Goal: Navigation & Orientation: Find specific page/section

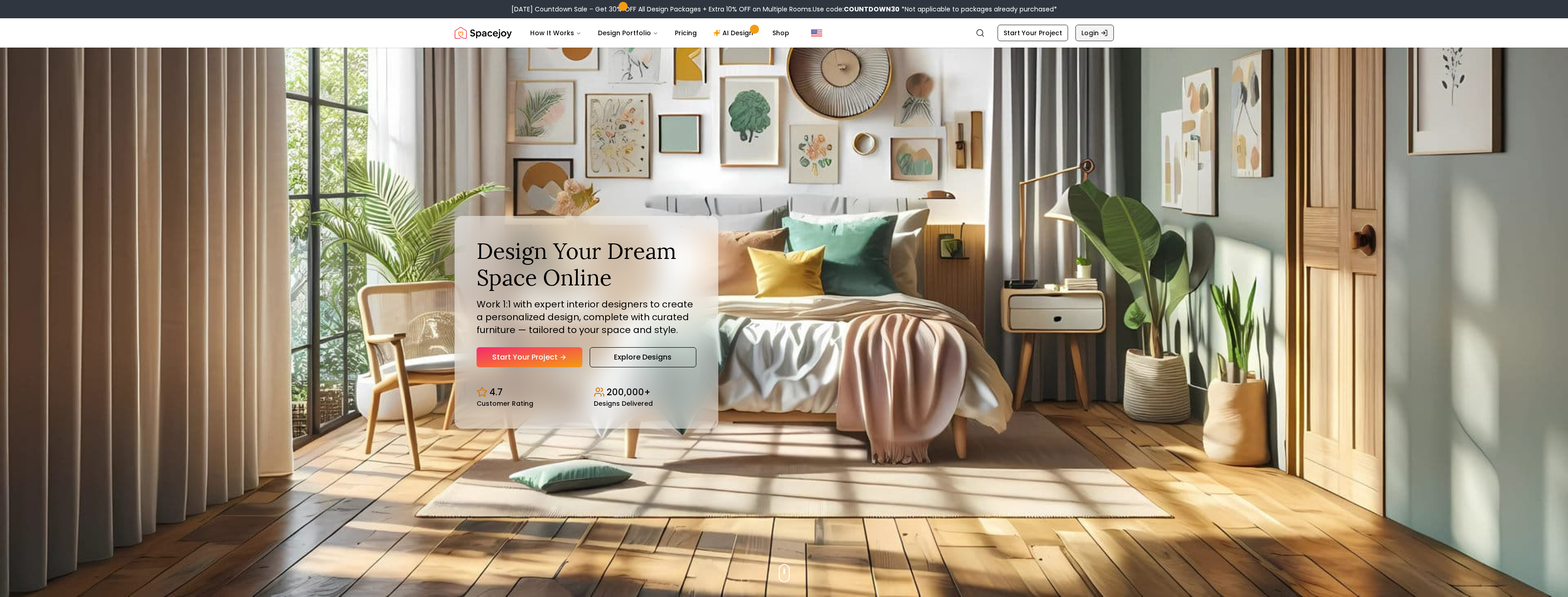
click at [1088, 35] on link "Login" at bounding box center [1094, 32] width 39 height 16
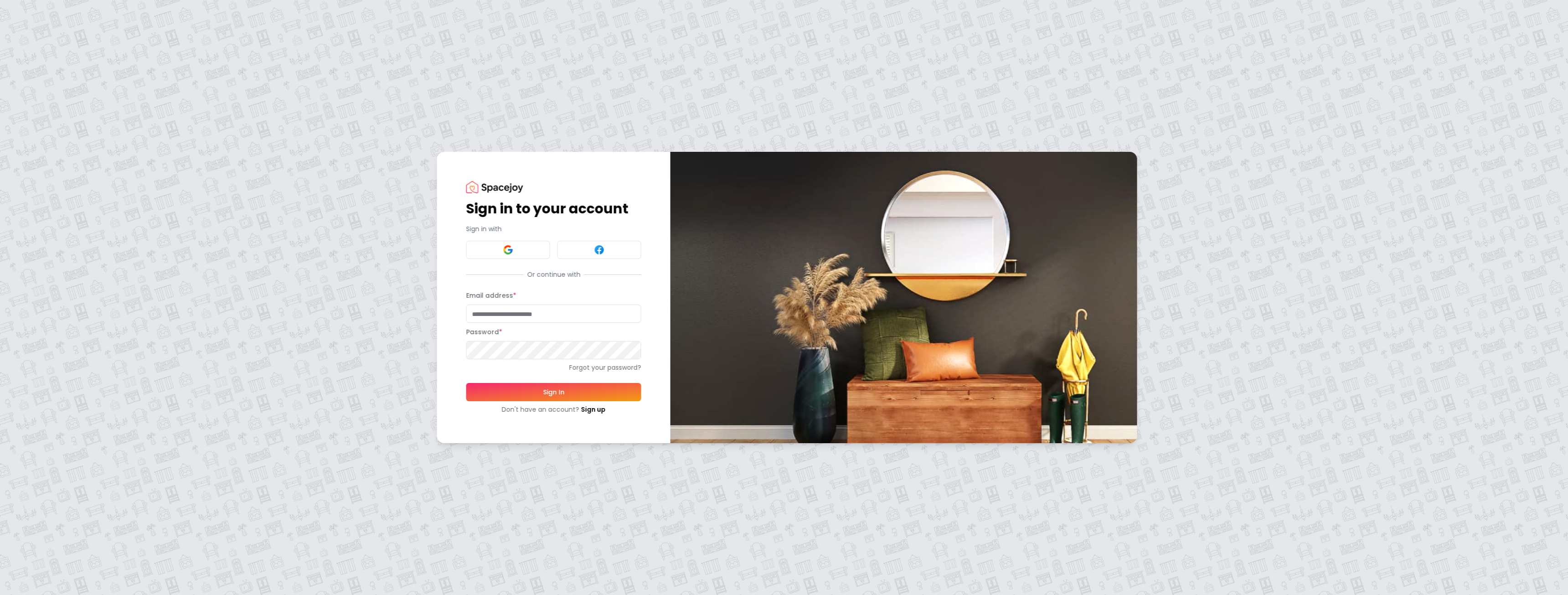
type input "**********"
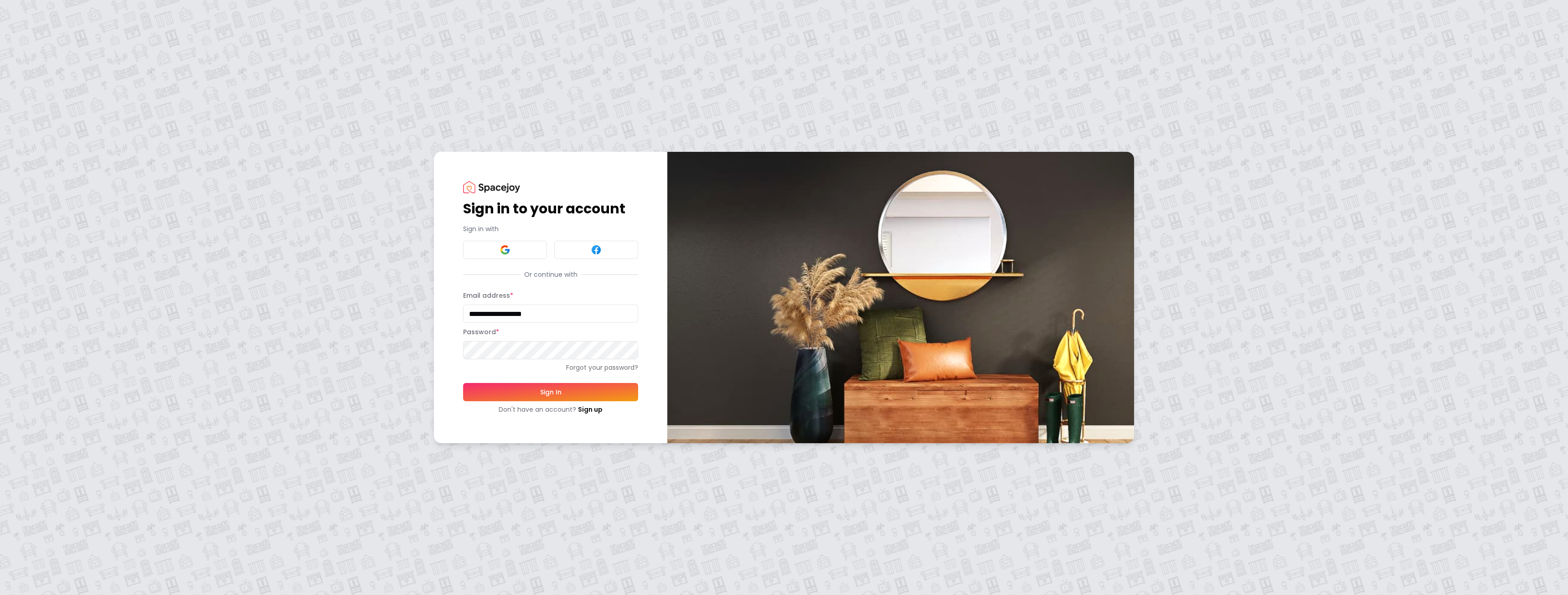
drag, startPoint x: 543, startPoint y: 392, endPoint x: 558, endPoint y: 365, distance: 30.9
click at [542, 392] on button "Sign In" at bounding box center [551, 392] width 175 height 18
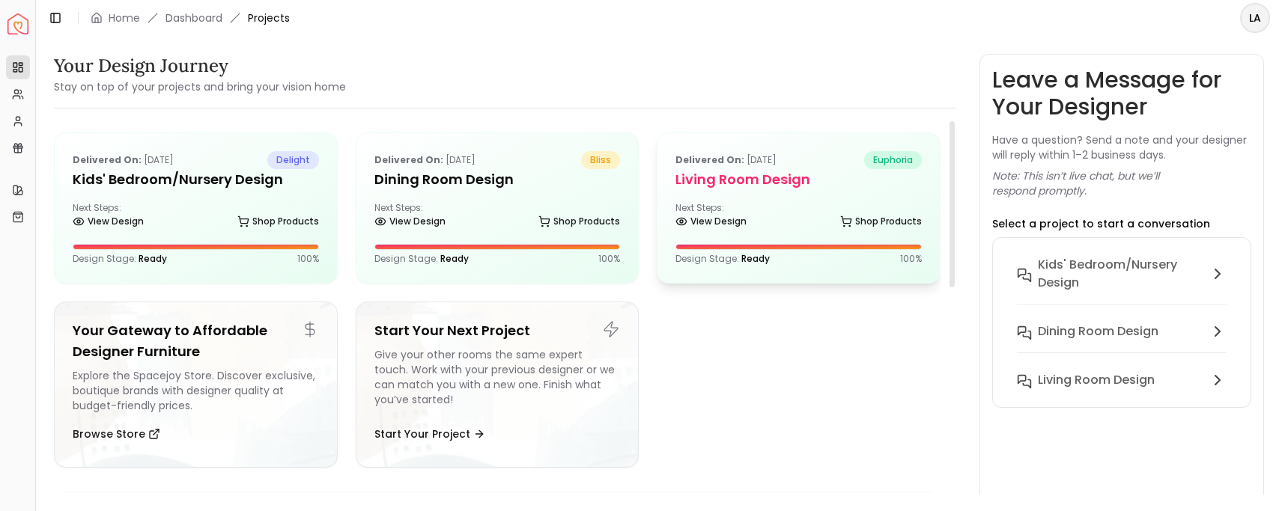
click at [905, 158] on span "euphoria" at bounding box center [893, 160] width 58 height 18
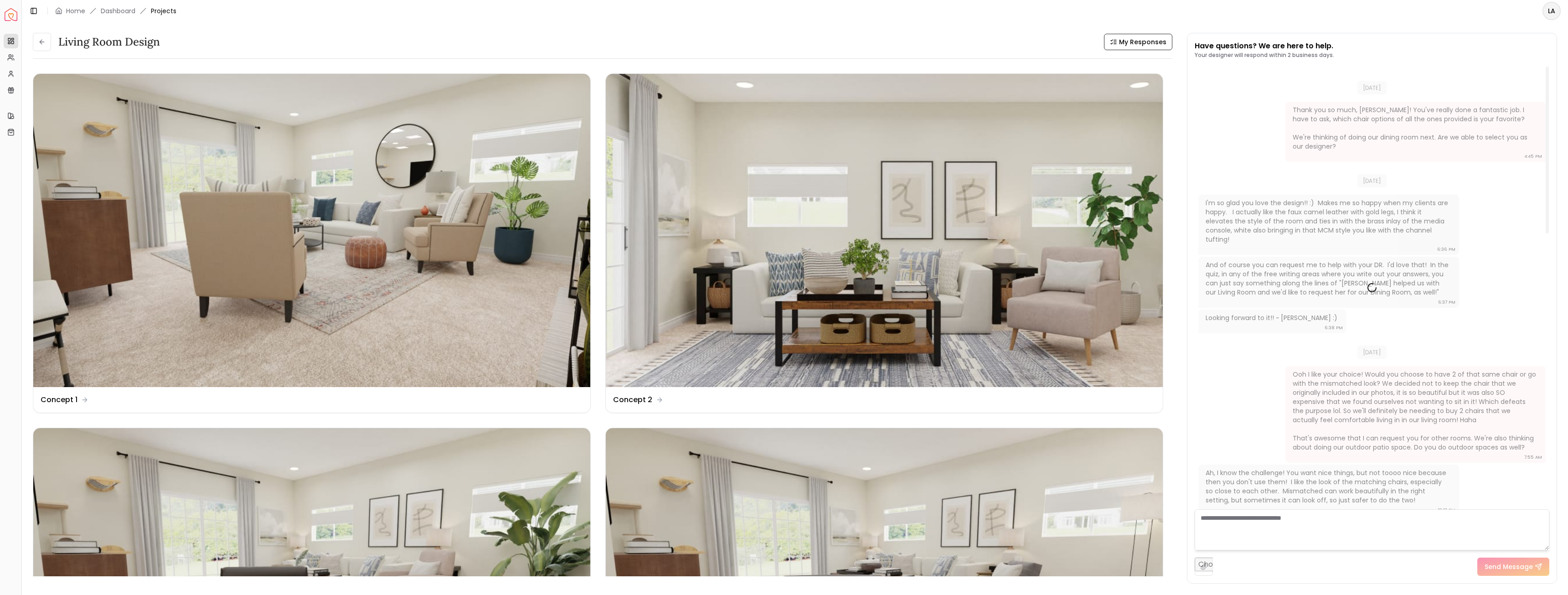
scroll to position [526, 0]
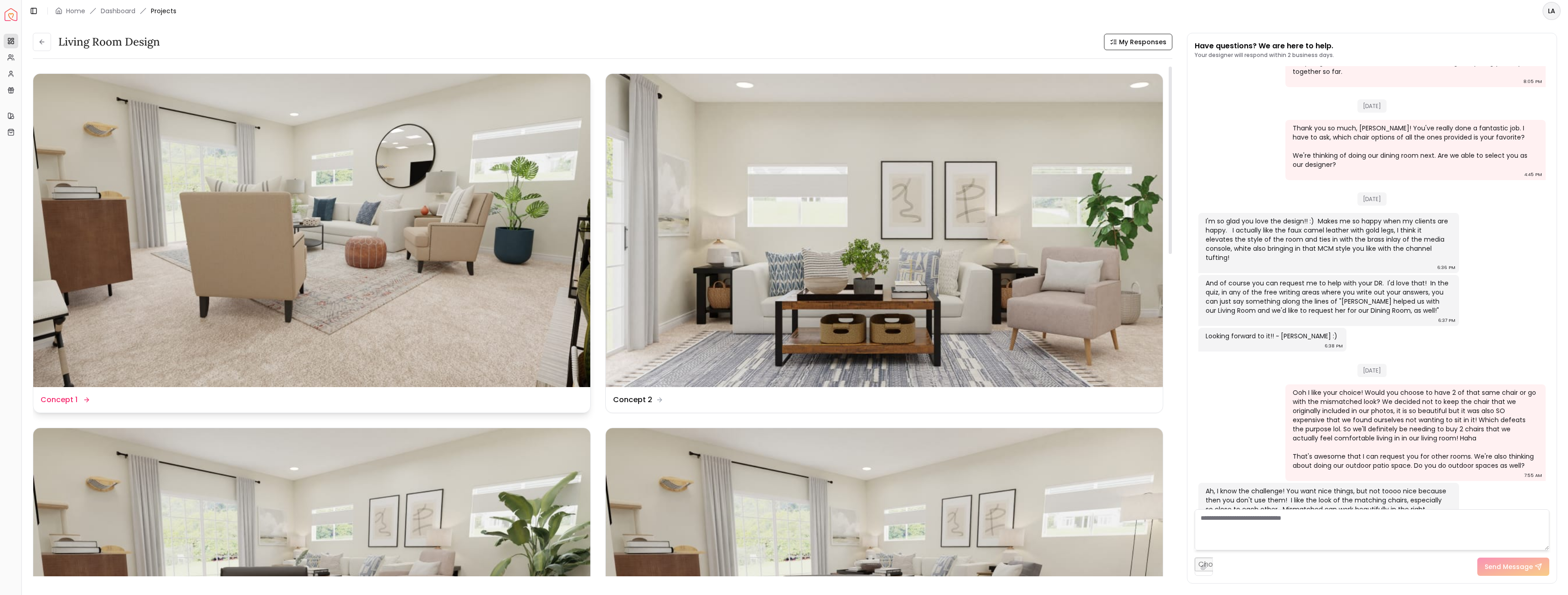
click at [231, 169] on img at bounding box center [312, 230] width 557 height 313
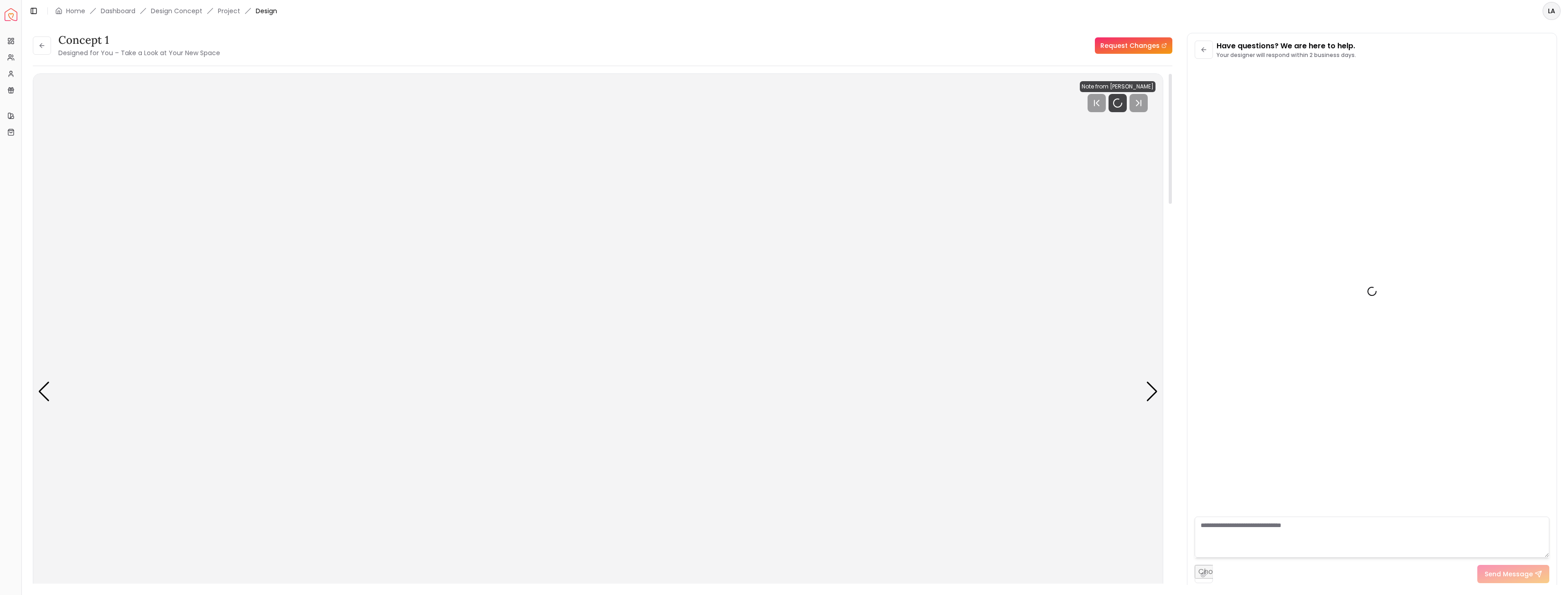
scroll to position [724, 0]
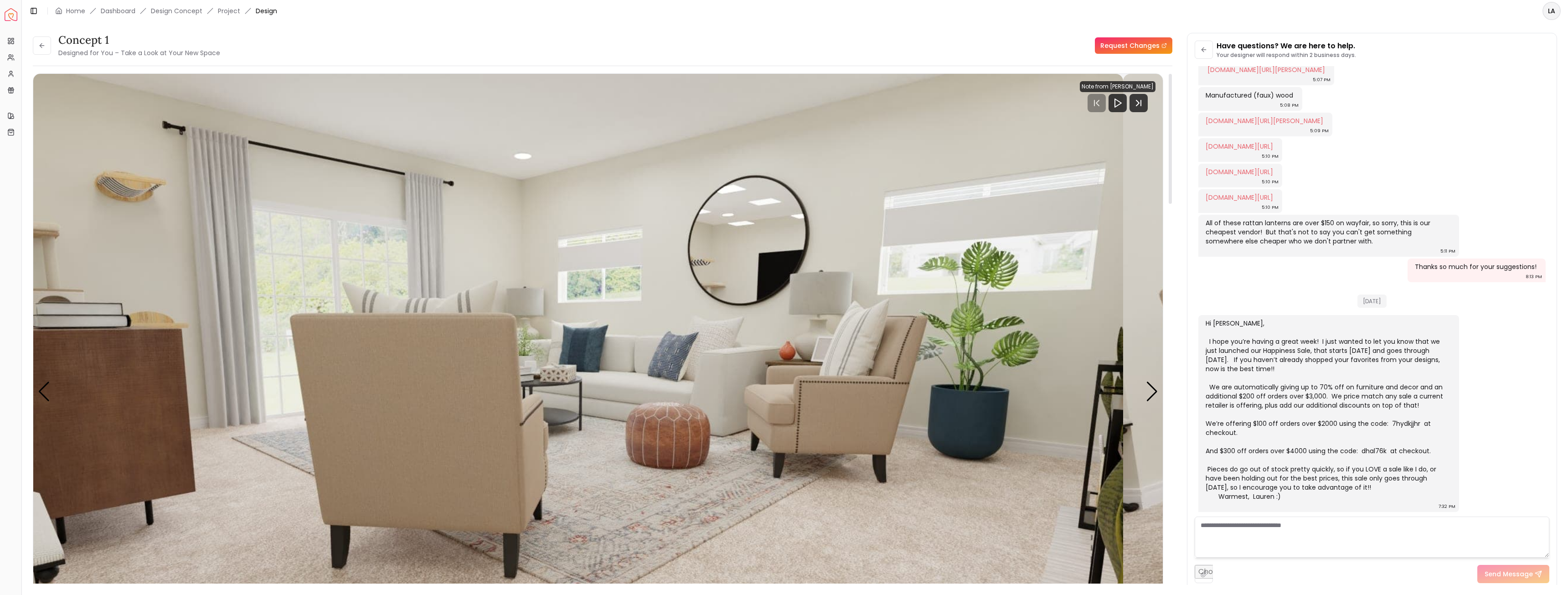
click at [780, 308] on img "1 / 6" at bounding box center [559, 392] width 1130 height 636
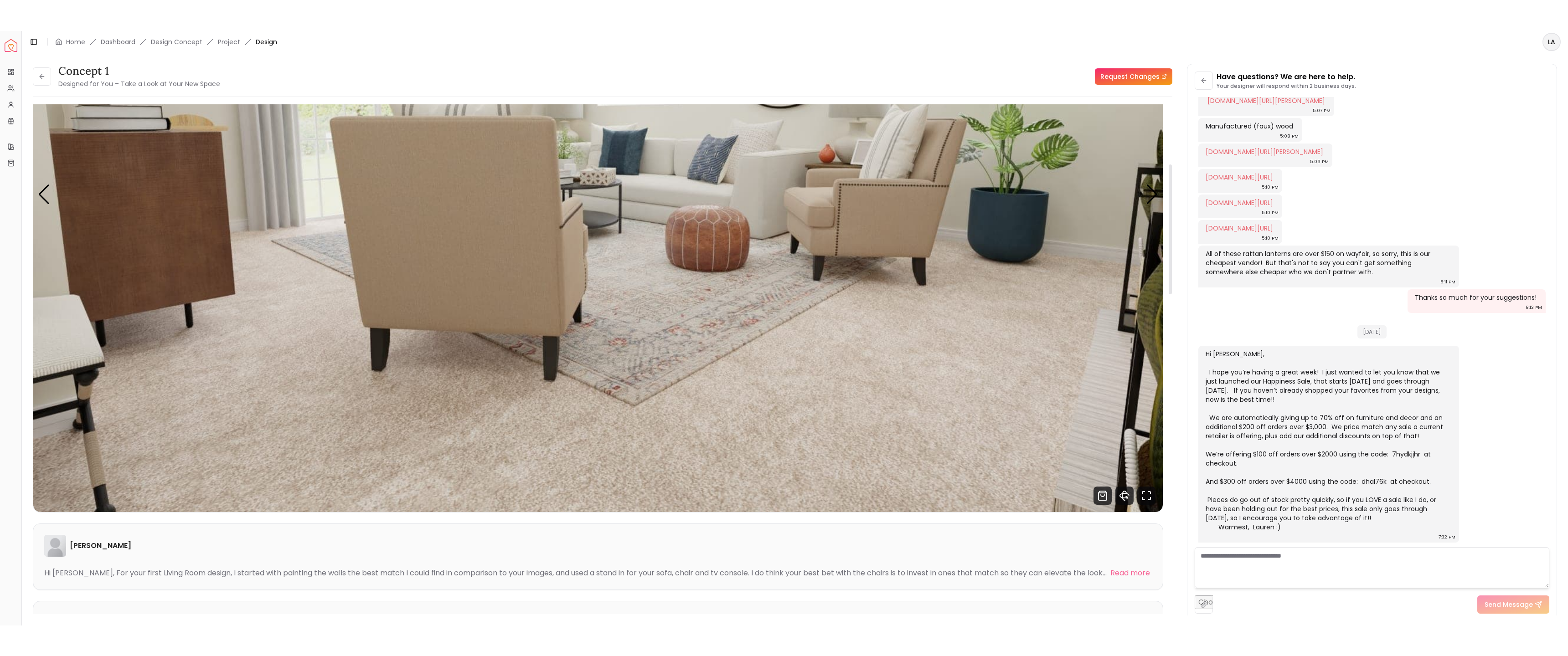
scroll to position [501, 0]
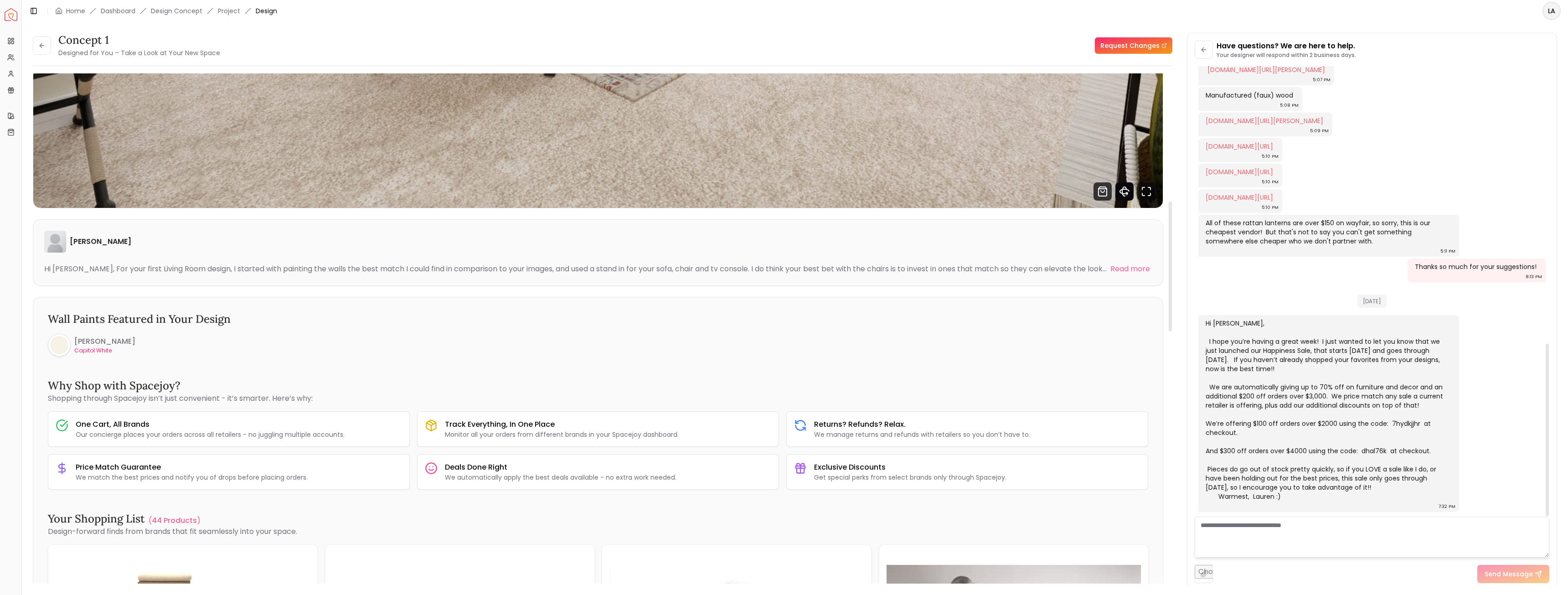
click at [780, 192] on icon "360 View" at bounding box center [1124, 192] width 18 height 18
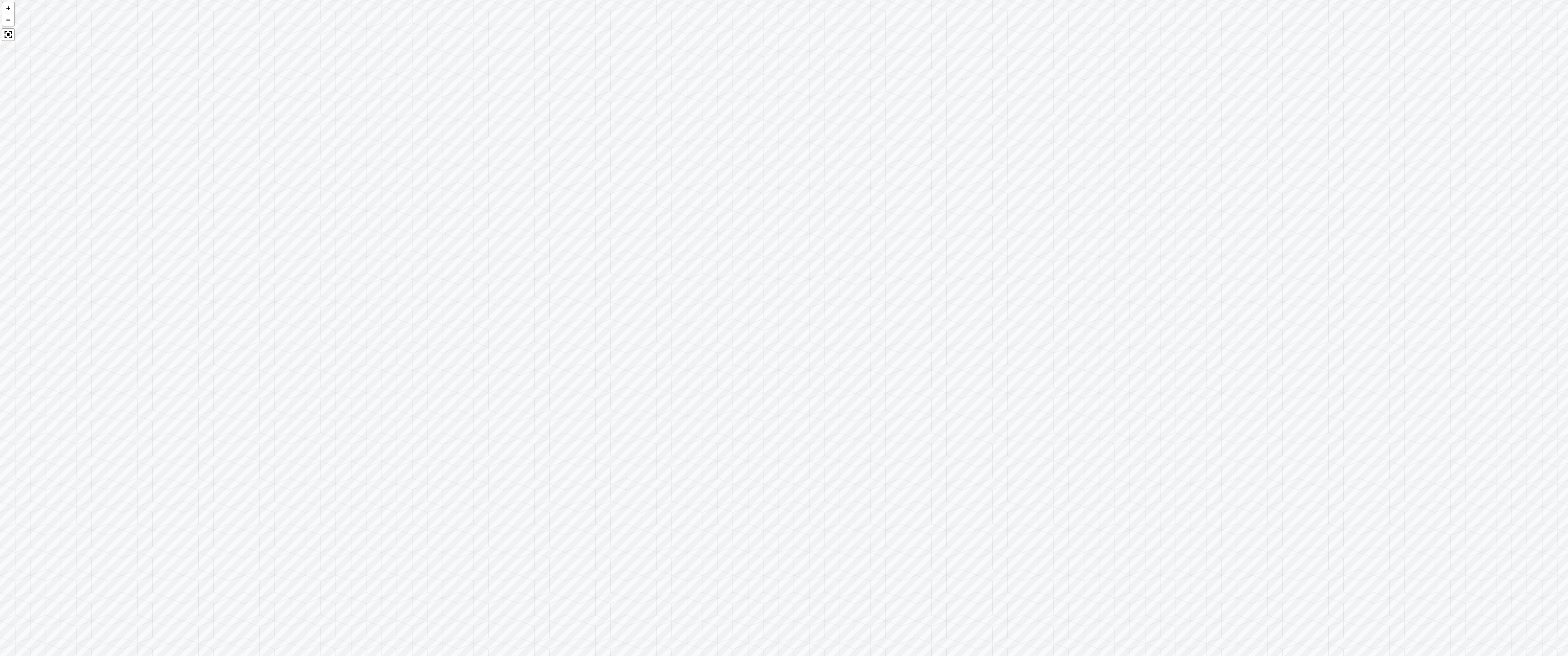
drag, startPoint x: 519, startPoint y: 315, endPoint x: 1010, endPoint y: 260, distance: 494.1
click at [780, 260] on div at bounding box center [784, 328] width 1568 height 656
drag, startPoint x: 567, startPoint y: 292, endPoint x: 939, endPoint y: 361, distance: 378.3
click at [780, 311] on div at bounding box center [784, 328] width 1568 height 656
drag, startPoint x: 545, startPoint y: 349, endPoint x: 825, endPoint y: 298, distance: 284.6
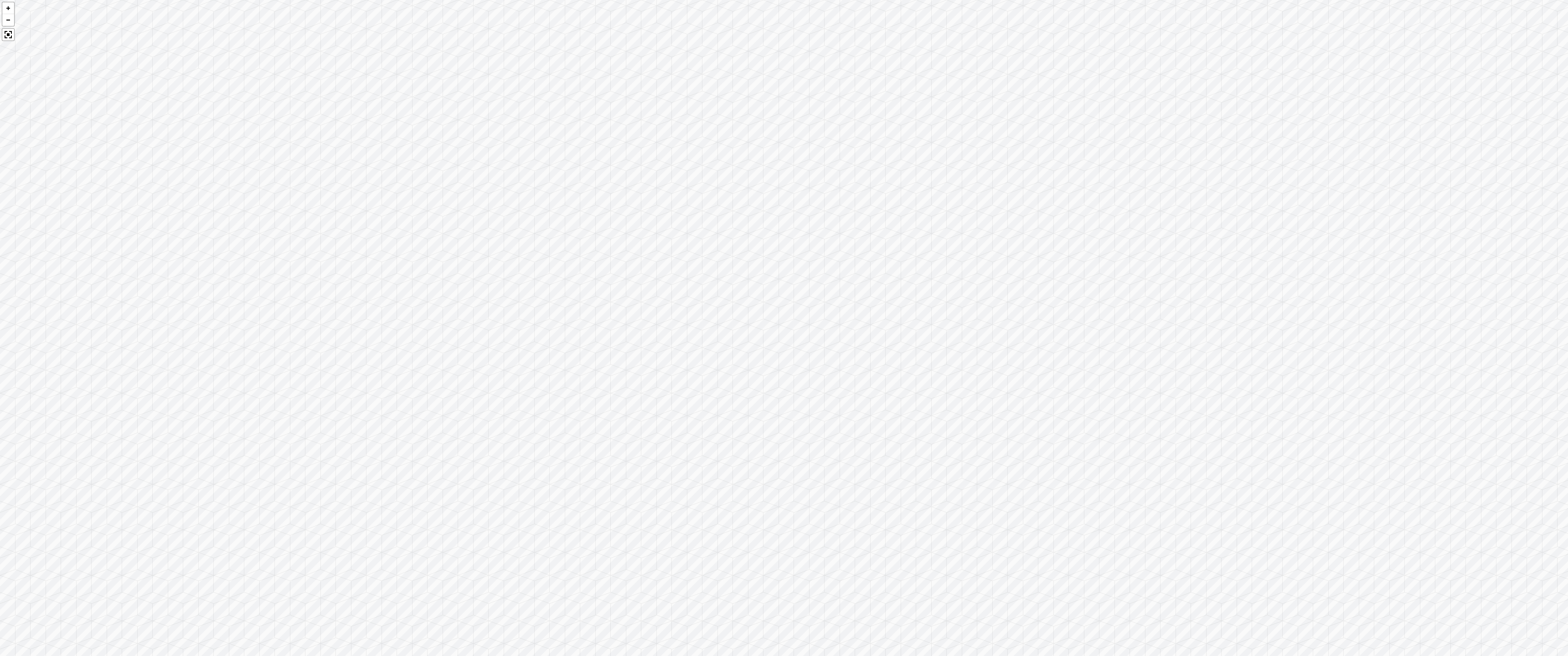
click at [780, 296] on div at bounding box center [784, 328] width 1568 height 656
drag, startPoint x: 492, startPoint y: 353, endPoint x: 769, endPoint y: 310, distance: 280.3
click at [769, 310] on div at bounding box center [784, 328] width 1568 height 656
drag, startPoint x: 532, startPoint y: 353, endPoint x: 298, endPoint y: 316, distance: 236.9
click at [190, 311] on div at bounding box center [784, 328] width 1568 height 656
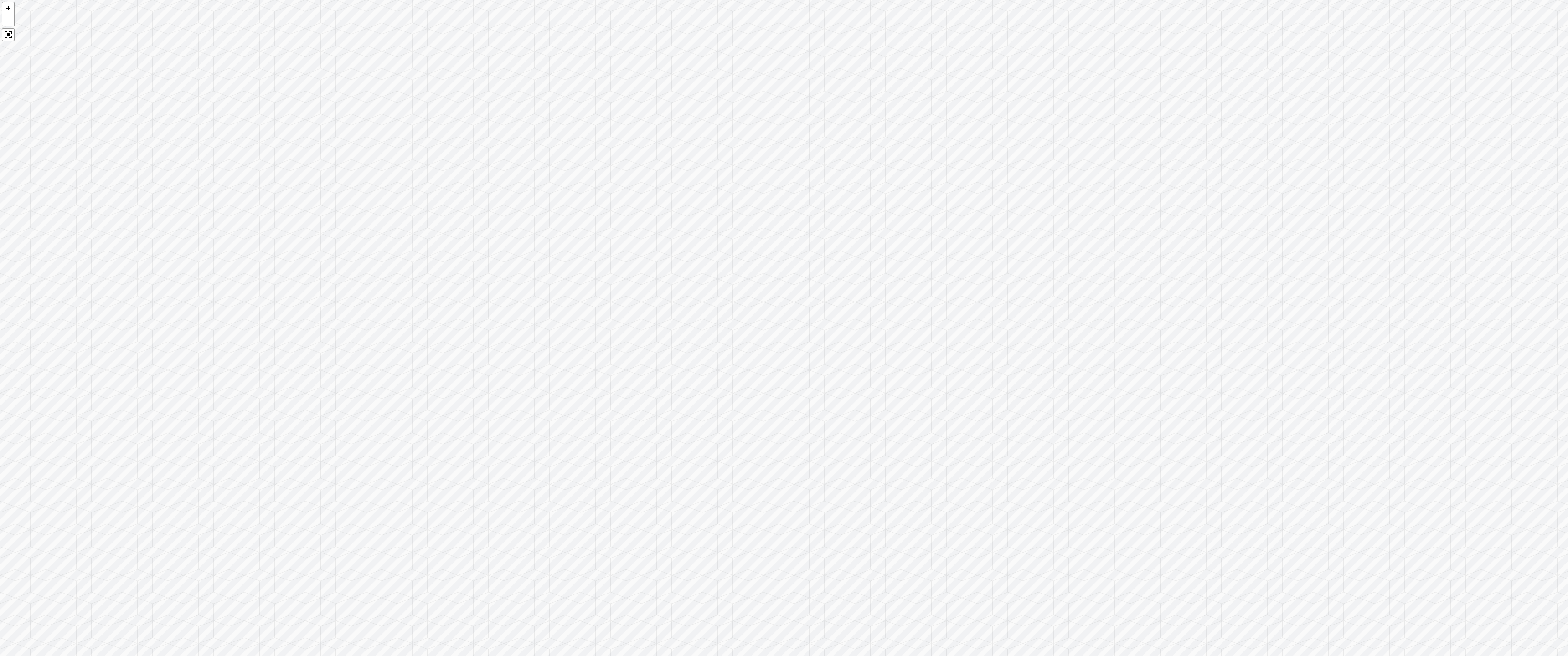
drag, startPoint x: 968, startPoint y: 276, endPoint x: 208, endPoint y: 322, distance: 761.4
click at [220, 311] on div at bounding box center [784, 328] width 1568 height 656
drag, startPoint x: 782, startPoint y: 292, endPoint x: 614, endPoint y: 284, distance: 168.2
click at [614, 284] on div at bounding box center [784, 328] width 1568 height 656
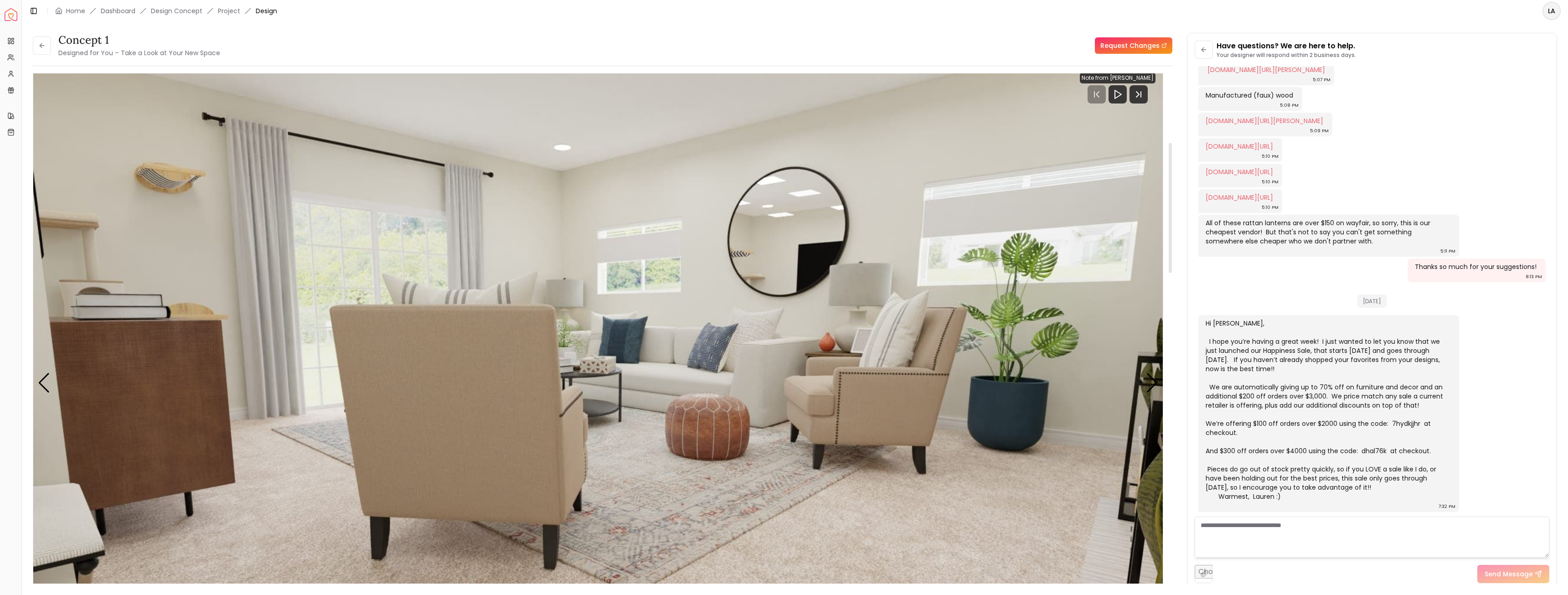
scroll to position [0, 0]
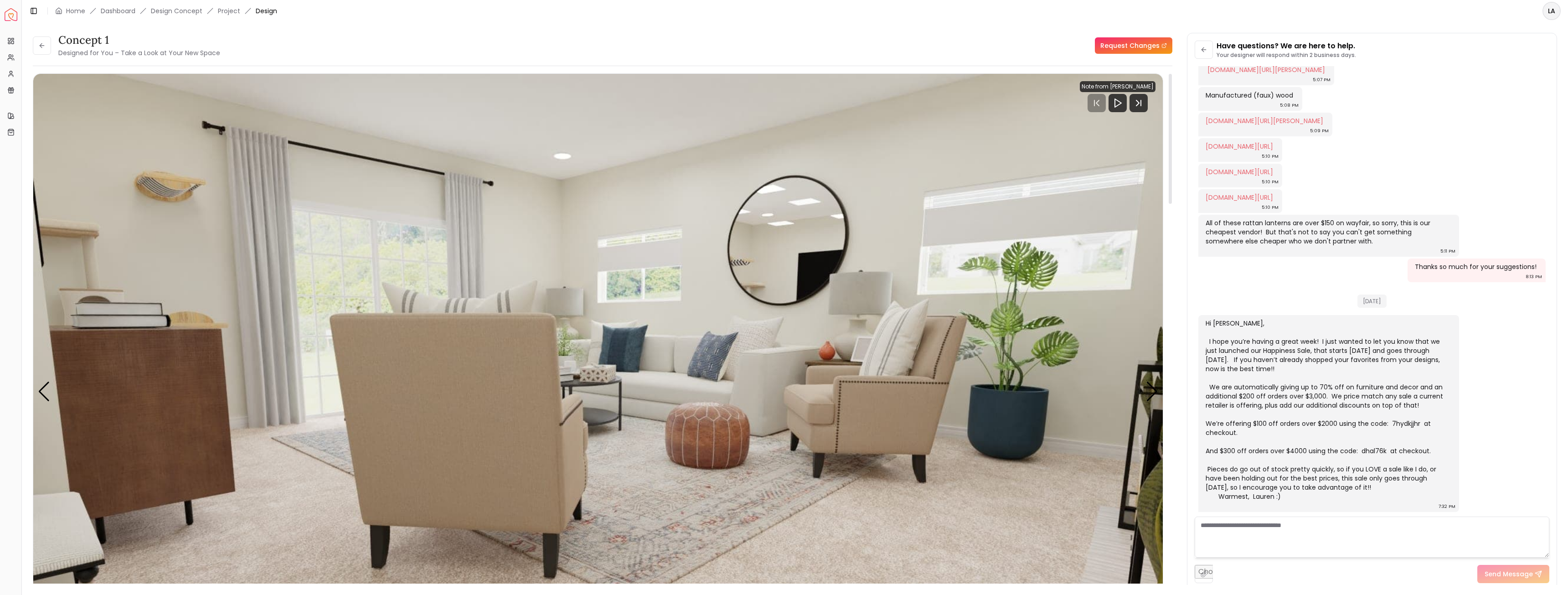
drag, startPoint x: 624, startPoint y: 257, endPoint x: 615, endPoint y: 253, distance: 9.8
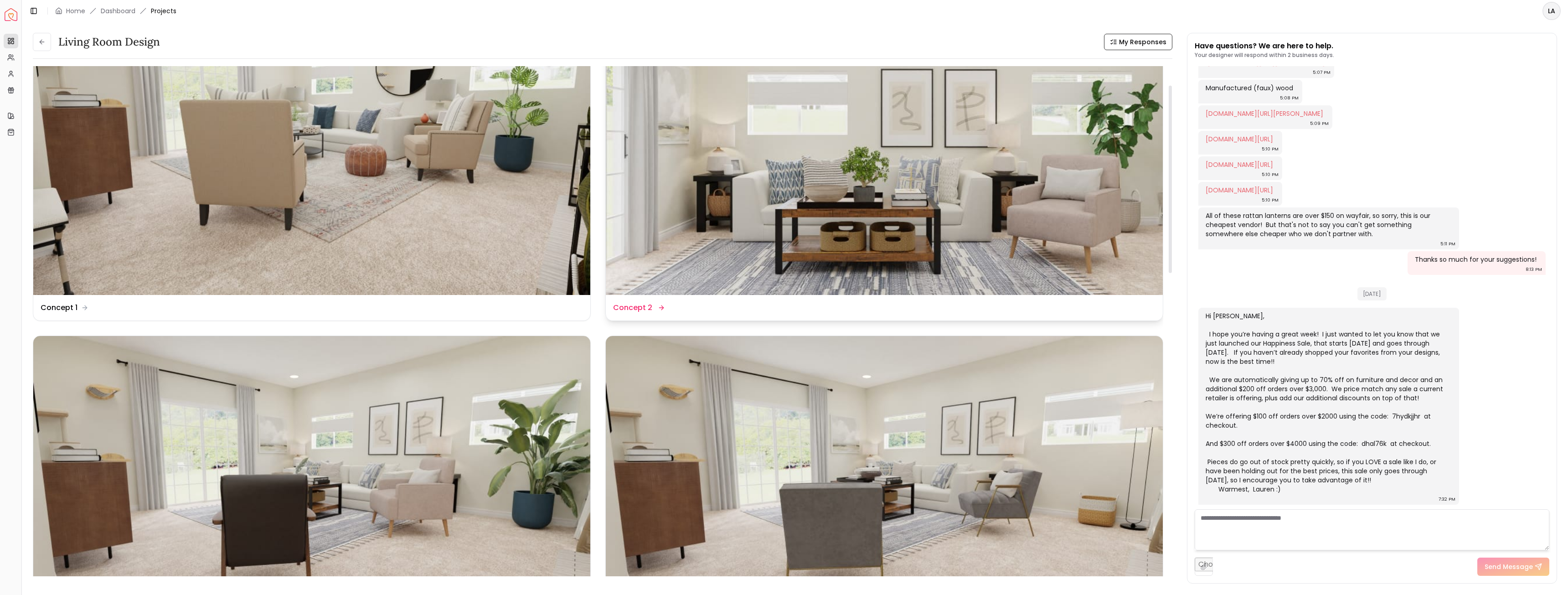
scroll to position [228, 0]
drag, startPoint x: 905, startPoint y: 387, endPoint x: 903, endPoint y: 382, distance: 5.4
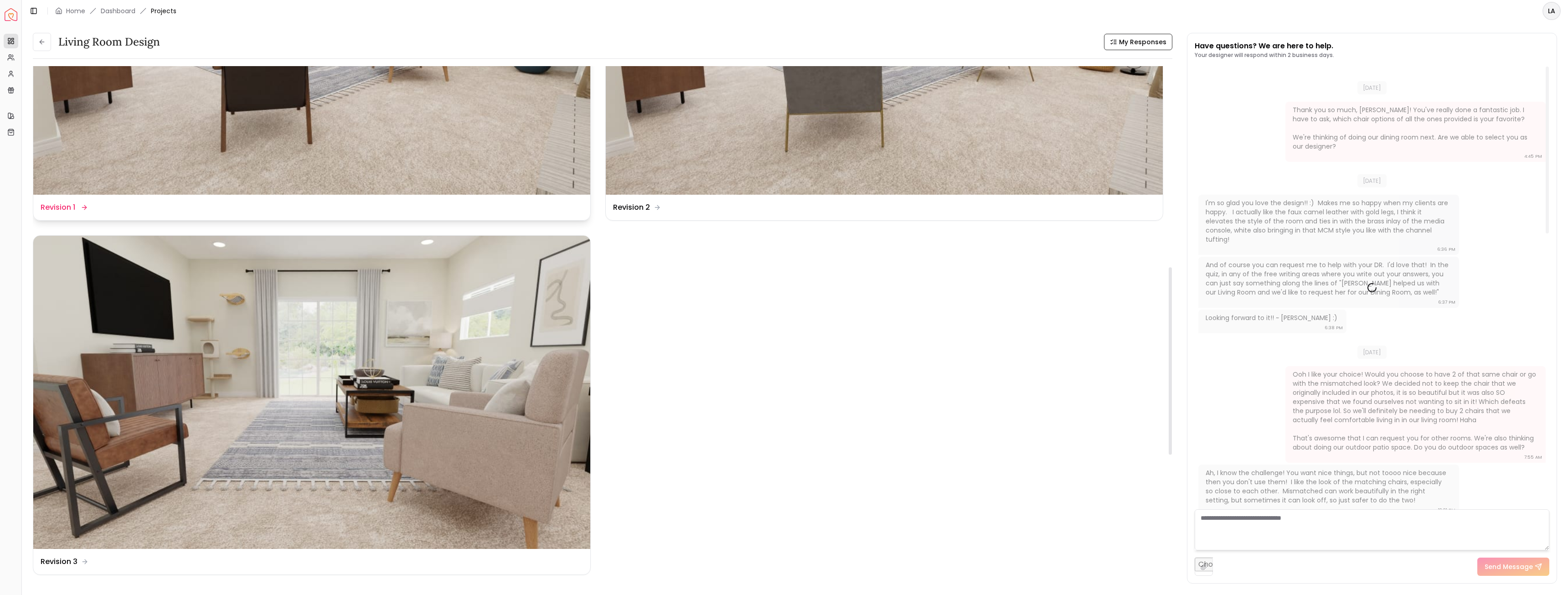
scroll to position [526, 0]
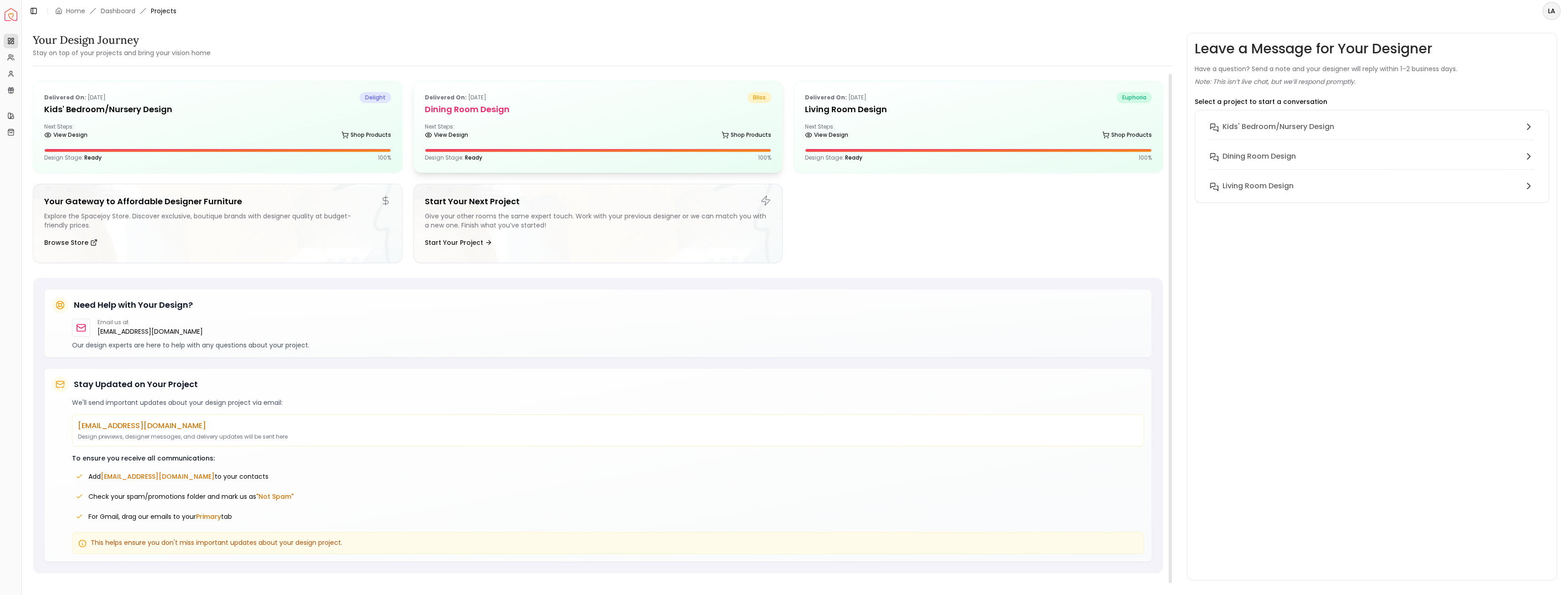
click at [556, 112] on h5 "Dining Room Design" at bounding box center [598, 109] width 347 height 13
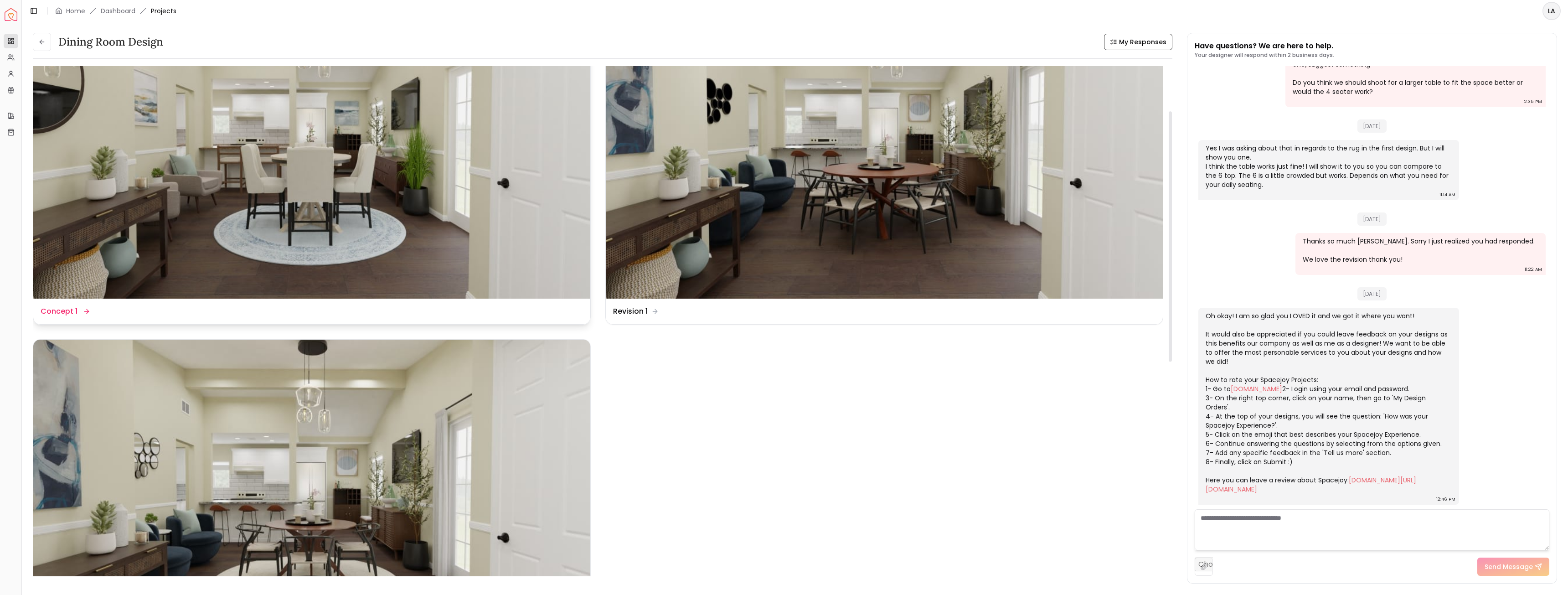
scroll to position [91, 0]
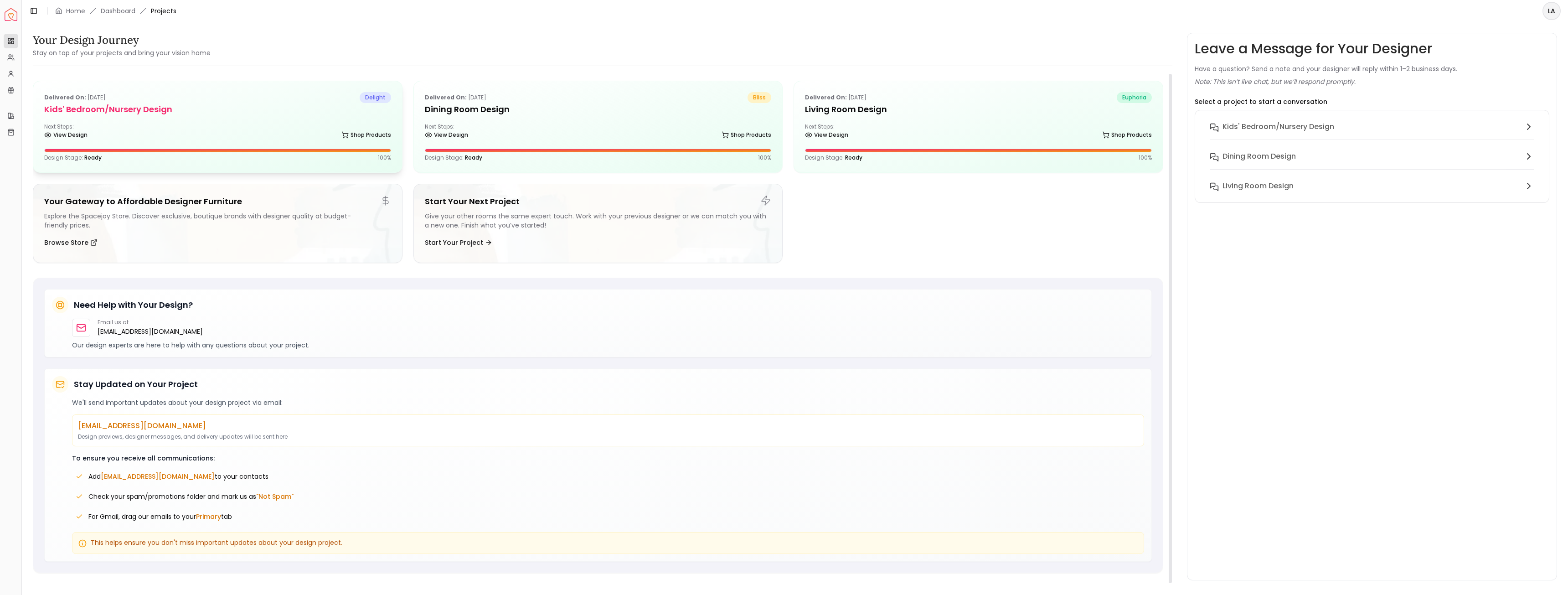
click at [215, 123] on div "Next Steps: View Design Shop Products" at bounding box center [218, 132] width 347 height 18
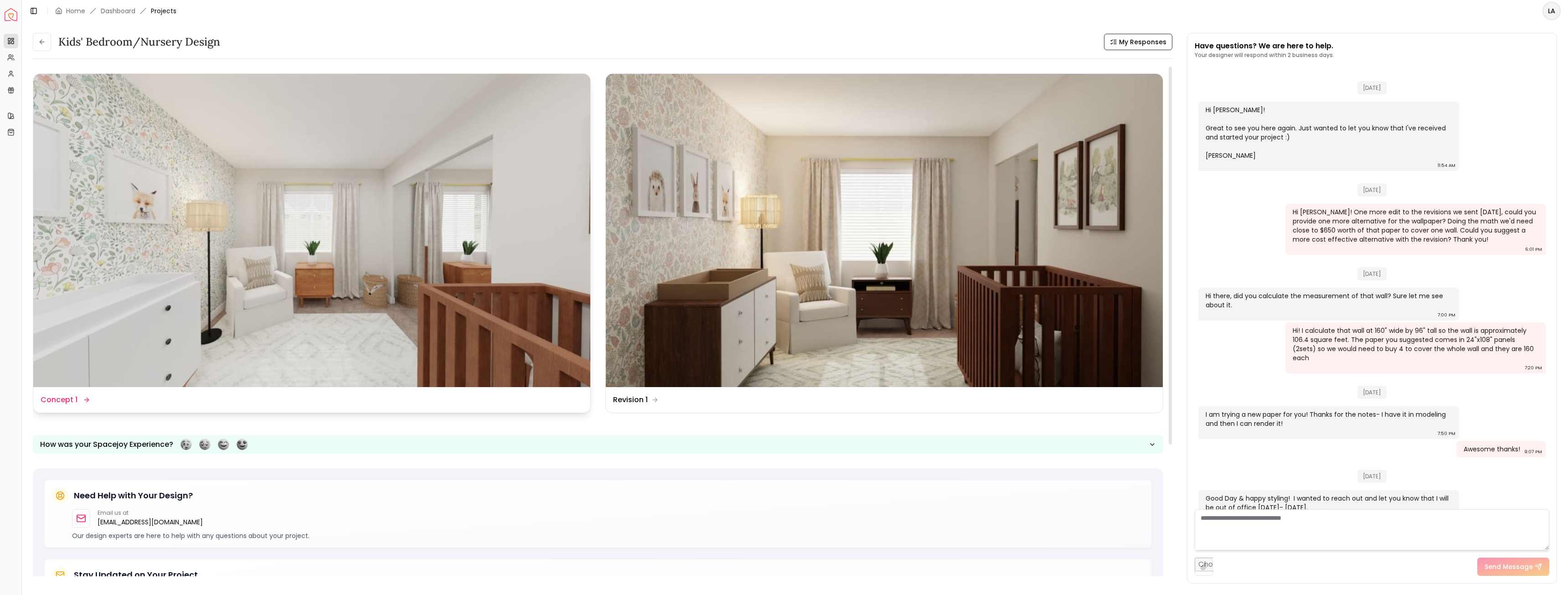
scroll to position [91, 0]
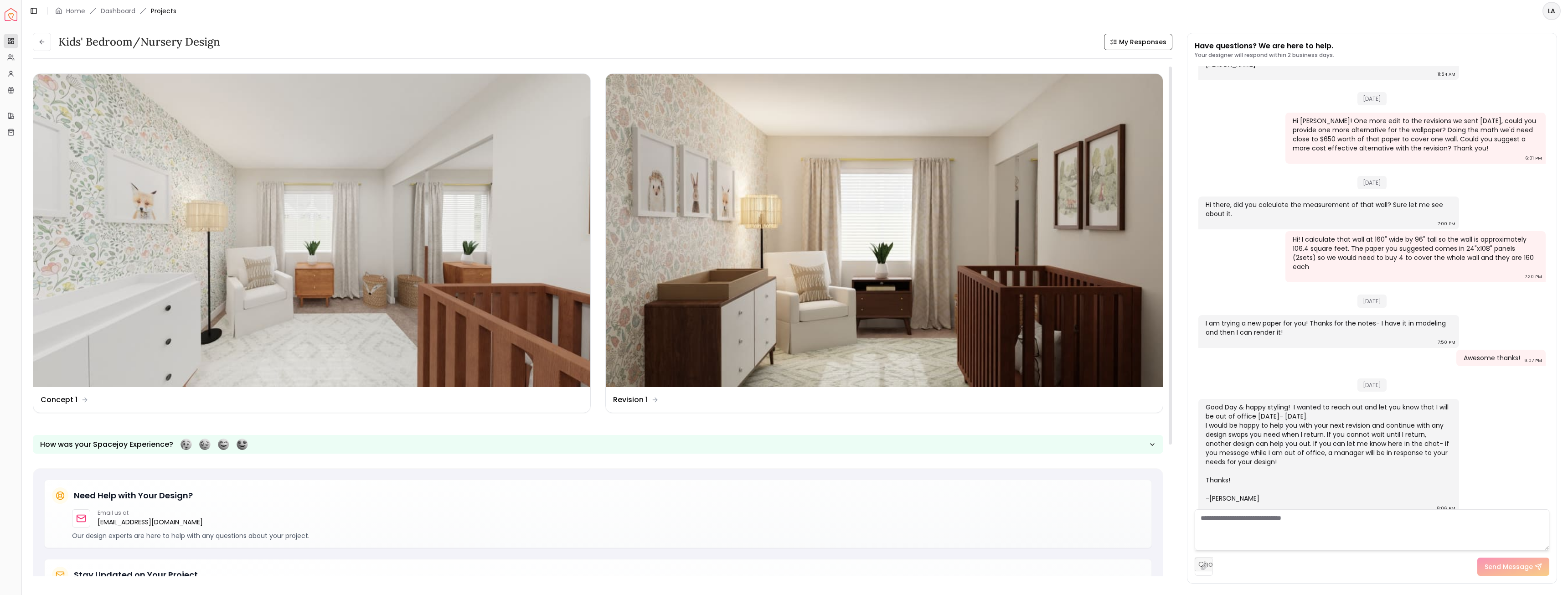
click at [780, 252] on img at bounding box center [884, 230] width 557 height 313
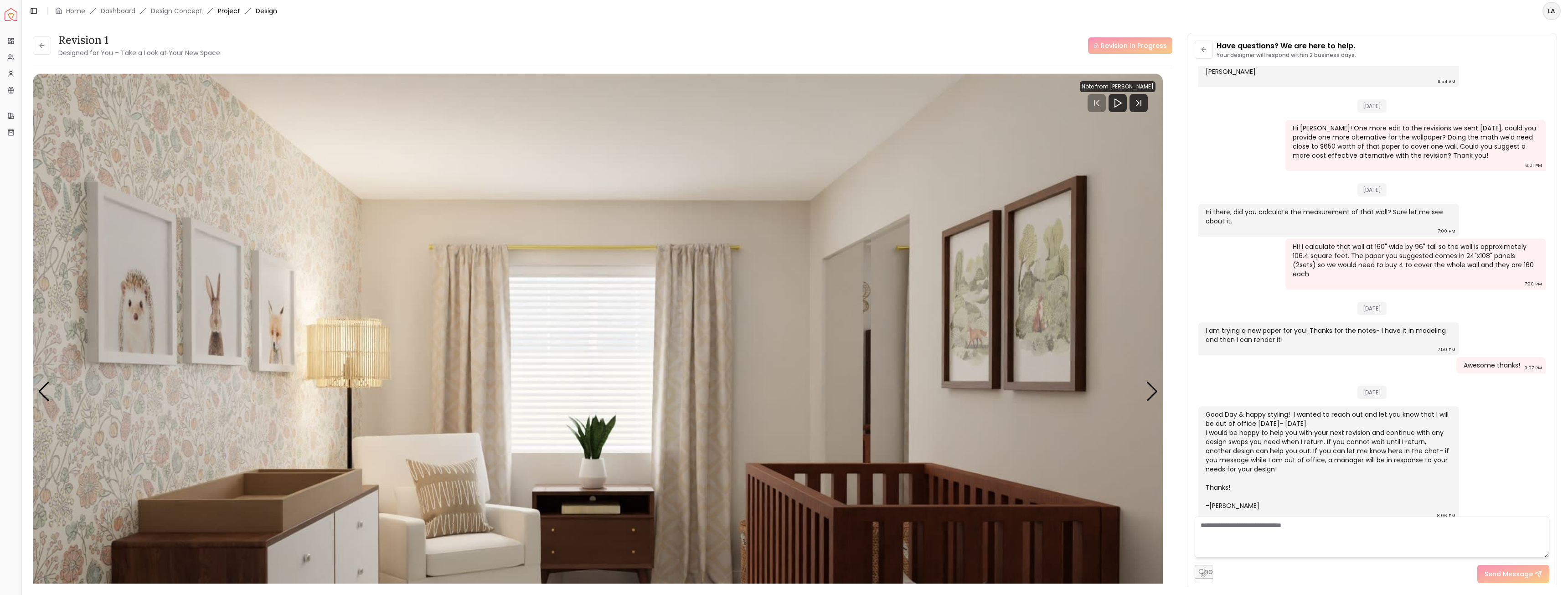
click at [222, 10] on link "Project" at bounding box center [229, 10] width 23 height 9
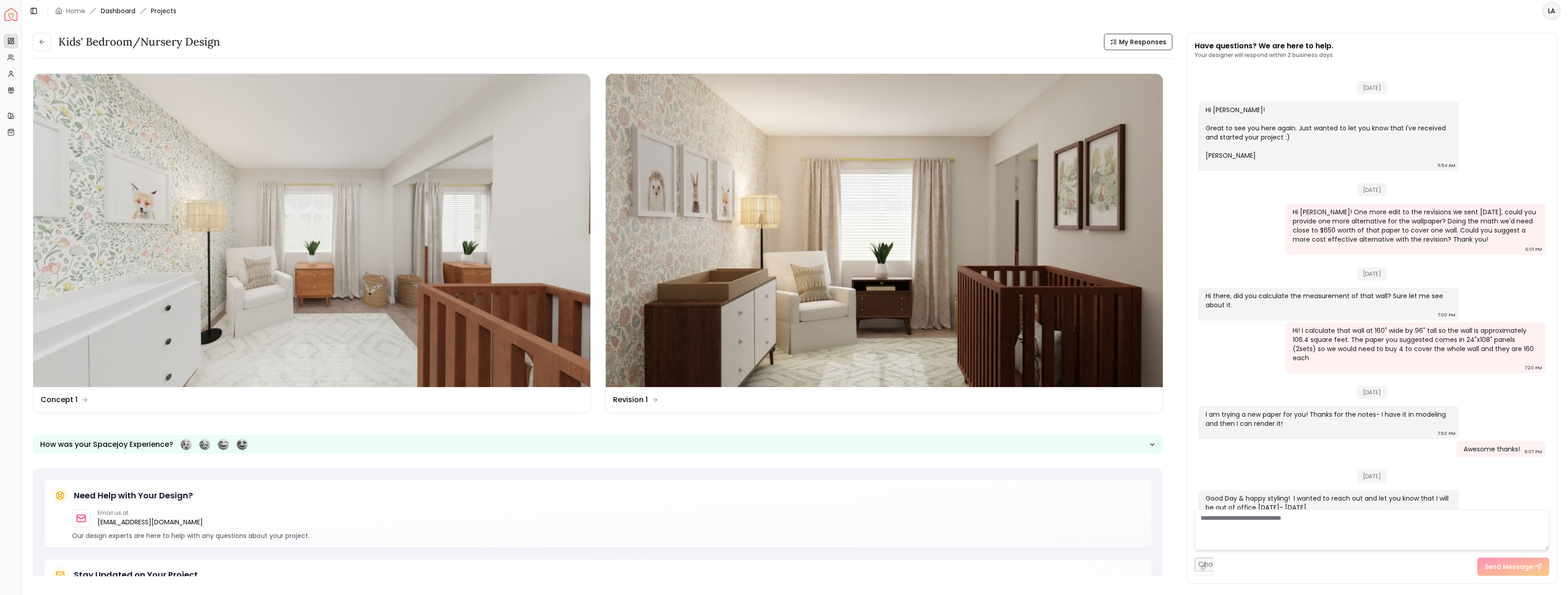
scroll to position [91, 0]
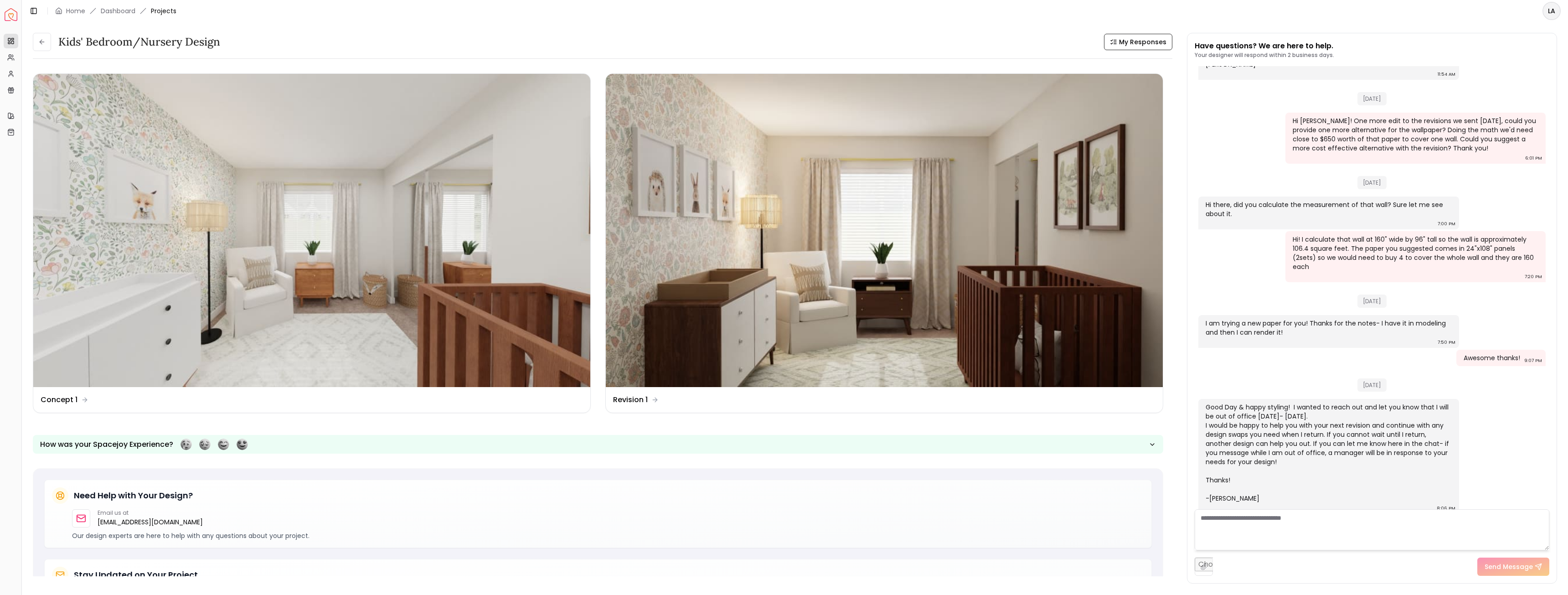
click at [187, 9] on header "Toggle Sidebar Home Dashboard Projects LA" at bounding box center [795, 11] width 1546 height 22
click at [162, 12] on span "Projects" at bounding box center [164, 10] width 26 height 9
click at [133, 15] on link "Dashboard" at bounding box center [117, 10] width 35 height 9
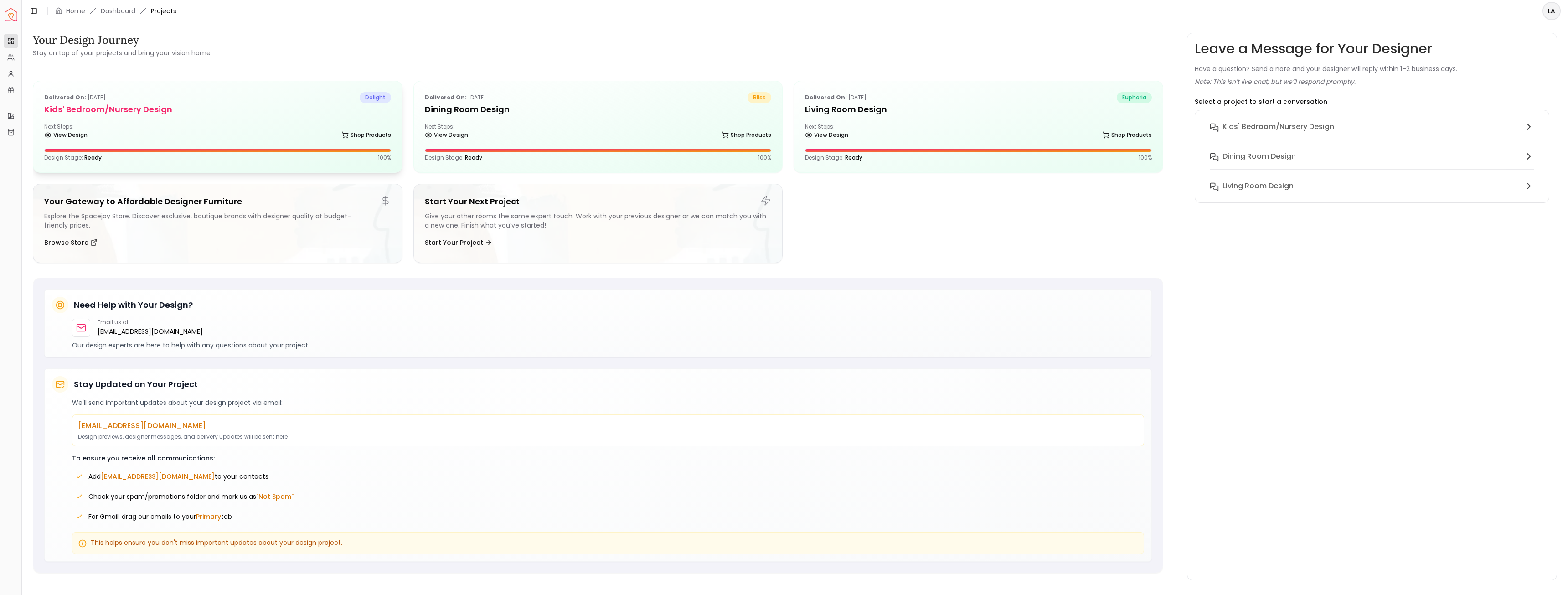
click at [248, 130] on div "Next Steps: View Design Shop Products" at bounding box center [218, 132] width 347 height 18
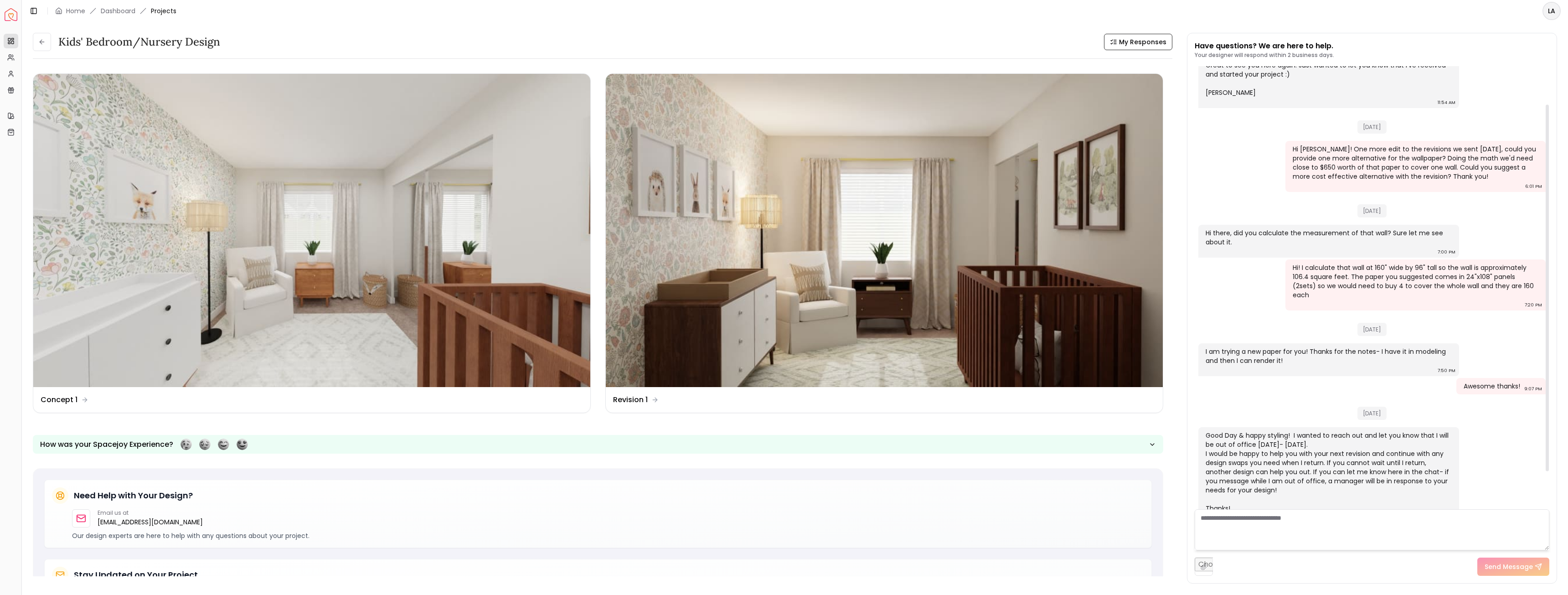
scroll to position [91, 0]
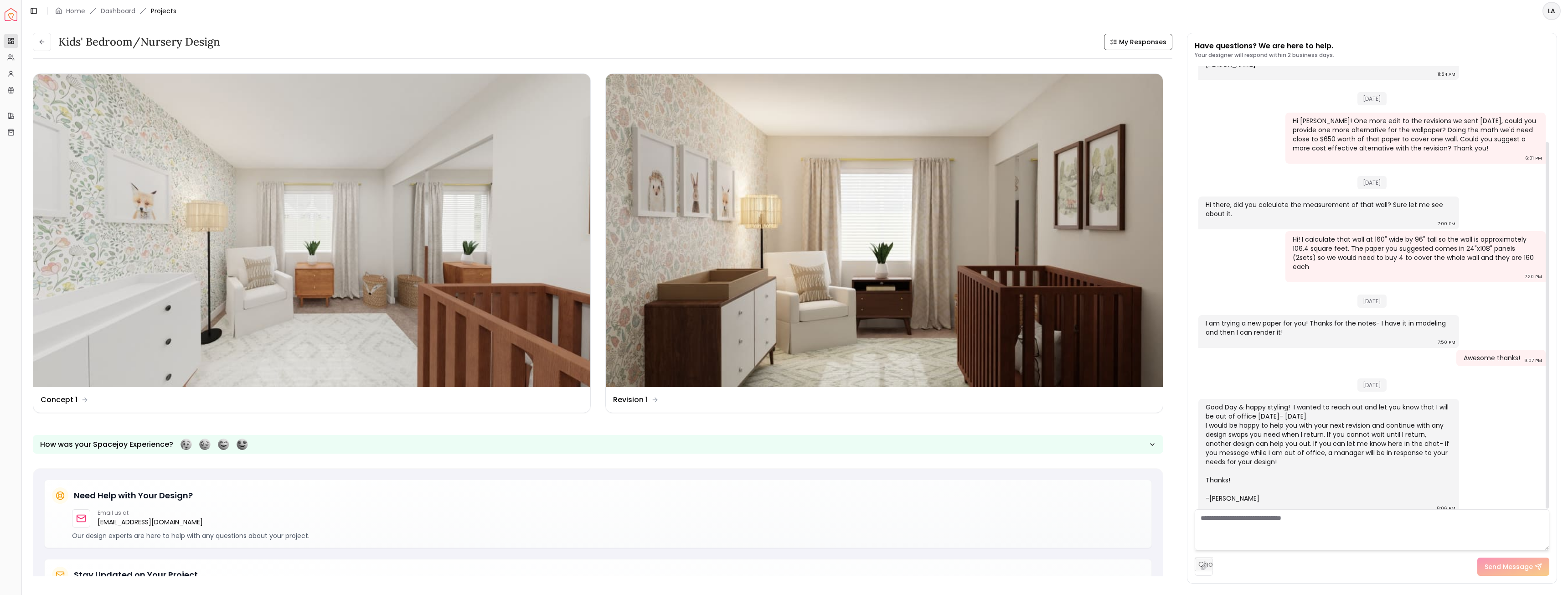
drag, startPoint x: 1294, startPoint y: 326, endPoint x: 1197, endPoint y: 308, distance: 98.7
click at [780, 308] on div "06/06/2024 Hi Lauren! Great to see you here again. Just wanted to let you know …" at bounding box center [1372, 247] width 355 height 544
click at [780, 311] on div "06/06/2024 Hi Lauren! Great to see you here again. Just wanted to let you know …" at bounding box center [1372, 247] width 355 height 544
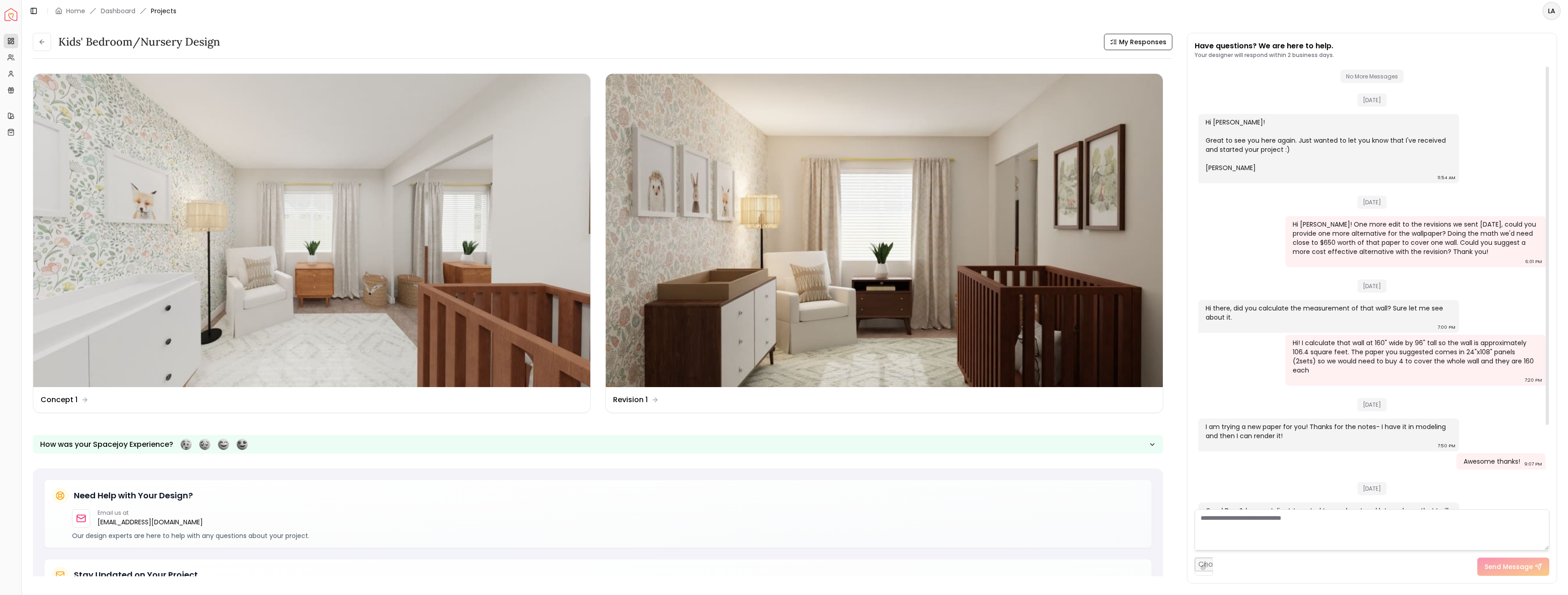
scroll to position [0, 0]
click at [116, 10] on link "Dashboard" at bounding box center [117, 10] width 35 height 9
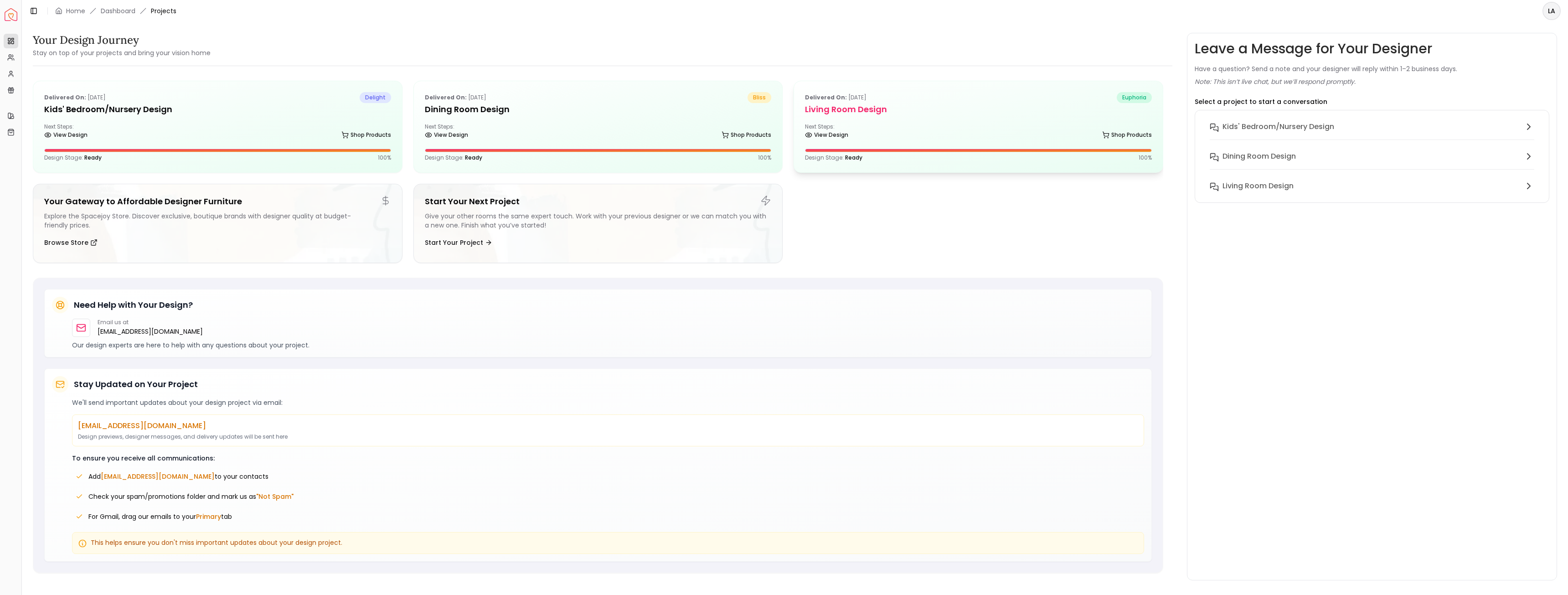
click at [780, 106] on h5 "Living Room Design" at bounding box center [978, 109] width 347 height 13
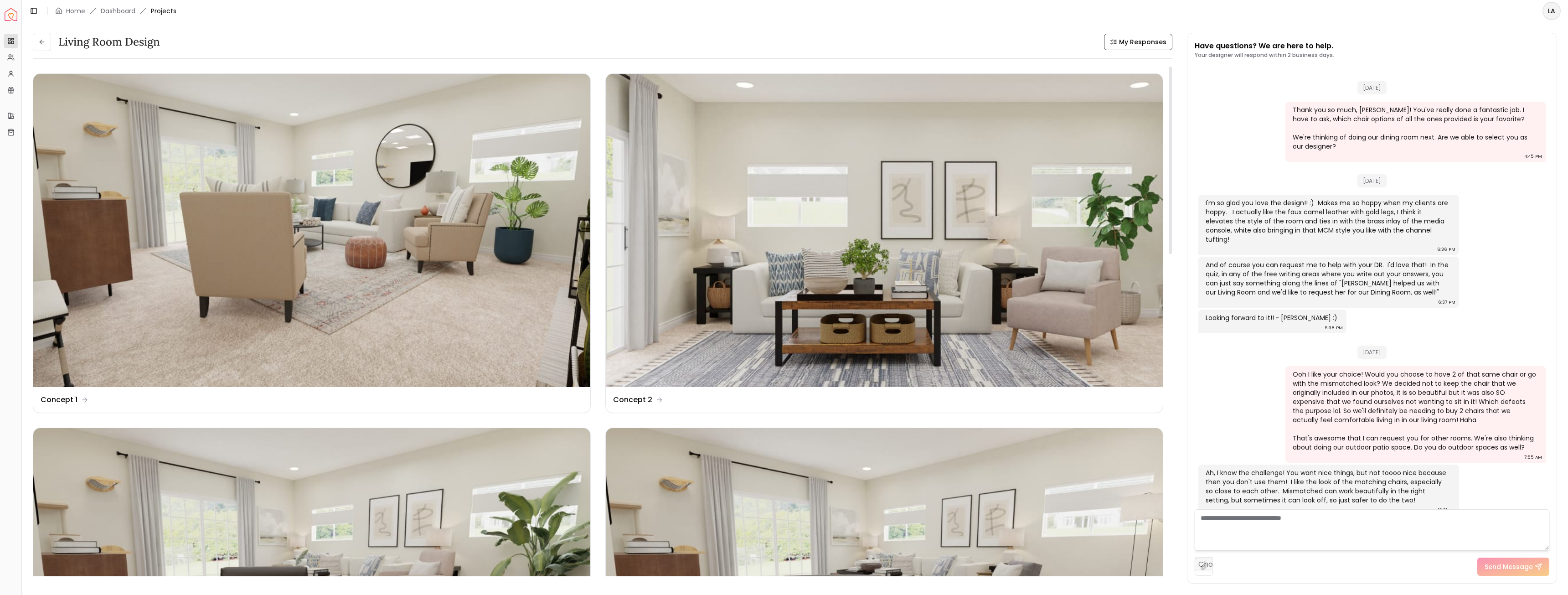
scroll to position [731, 0]
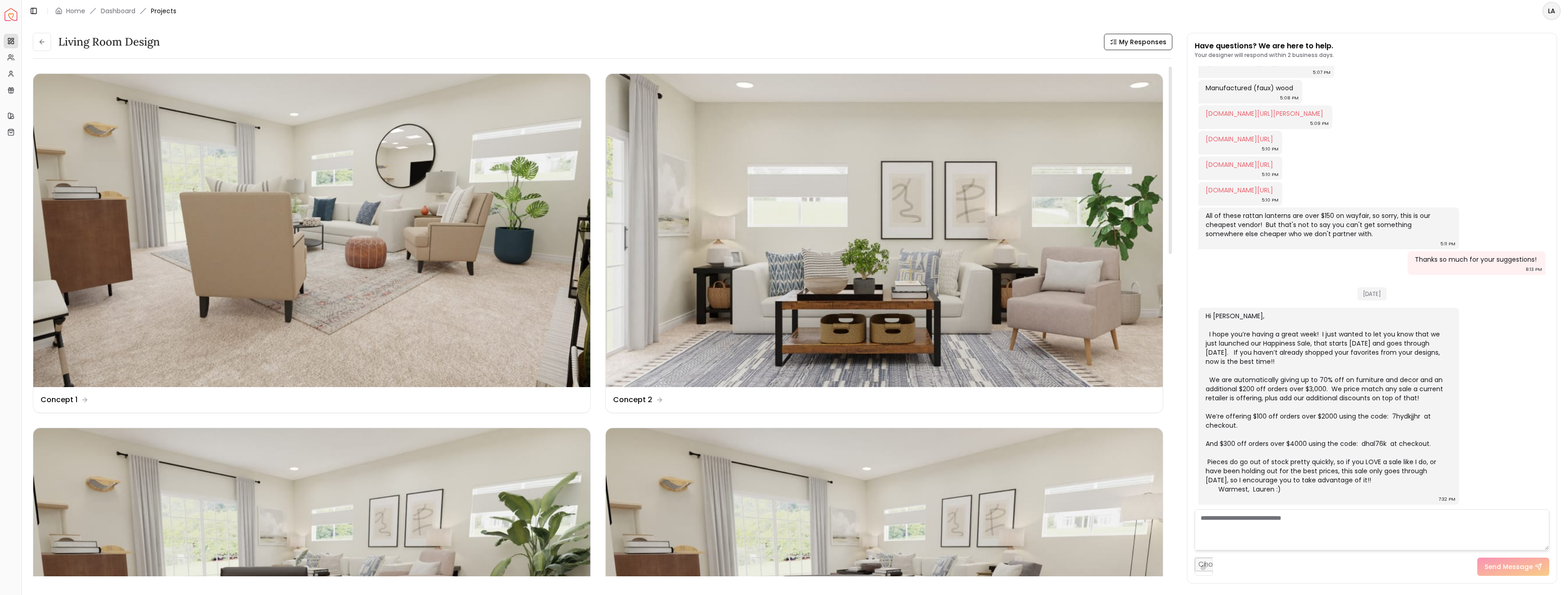
click at [780, 40] on span "My Responses" at bounding box center [1143, 41] width 47 height 9
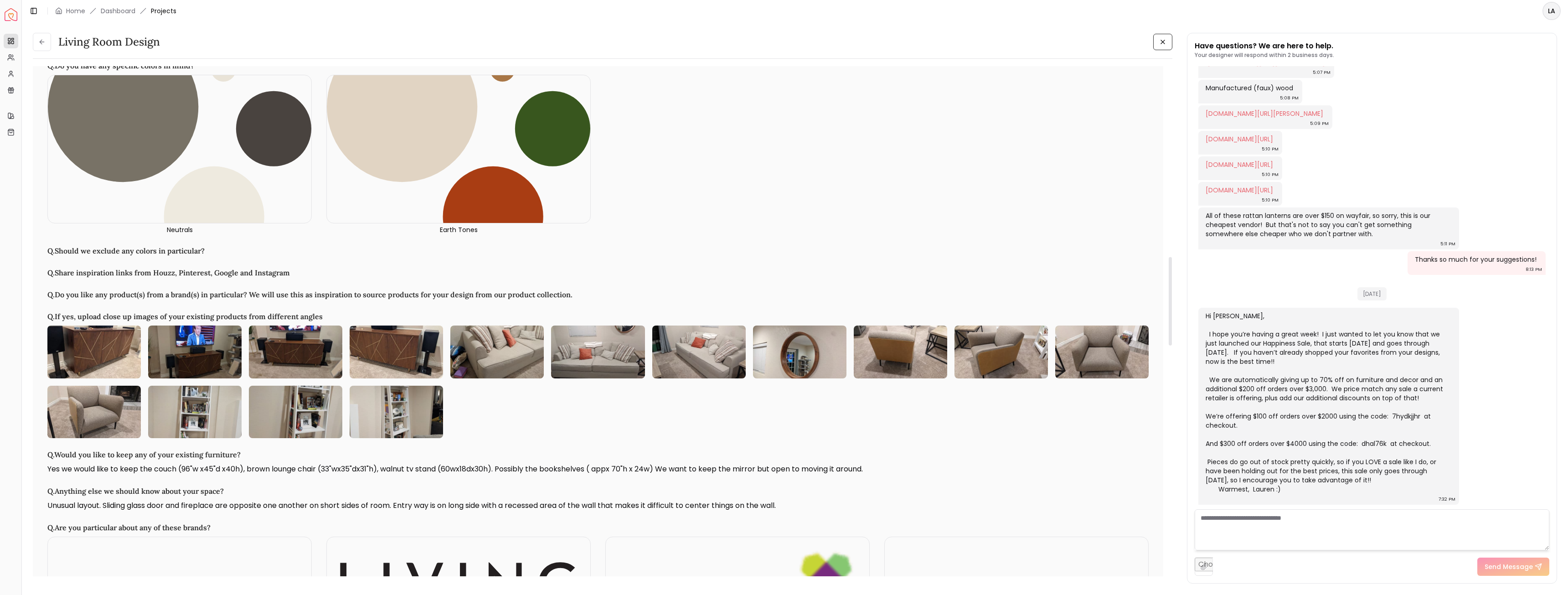
scroll to position [1140, 0]
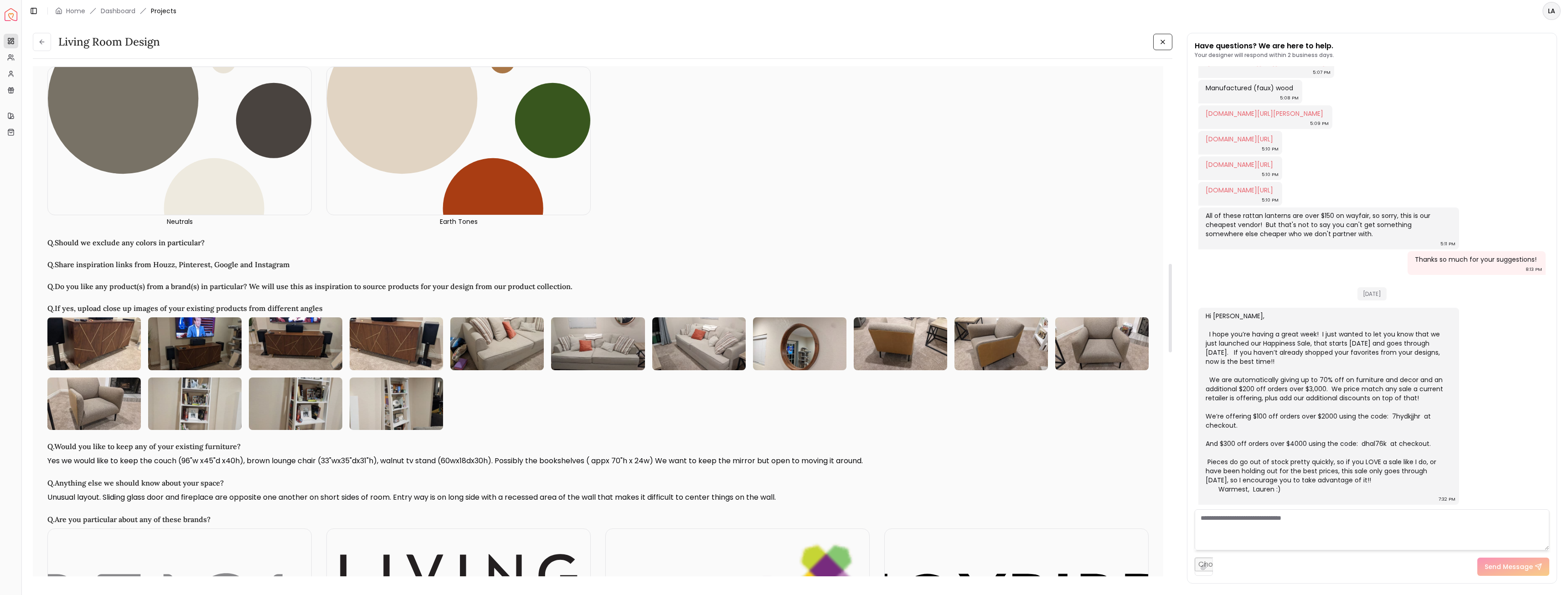
click at [108, 311] on img at bounding box center [94, 343] width 94 height 52
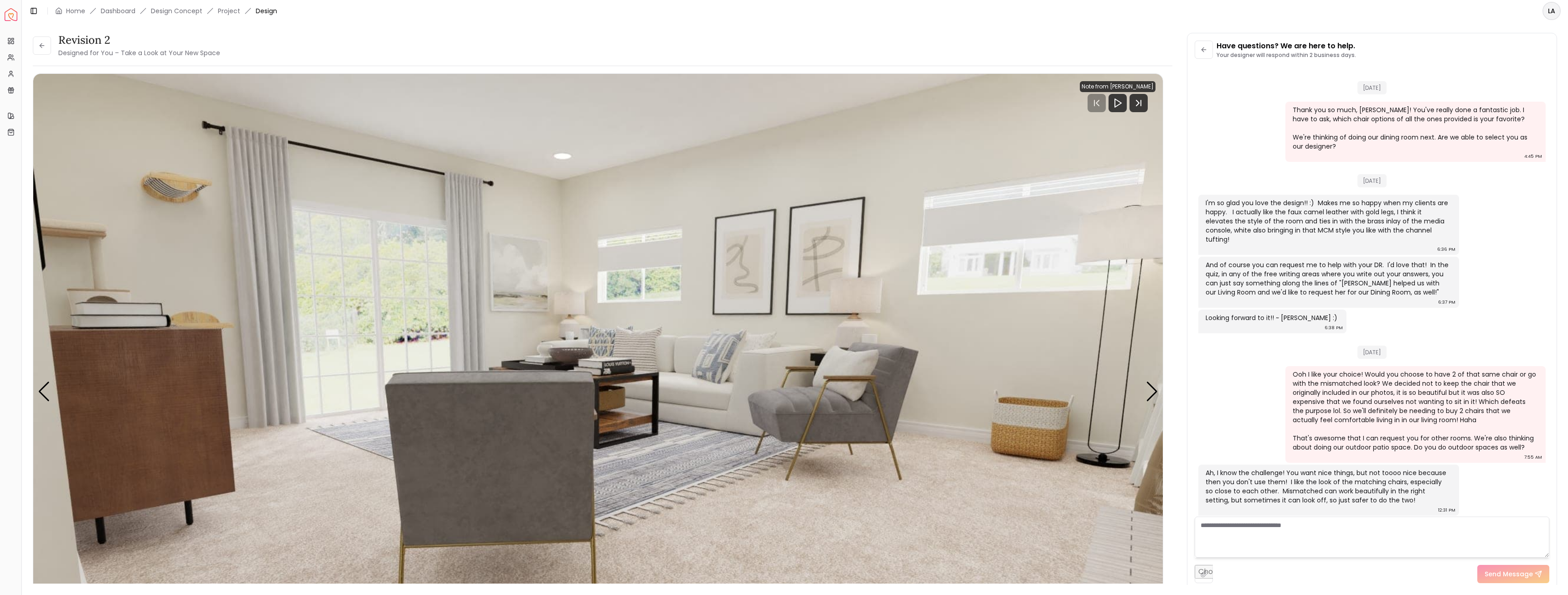
scroll to position [724, 0]
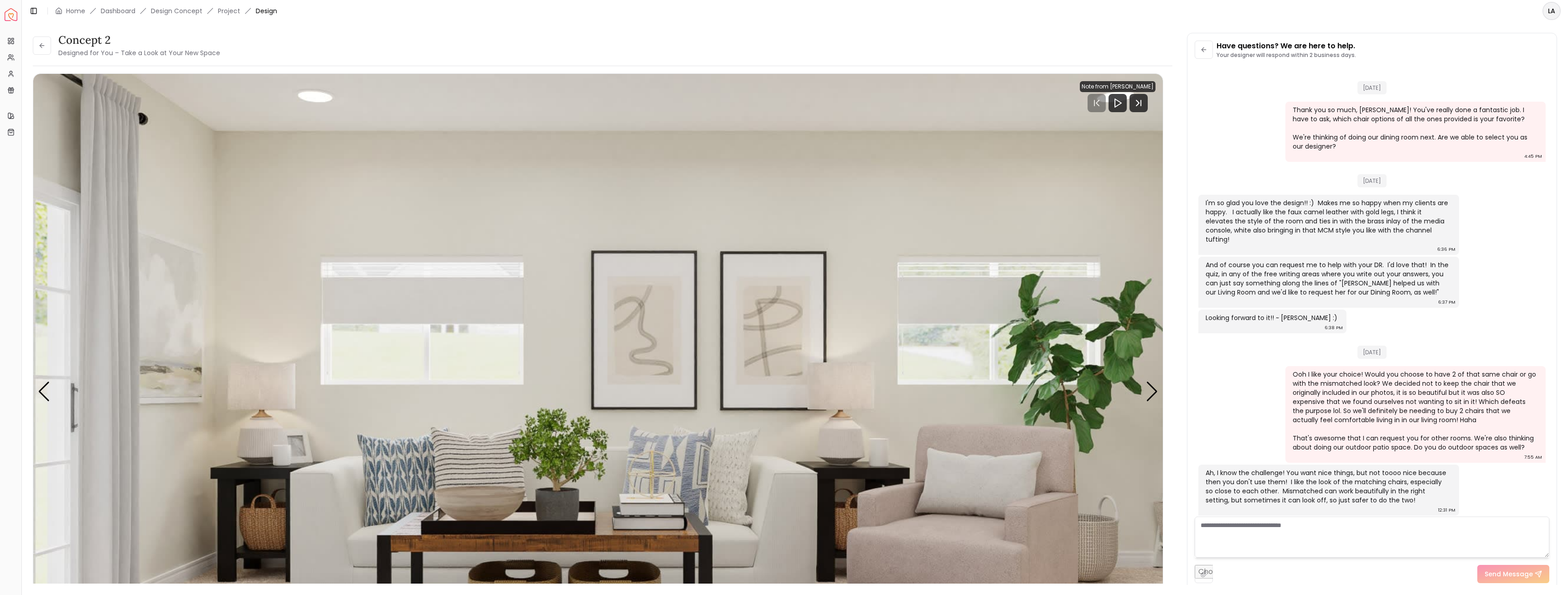
scroll to position [724, 0]
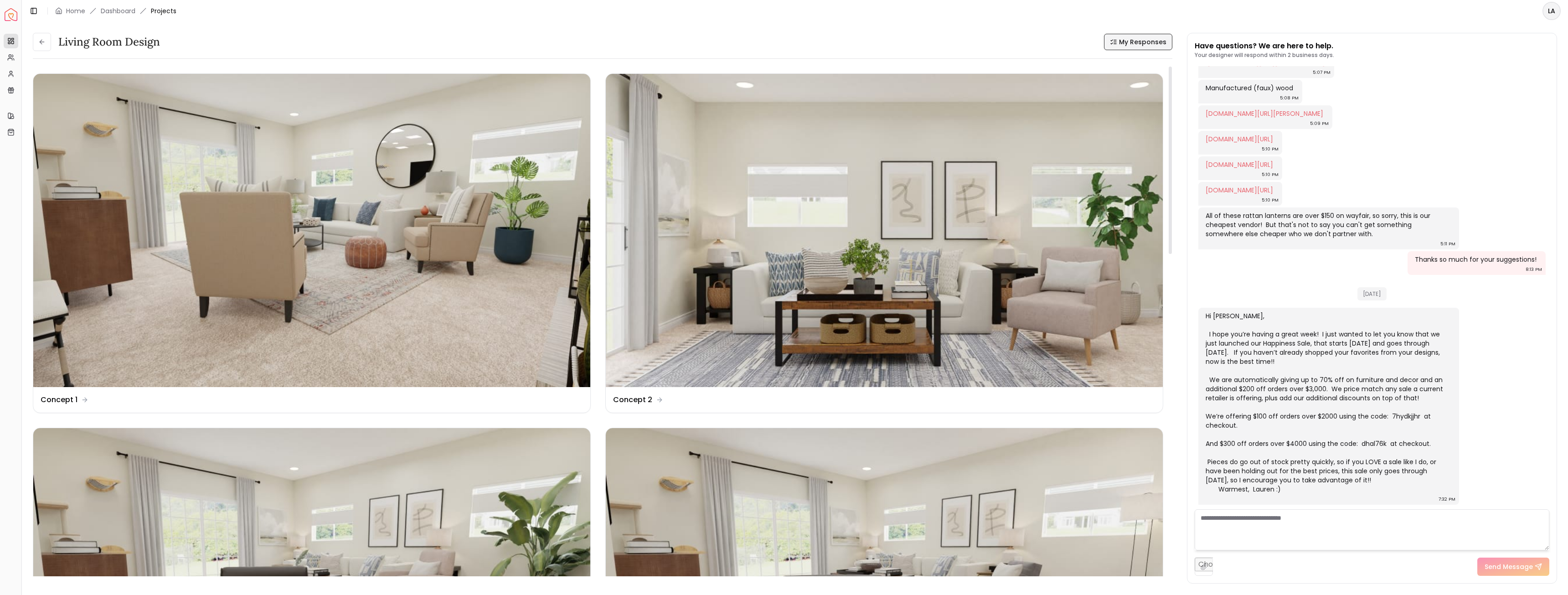
click at [1144, 44] on span "My Responses" at bounding box center [1143, 41] width 47 height 9
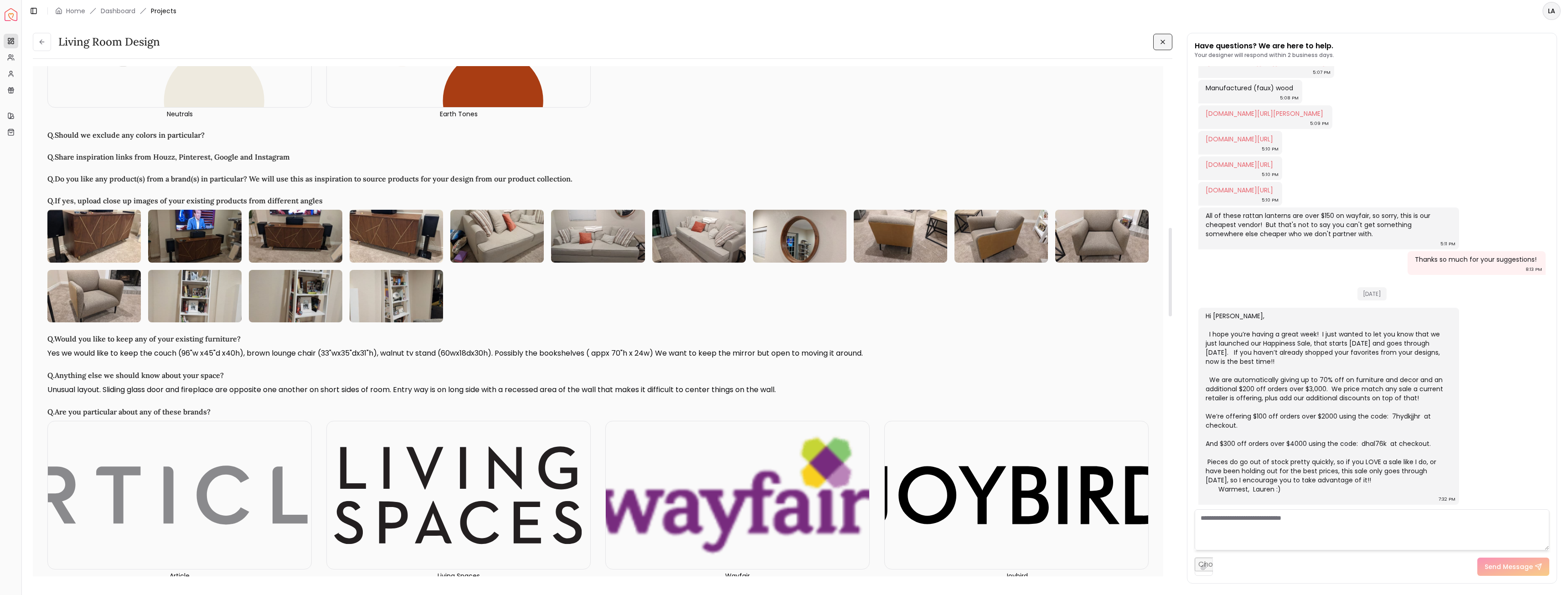
scroll to position [1277, 0]
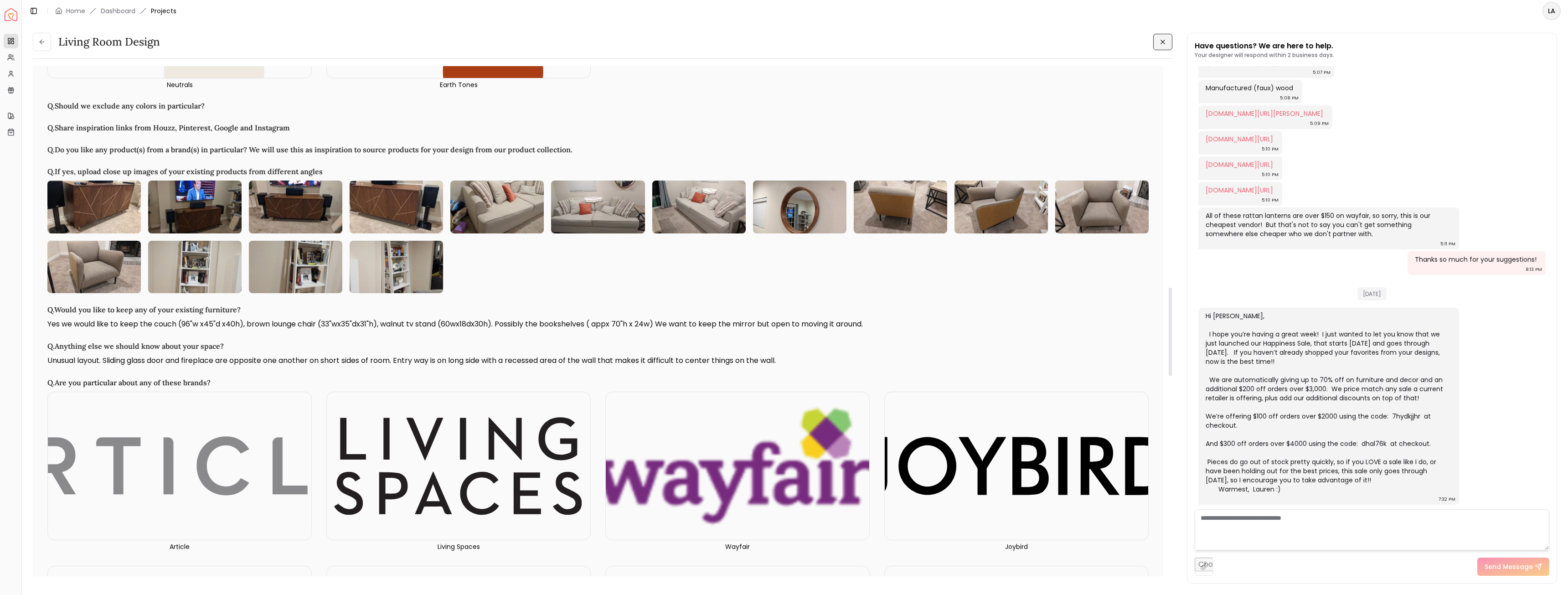
click at [510, 230] on img at bounding box center [497, 207] width 94 height 52
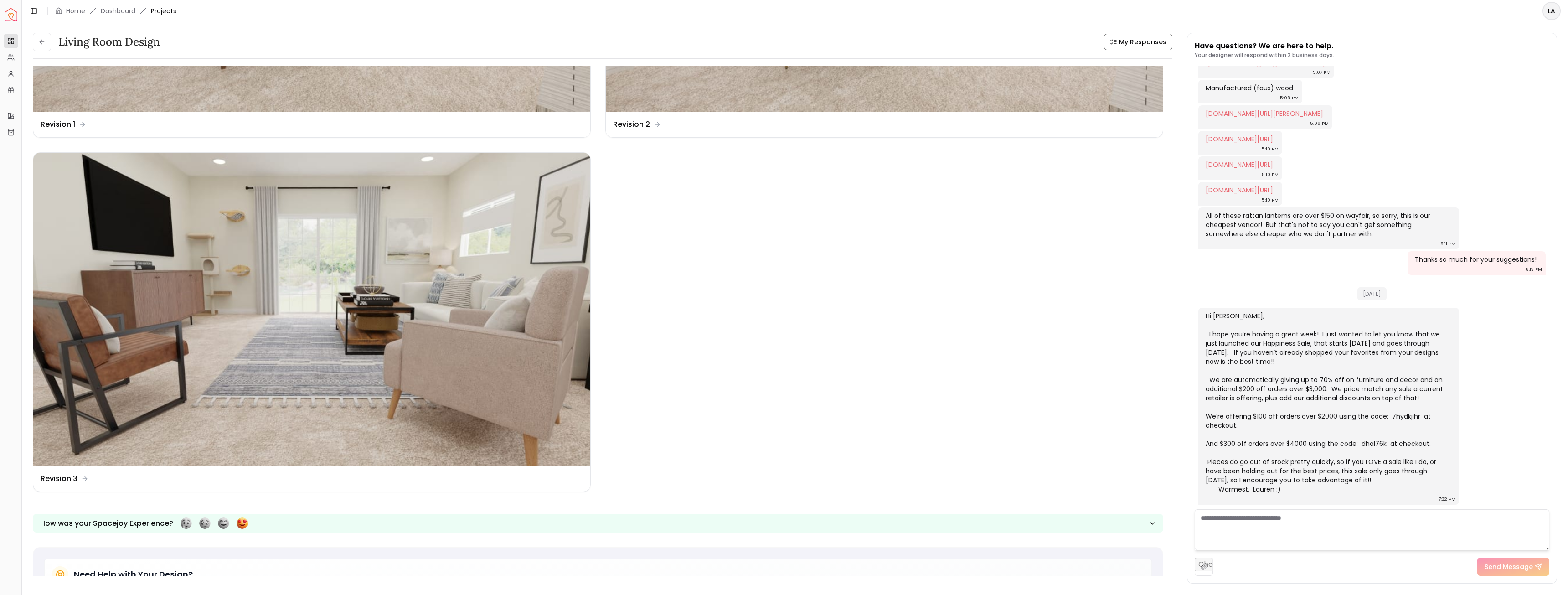
scroll to position [623, 0]
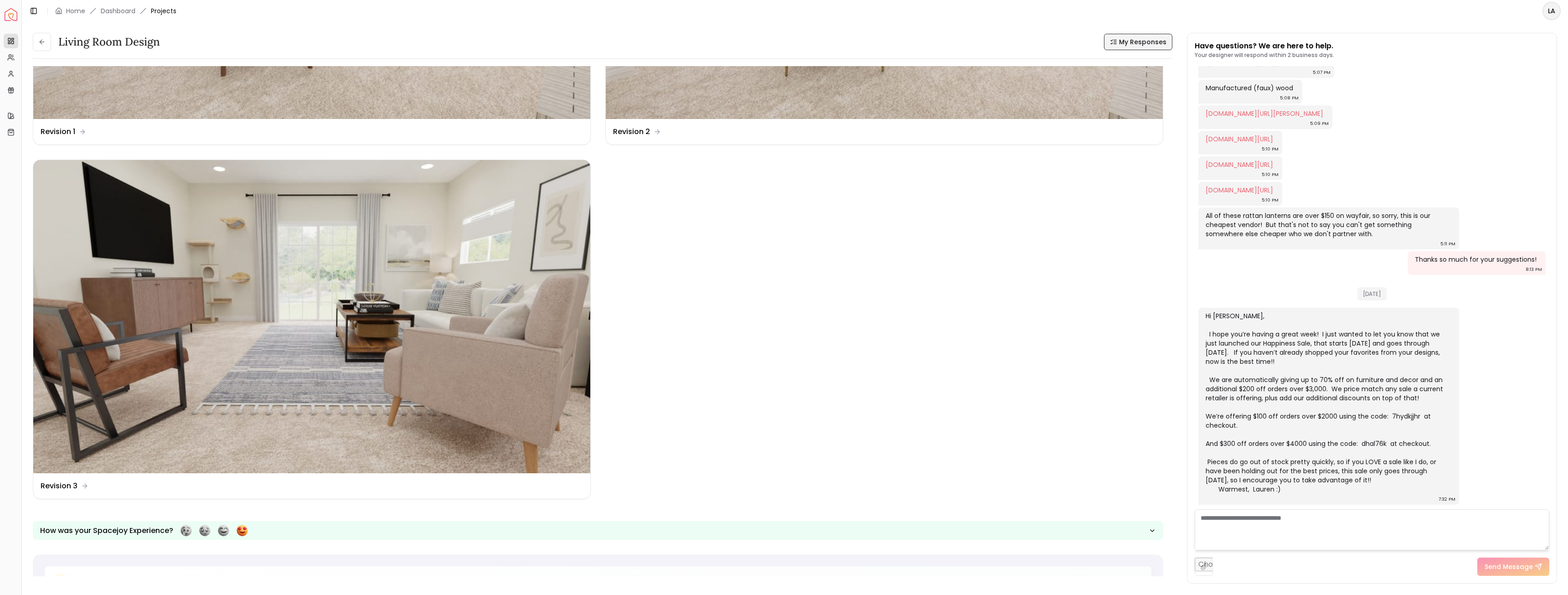
click at [1153, 41] on span "My Responses" at bounding box center [1143, 41] width 47 height 9
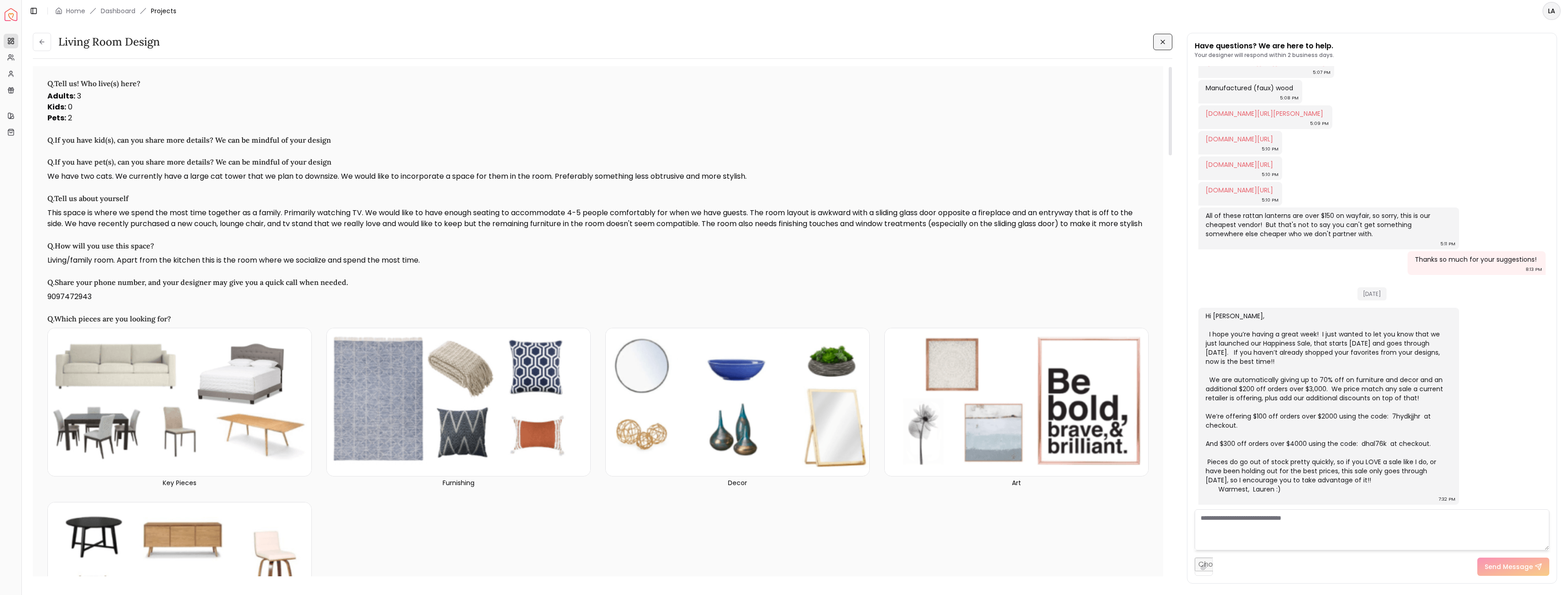
scroll to position [0, 0]
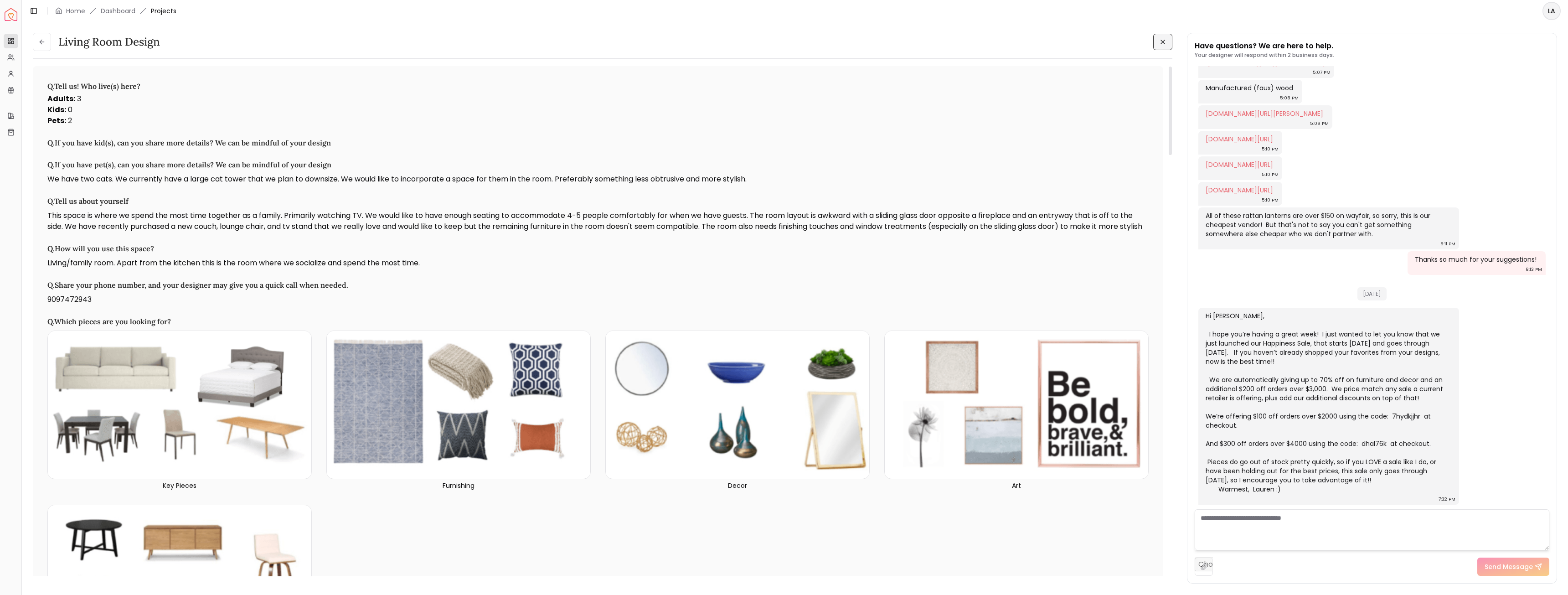
click at [1162, 38] on icon at bounding box center [1163, 42] width 7 height 7
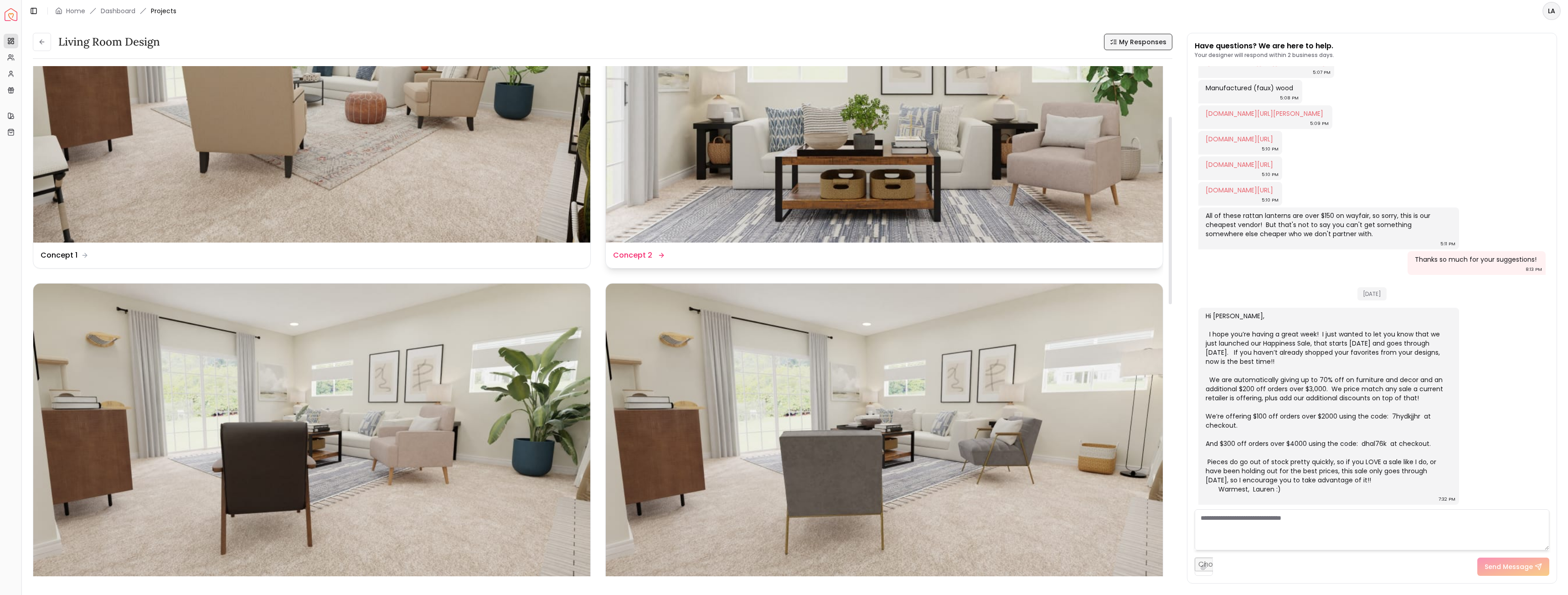
scroll to position [137, 0]
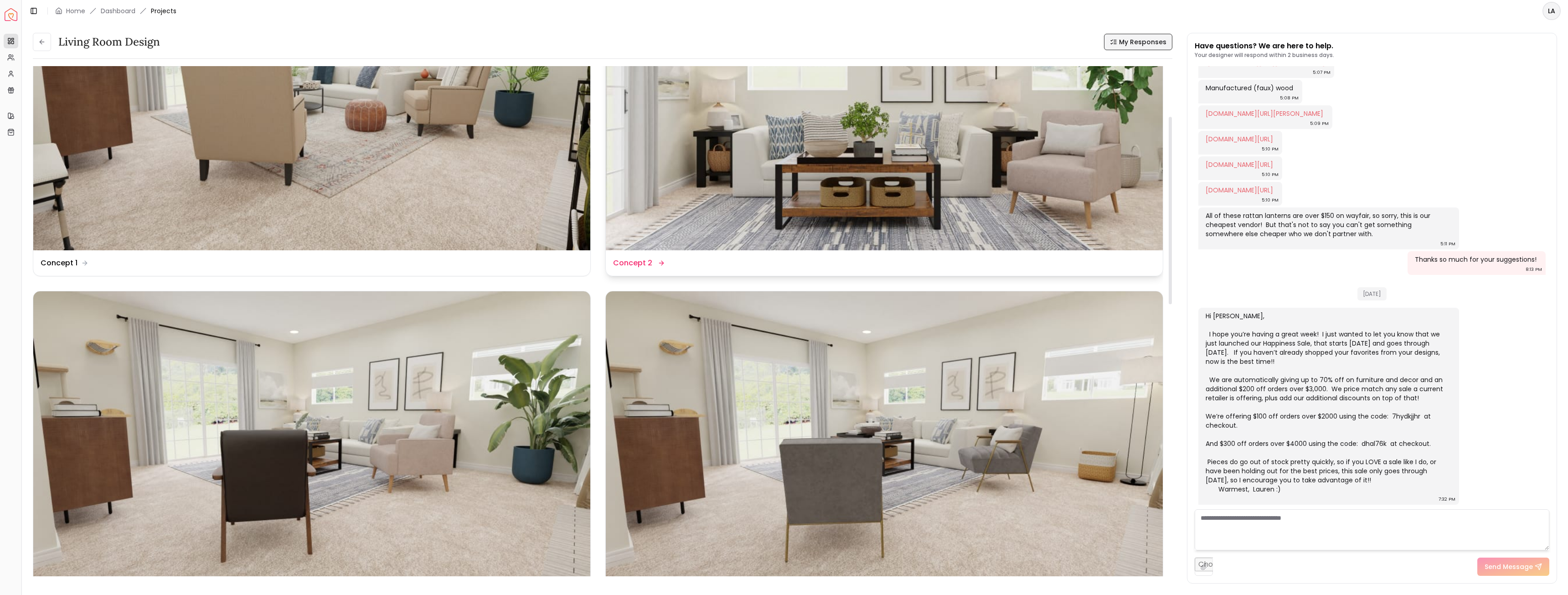
click at [794, 165] on img at bounding box center [884, 94] width 557 height 313
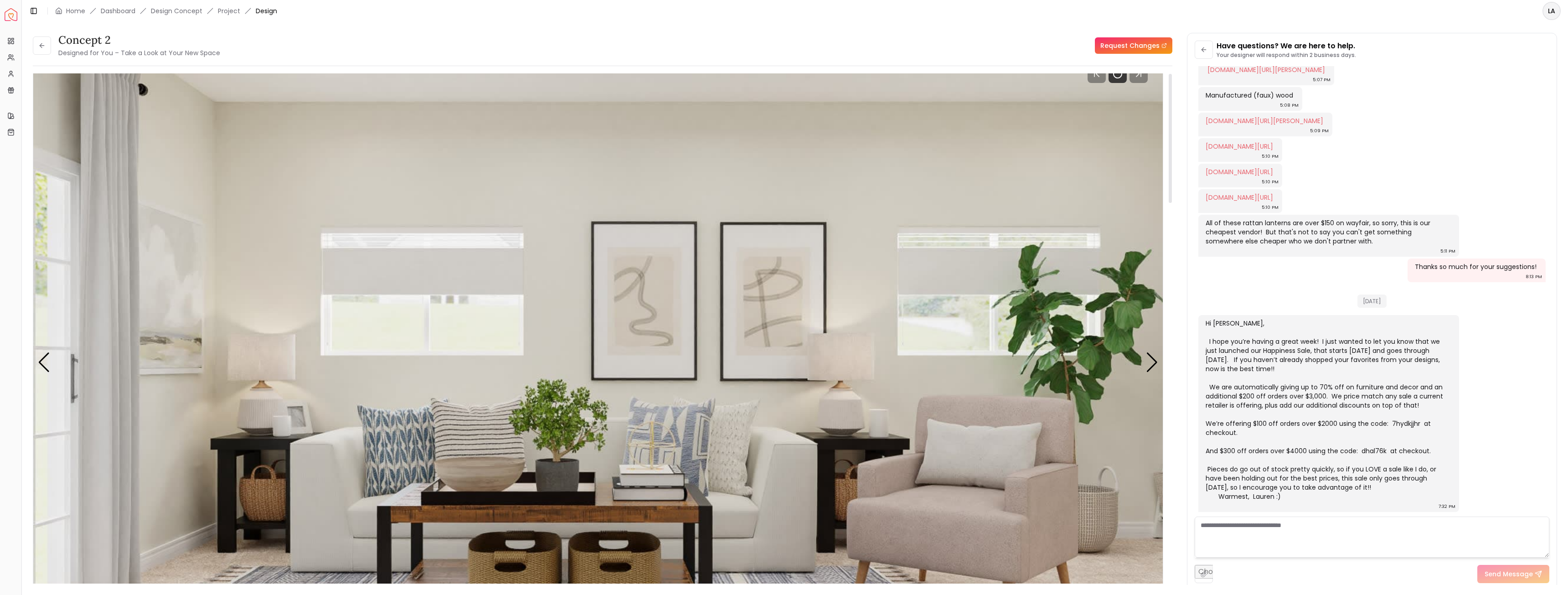
scroll to position [91, 0]
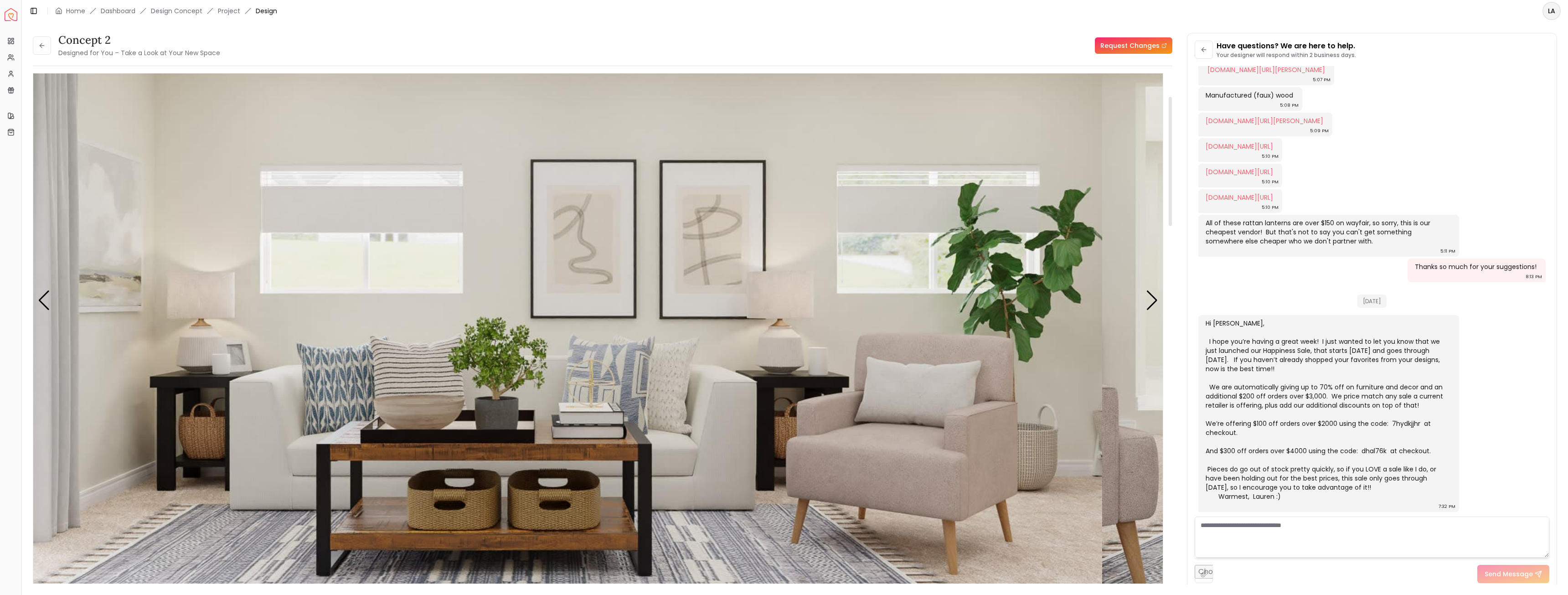
click at [419, 306] on img "1 / 7" at bounding box center [537, 301] width 1130 height 636
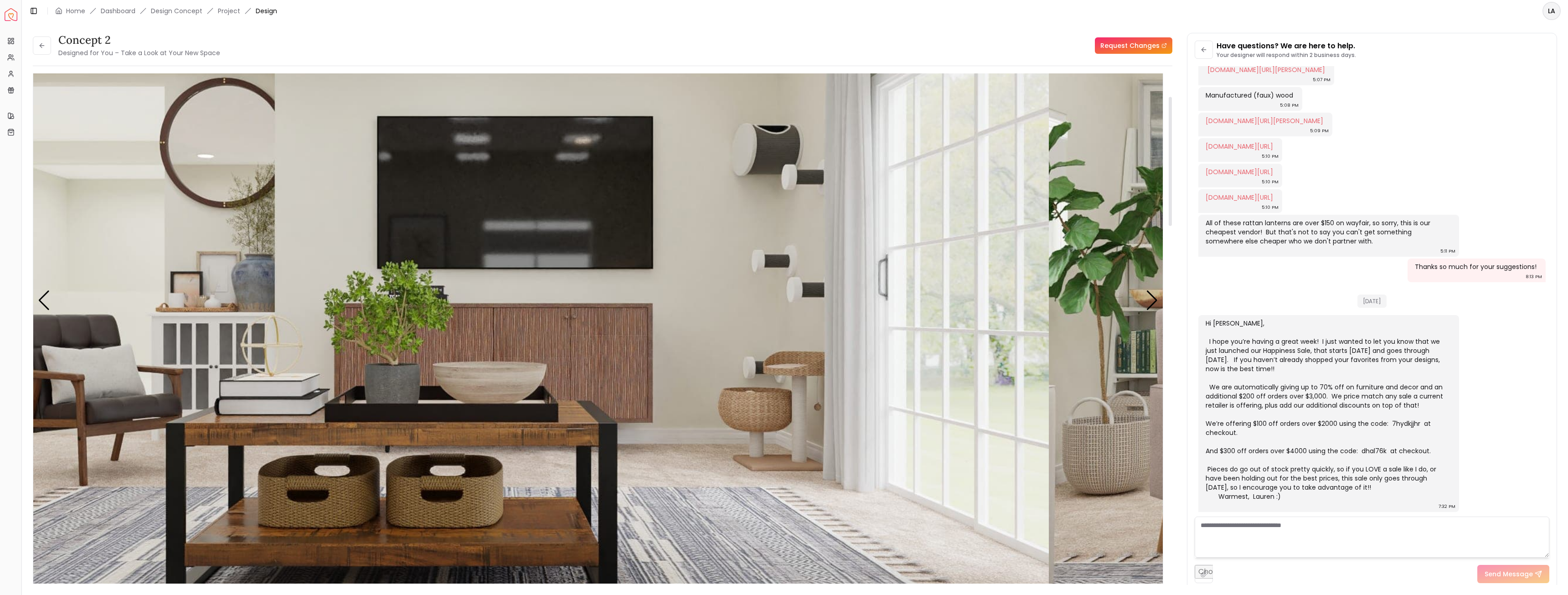
click at [559, 285] on img "2 / 7" at bounding box center [484, 301] width 1130 height 636
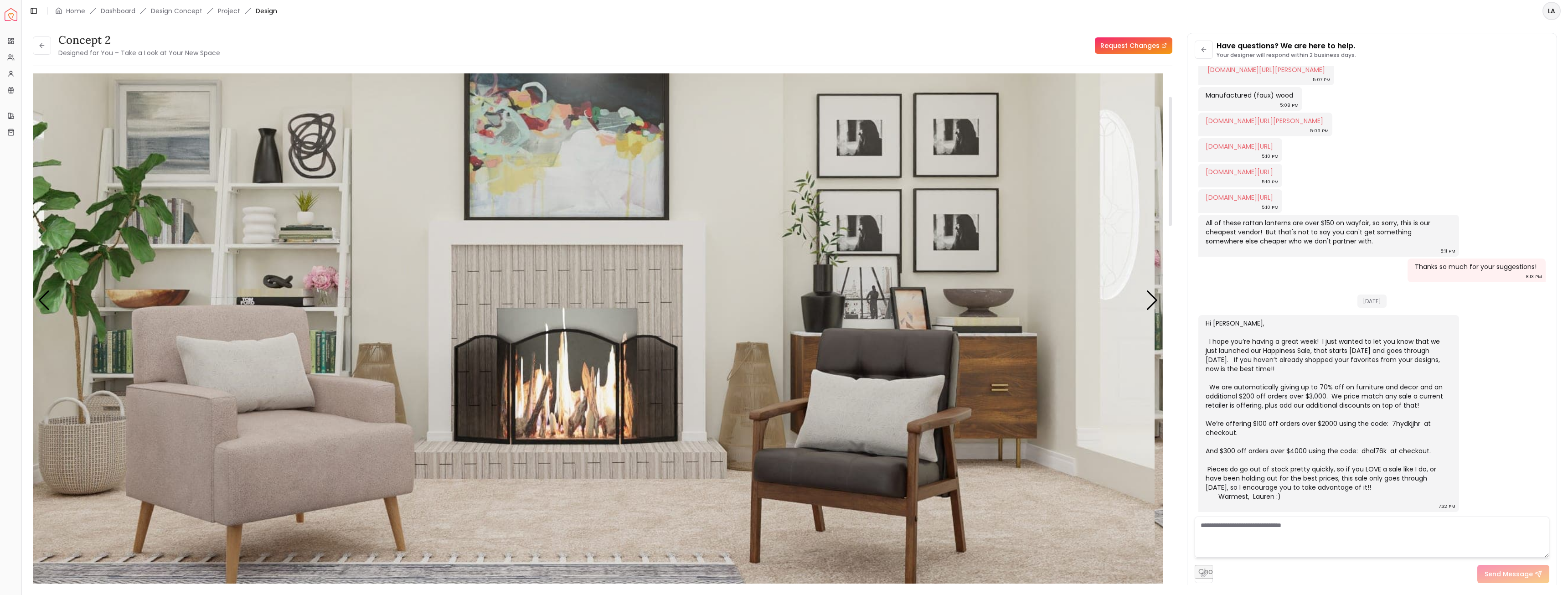
click at [821, 261] on img "3 / 7" at bounding box center [590, 301] width 1130 height 636
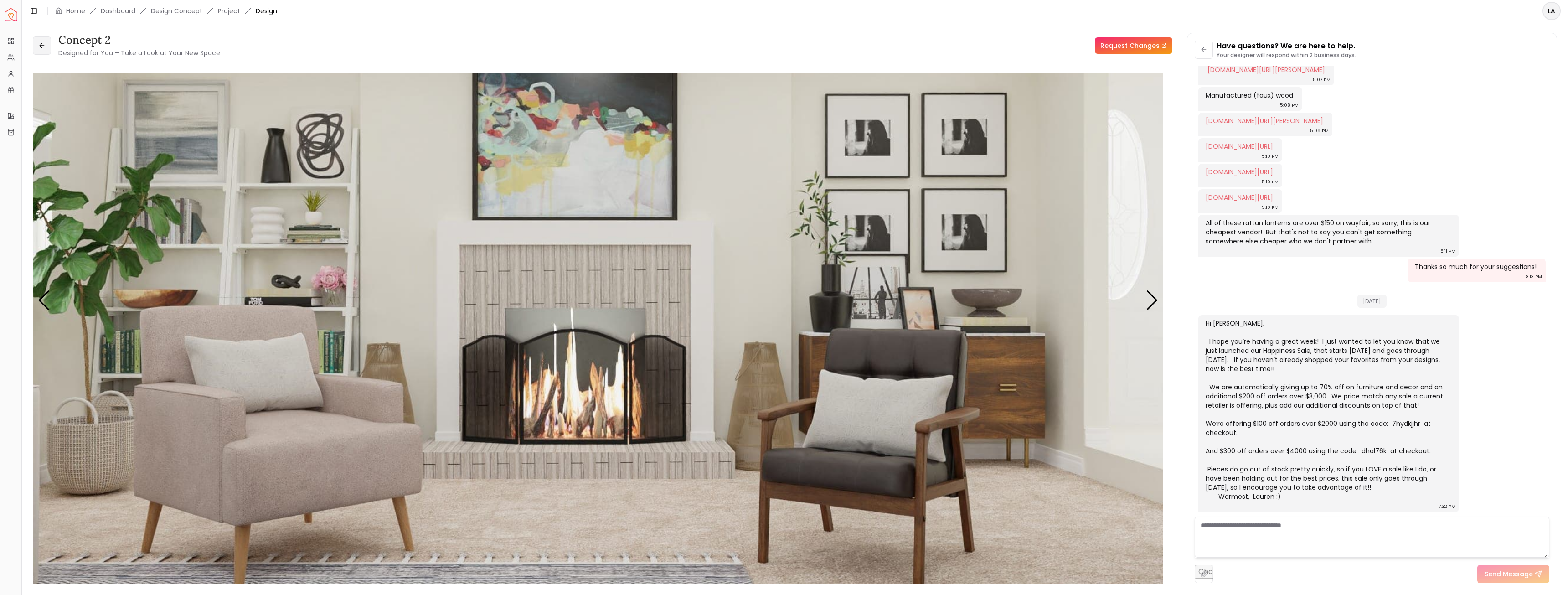
click at [46, 48] on button at bounding box center [42, 46] width 18 height 18
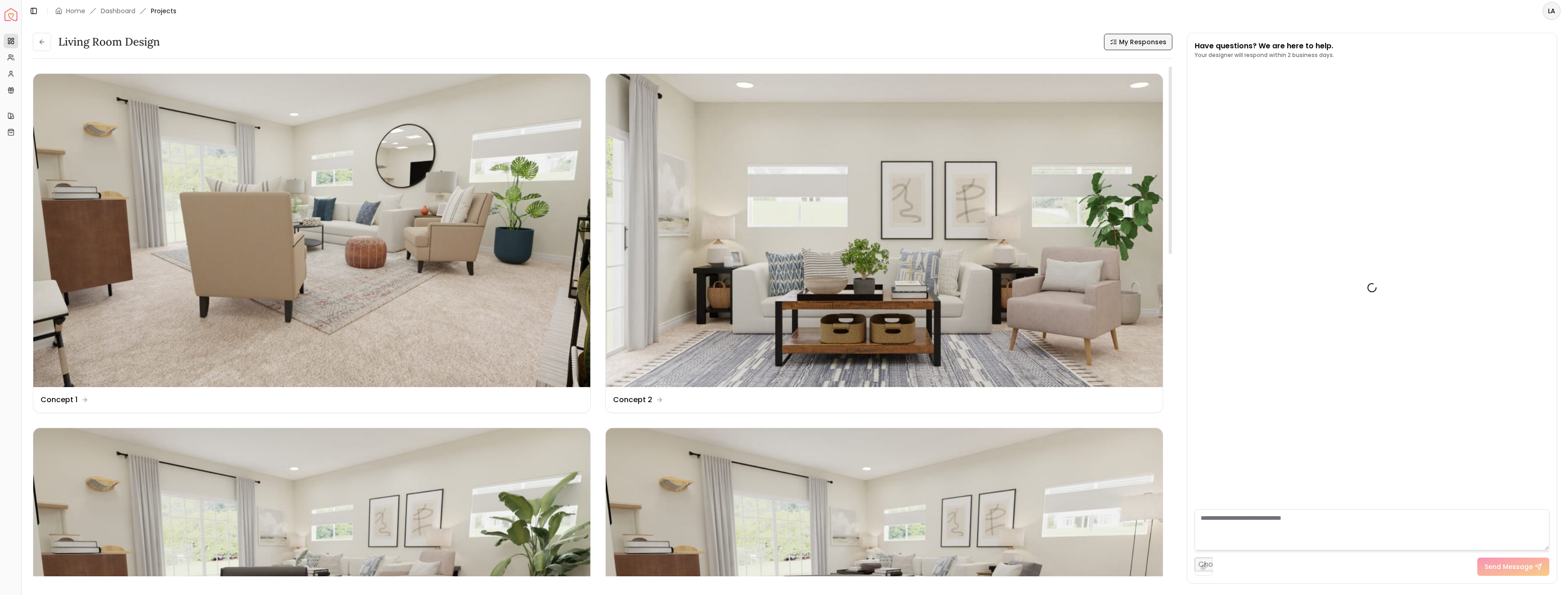
click at [1138, 47] on button "My Responses" at bounding box center [1138, 41] width 68 height 16
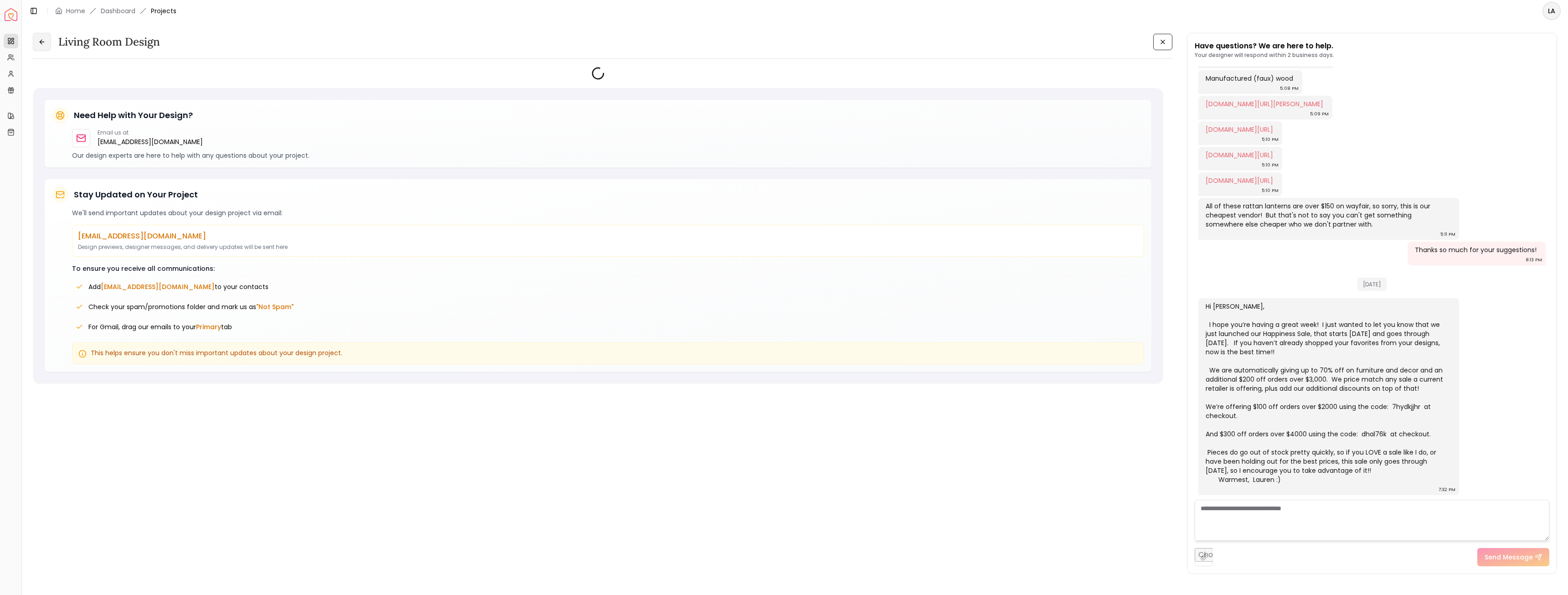
scroll to position [731, 0]
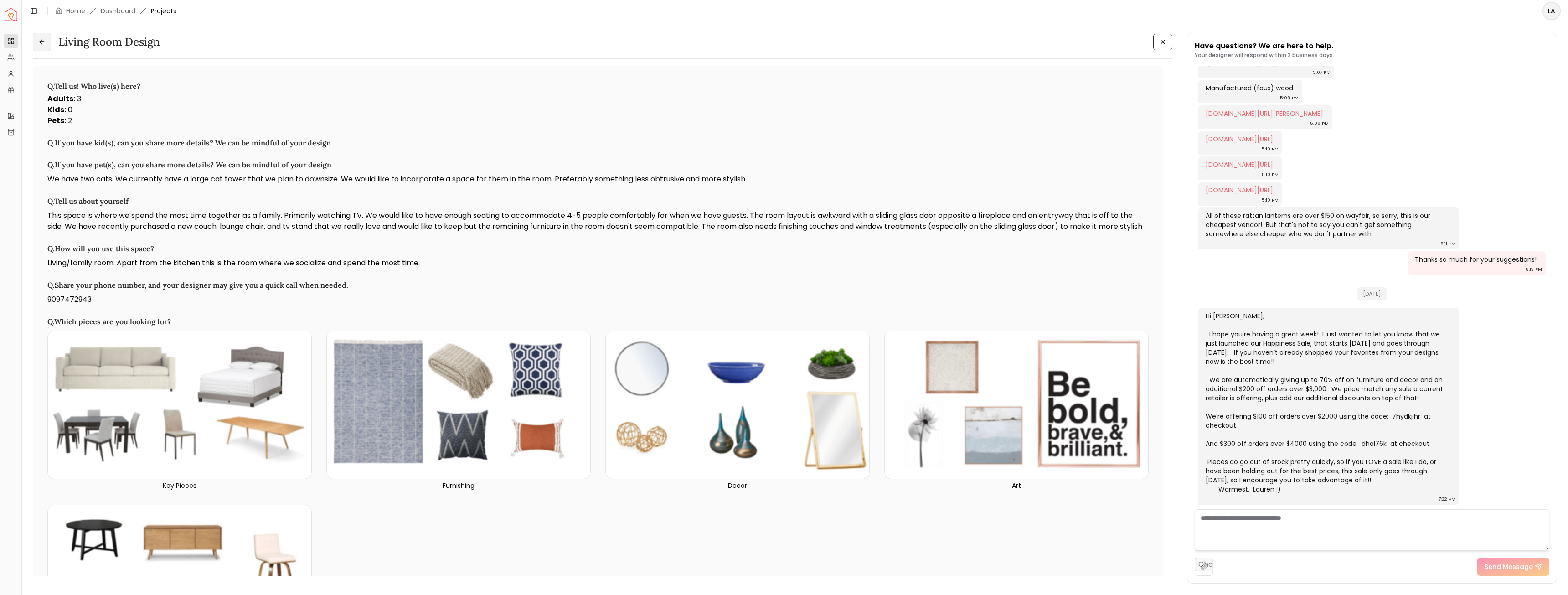
click at [48, 41] on button at bounding box center [42, 42] width 18 height 18
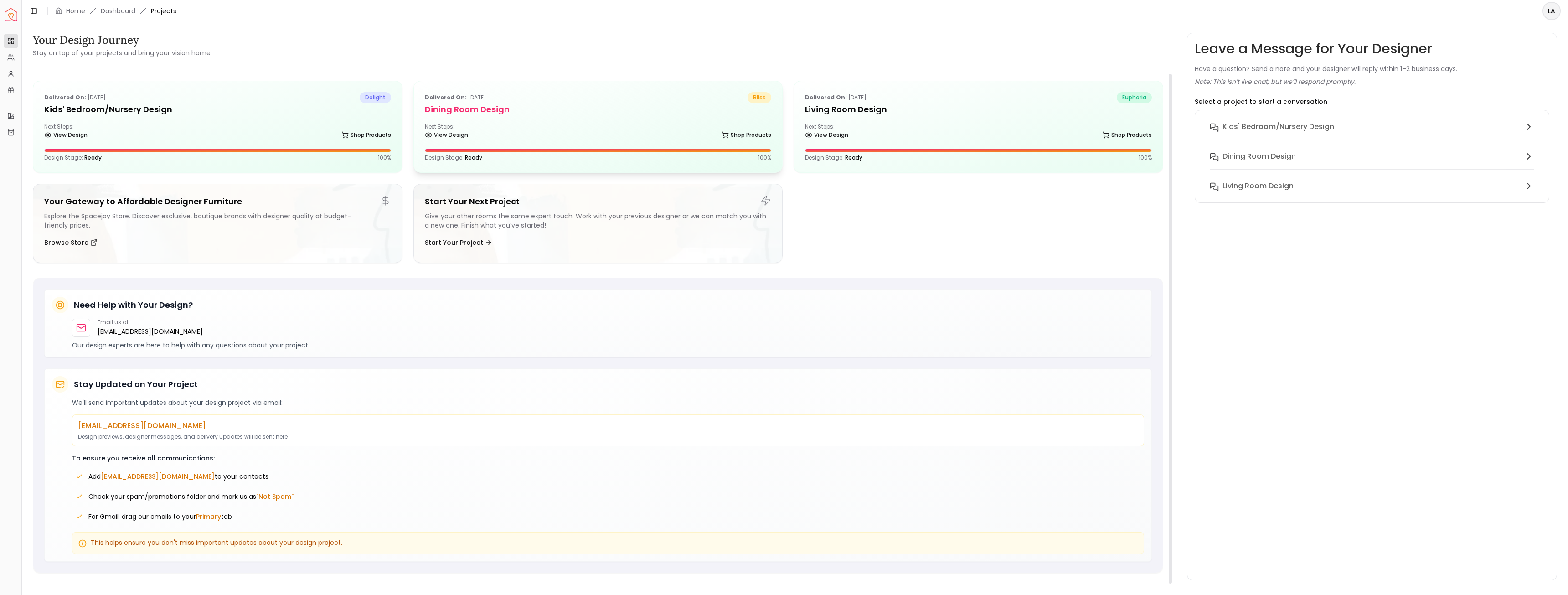
click at [630, 104] on h5 "Dining Room Design" at bounding box center [598, 109] width 347 height 13
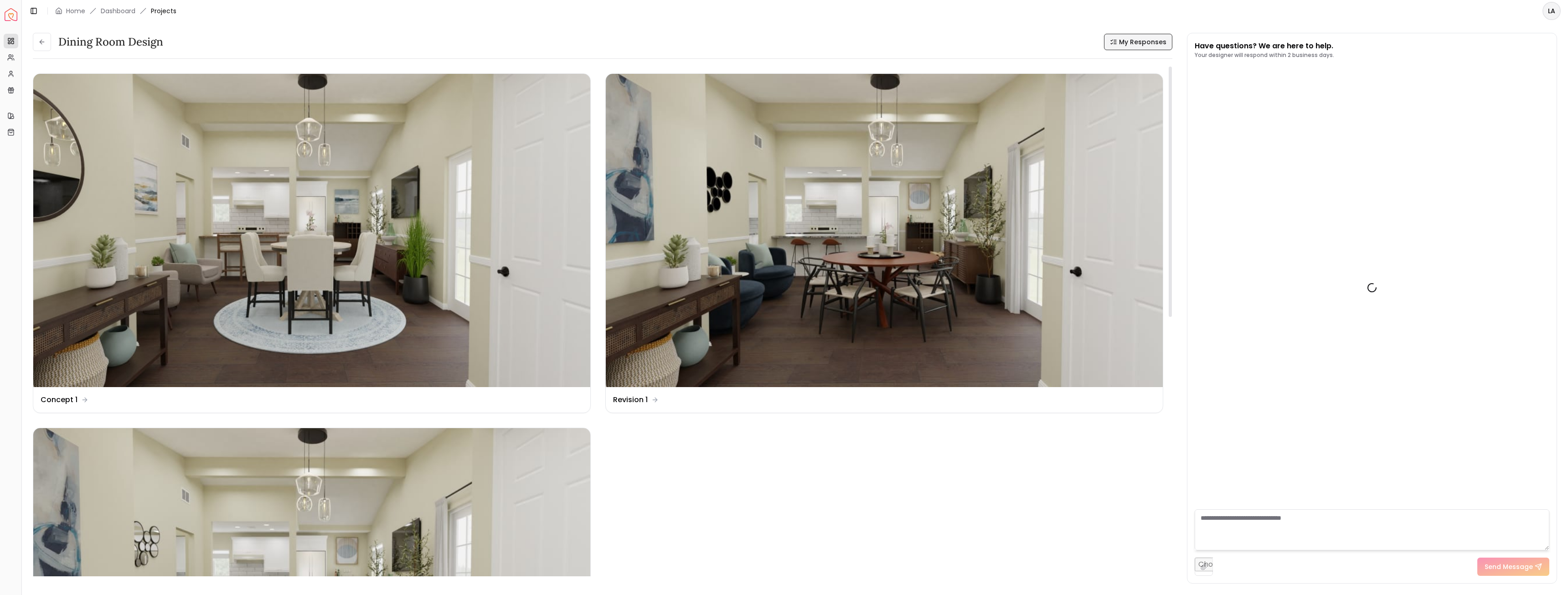
click at [1133, 40] on span "My Responses" at bounding box center [1143, 41] width 47 height 9
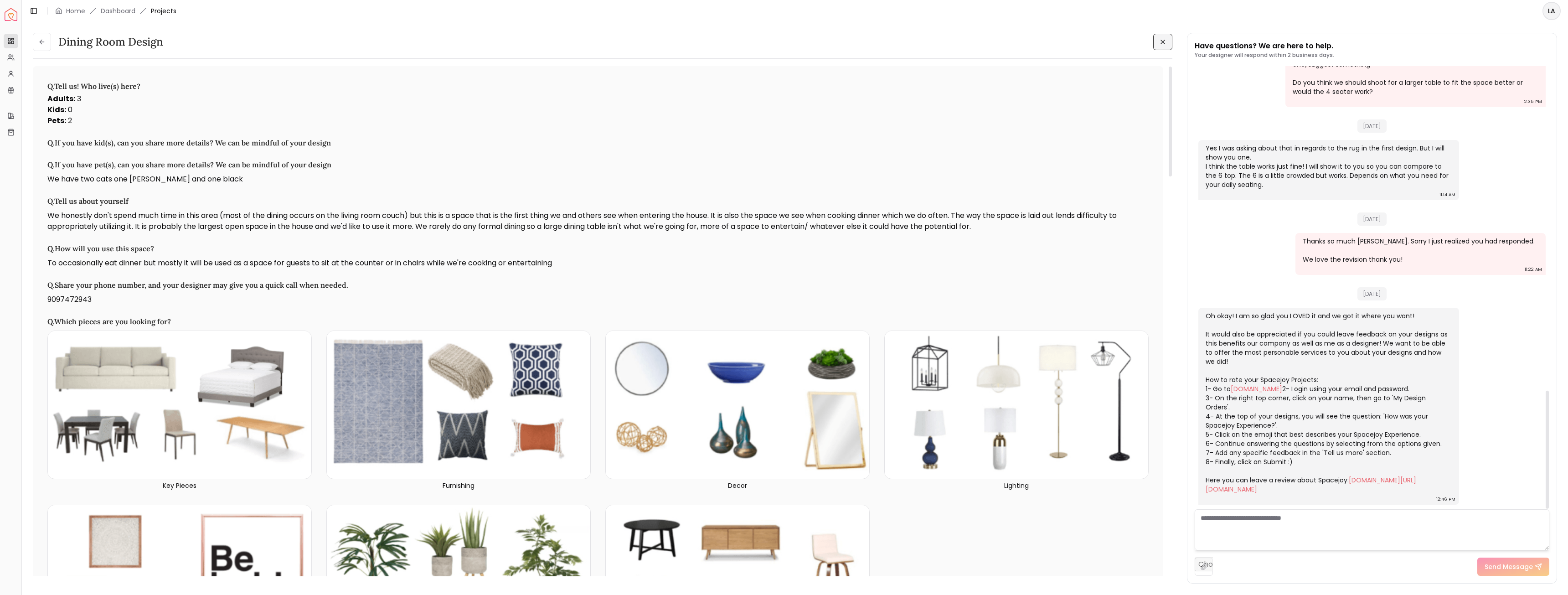
drag, startPoint x: 1178, startPoint y: 35, endPoint x: 1166, endPoint y: 41, distance: 13.4
click at [1178, 35] on div "Dining Room Design Dining Room Design Q. Tell us! Who live(s) here? Adults : 3 …" at bounding box center [795, 303] width 1524 height 541
click at [1161, 41] on icon at bounding box center [1163, 42] width 7 height 7
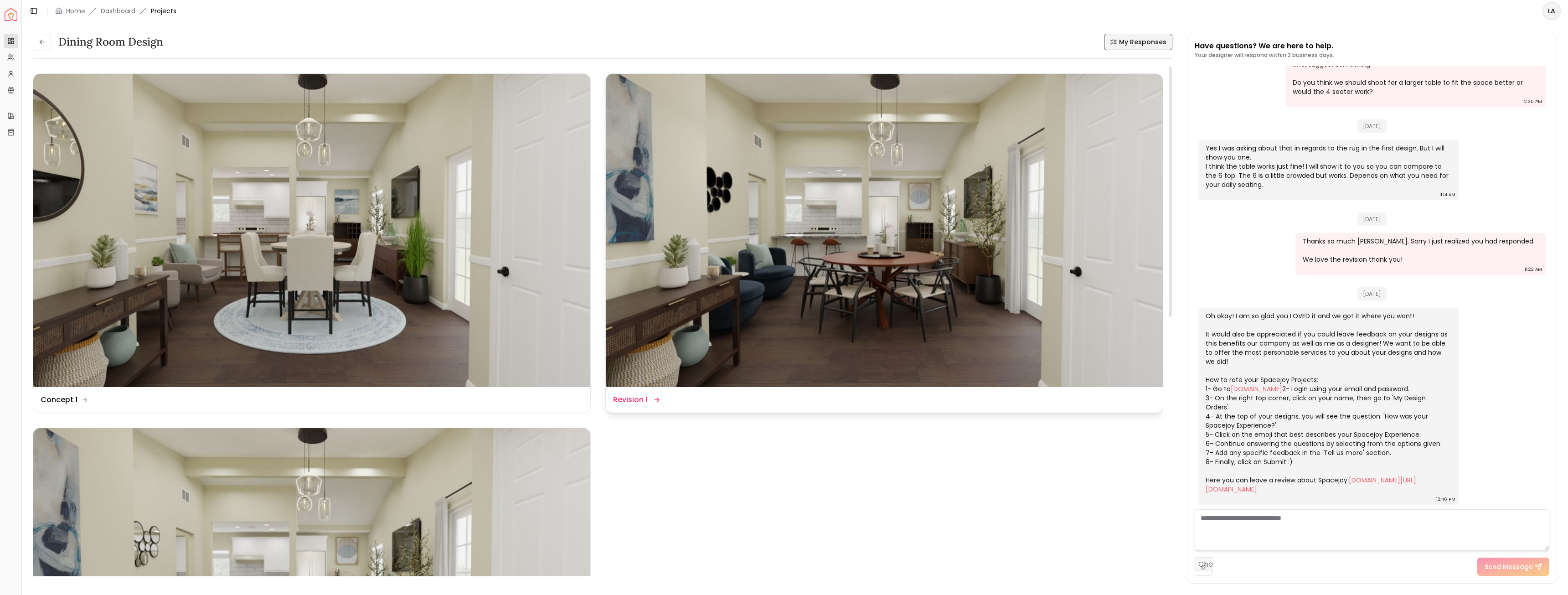
click at [831, 318] on img at bounding box center [884, 230] width 557 height 313
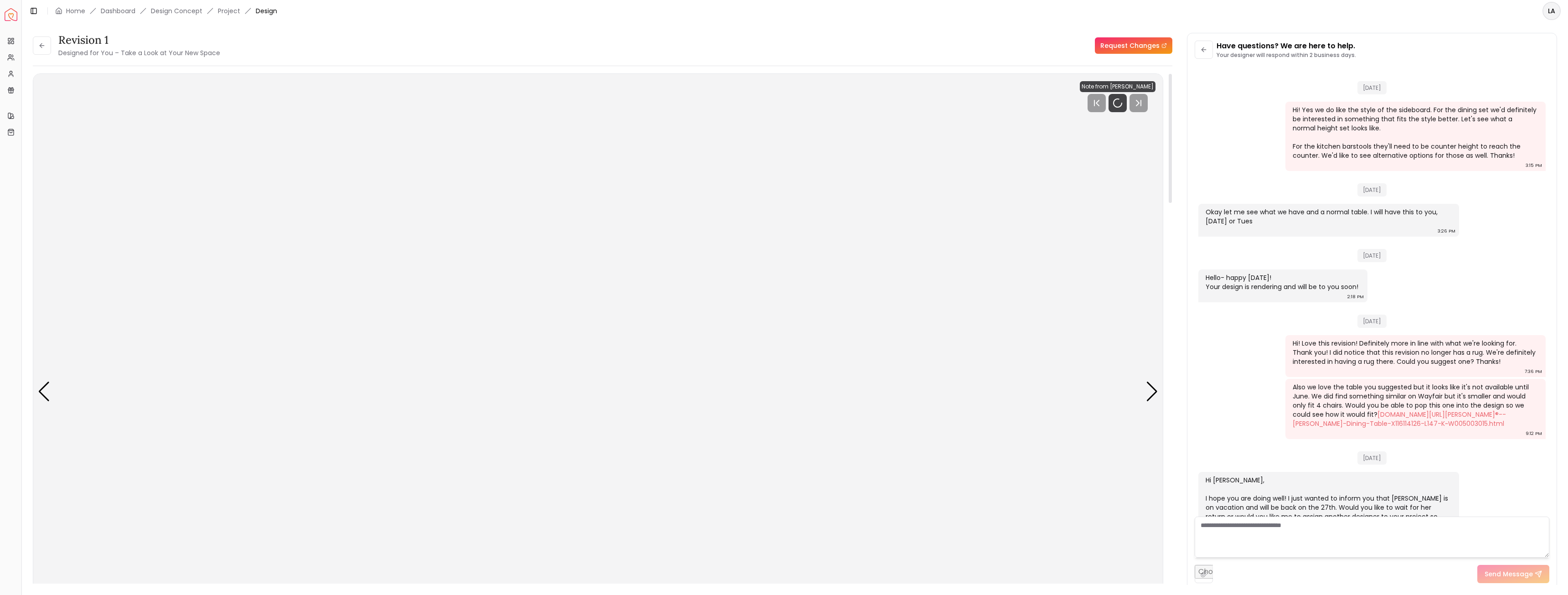
scroll to position [1208, 0]
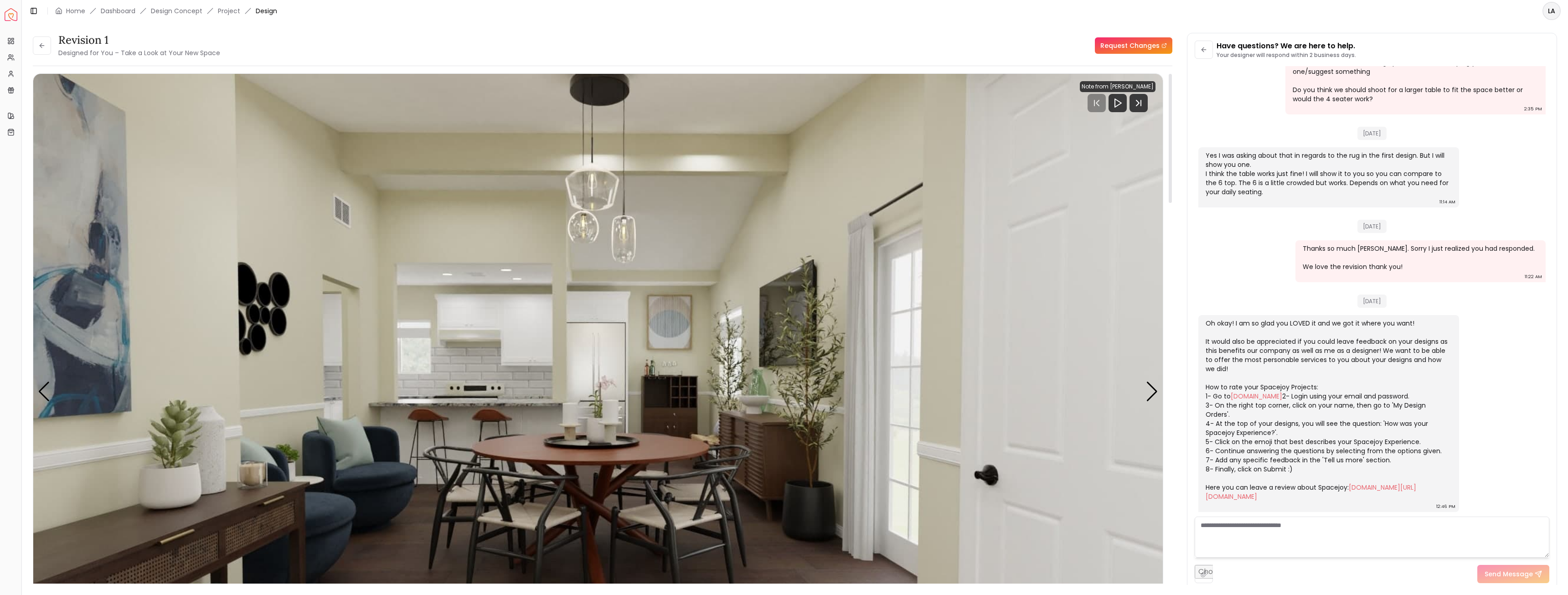
click at [963, 296] on img "1 / 6" at bounding box center [598, 392] width 1130 height 636
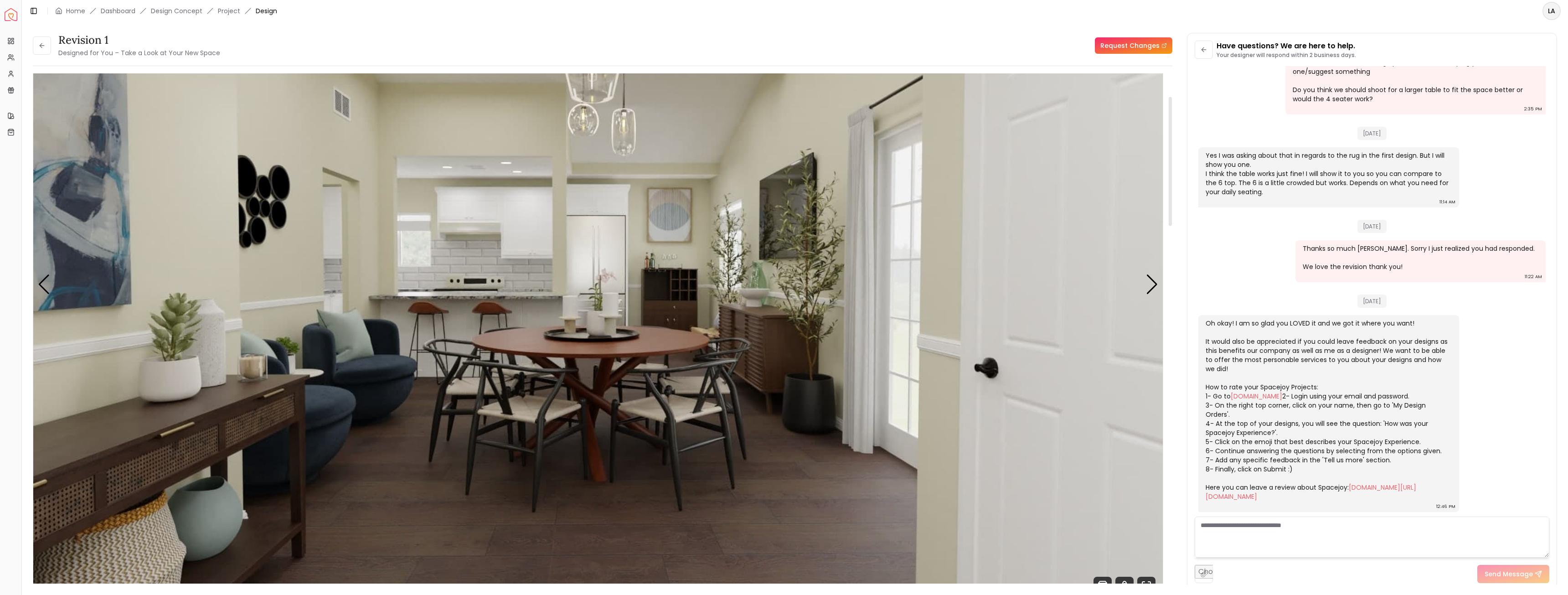
scroll to position [137, 0]
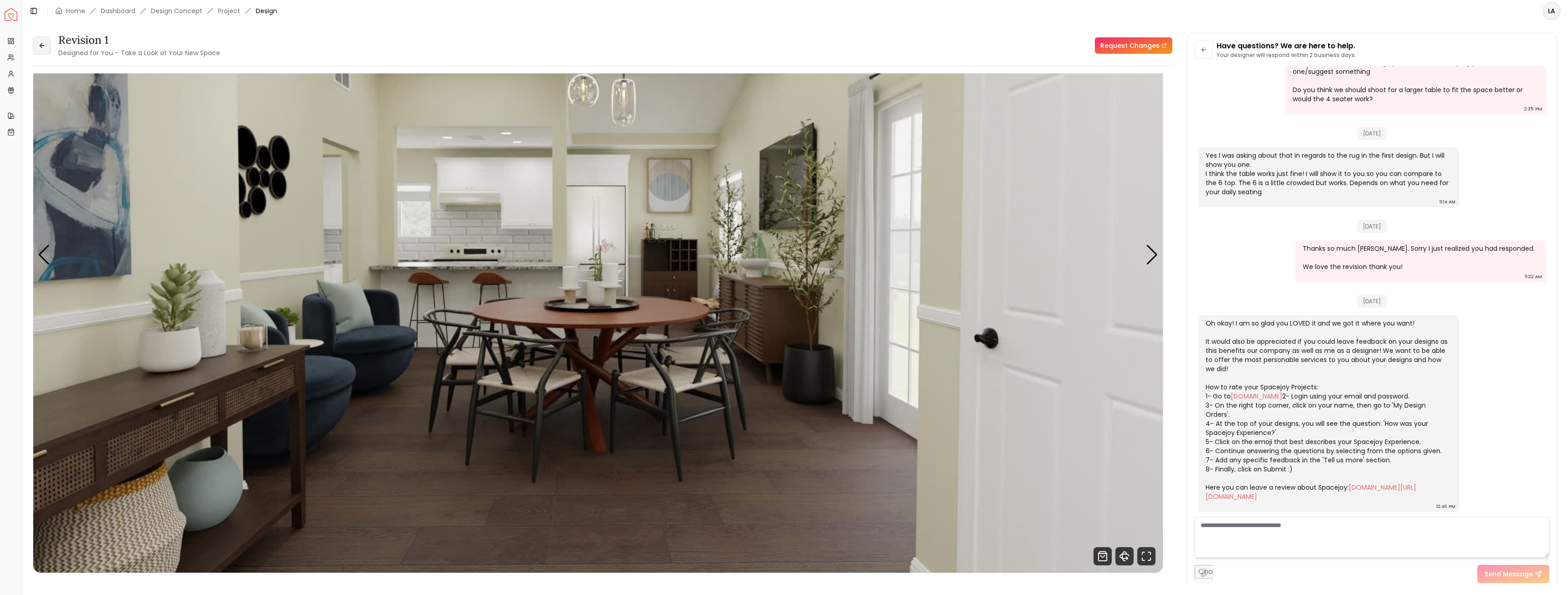
click at [38, 44] on button at bounding box center [42, 46] width 18 height 18
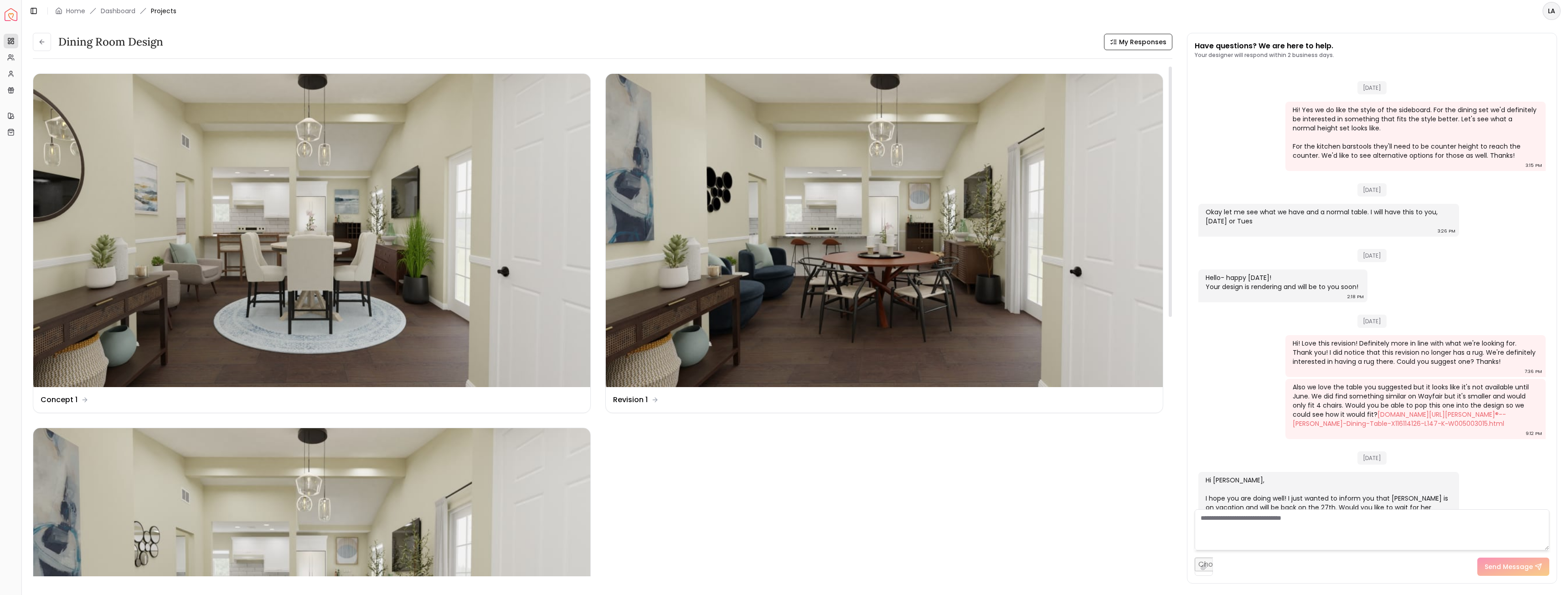
scroll to position [1215, 0]
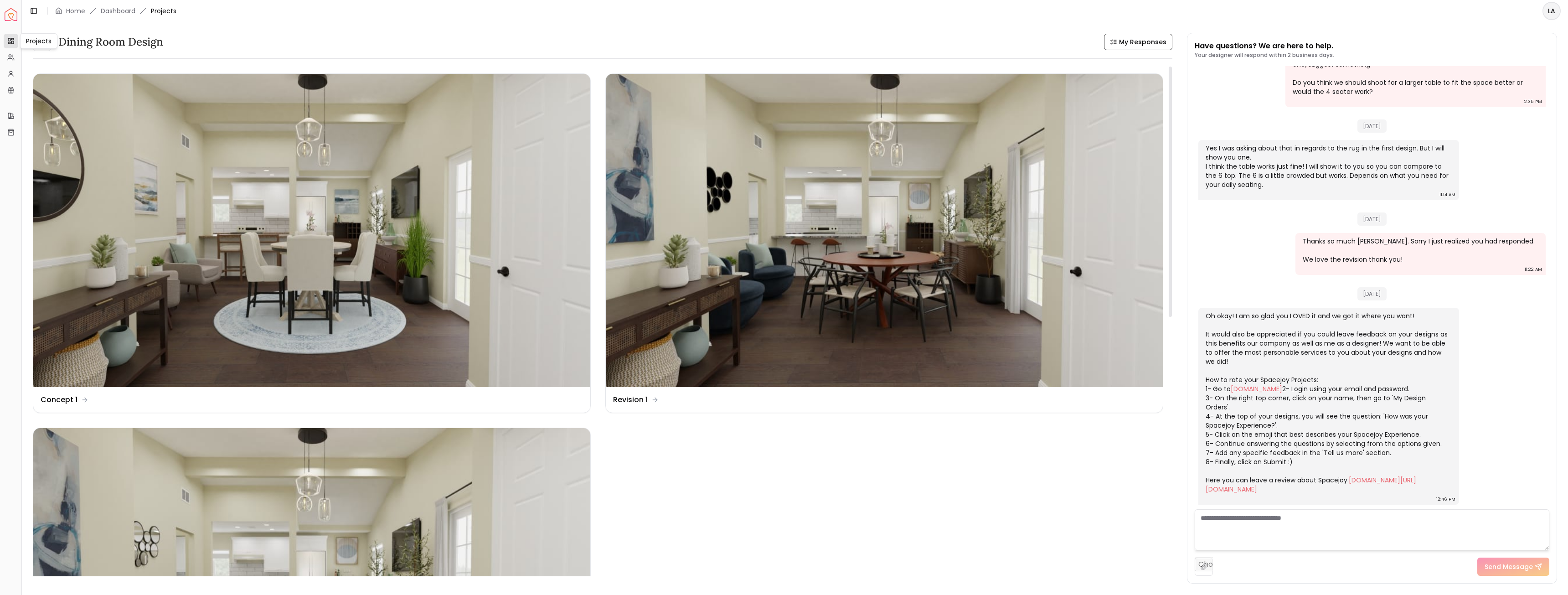
click at [33, 41] on div "Projects Projects" at bounding box center [38, 41] width 37 height 15
click at [331, 26] on div "Dining Room Design My Responses Dining Room Design My Responses Design Name Con…" at bounding box center [795, 303] width 1546 height 563
click at [43, 43] on icon at bounding box center [42, 42] width 7 height 7
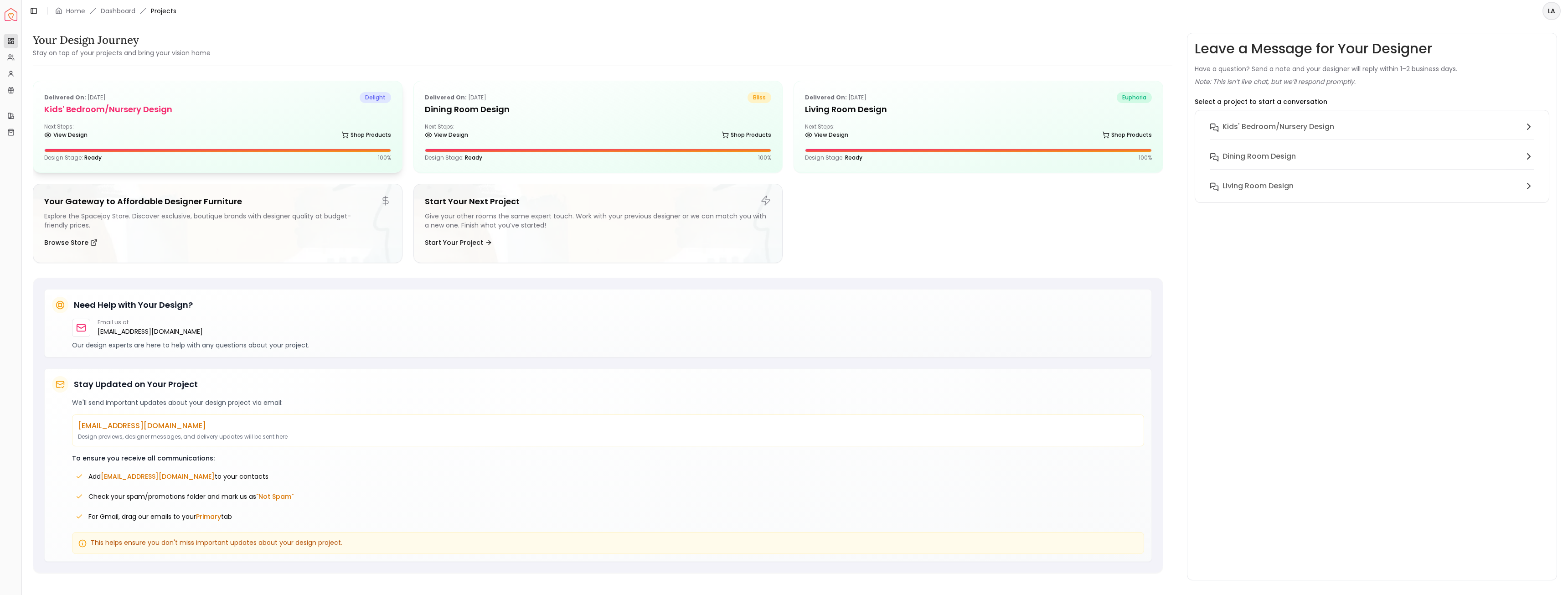
click at [209, 114] on h5 "Kids' Bedroom/Nursery Design" at bounding box center [218, 109] width 347 height 13
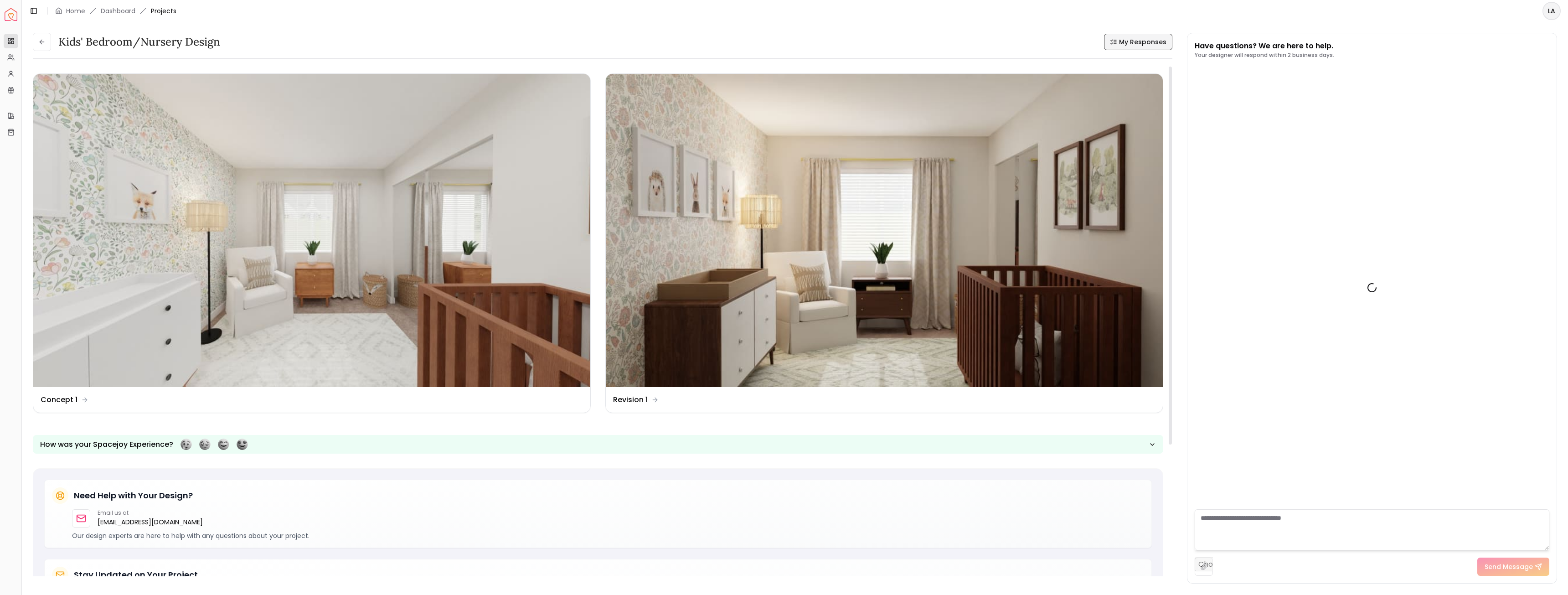
drag, startPoint x: 1157, startPoint y: 38, endPoint x: 1159, endPoint y: 44, distance: 6.3
click at [1155, 41] on span "My Responses" at bounding box center [1143, 41] width 47 height 9
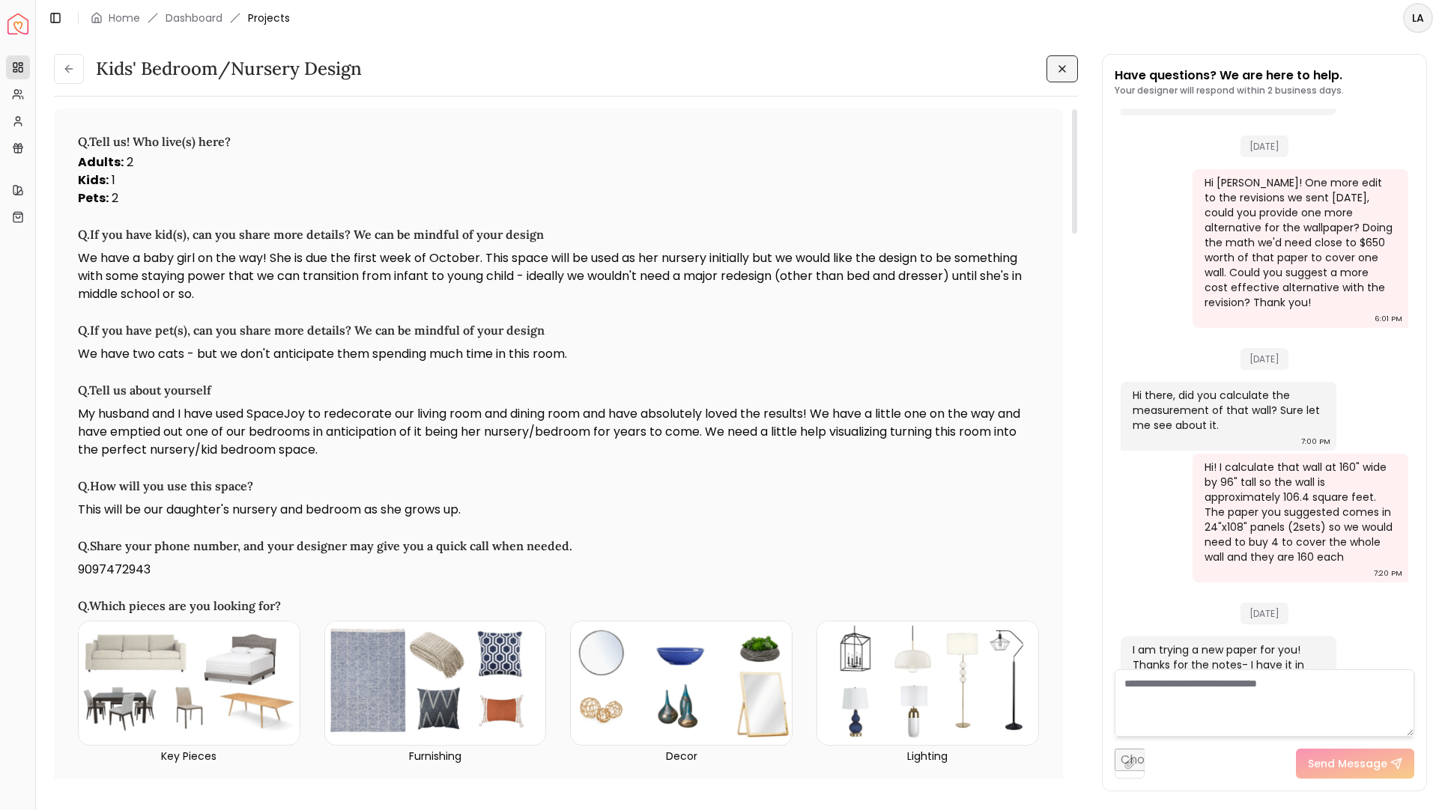
click at [1066, 70] on icon at bounding box center [1062, 69] width 12 height 12
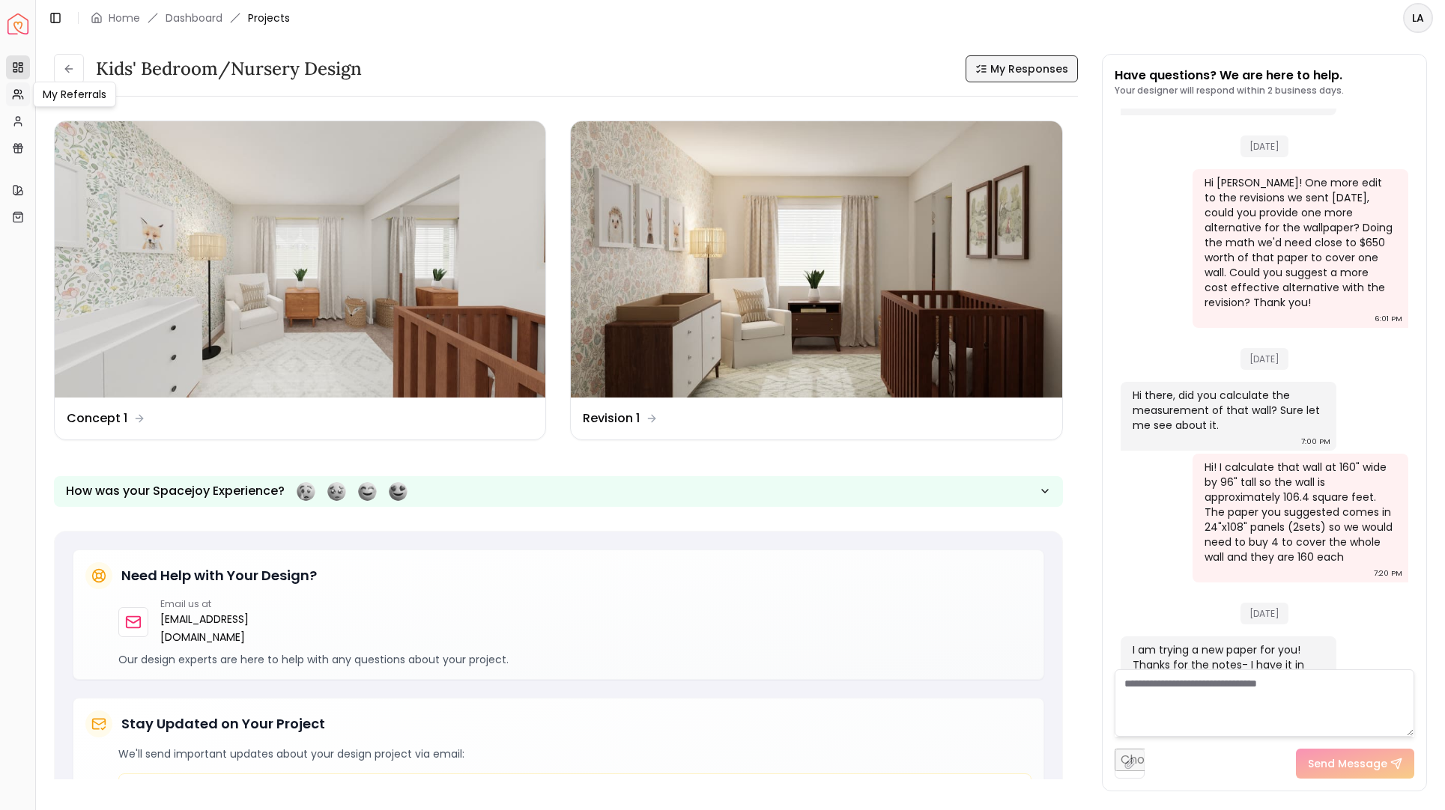
click at [16, 96] on icon at bounding box center [16, 97] width 7 height 3
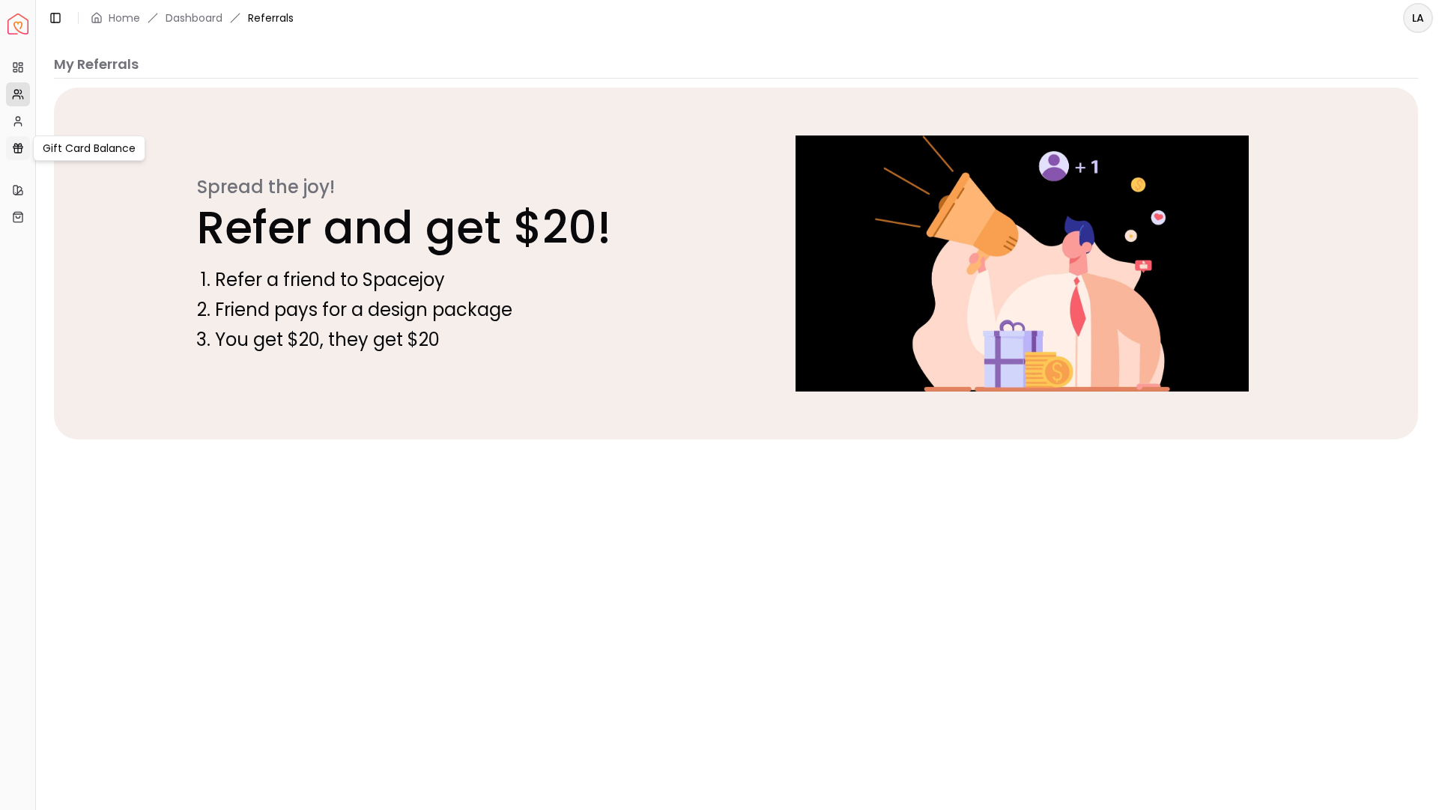
click at [21, 148] on icon at bounding box center [17, 150] width 7 height 4
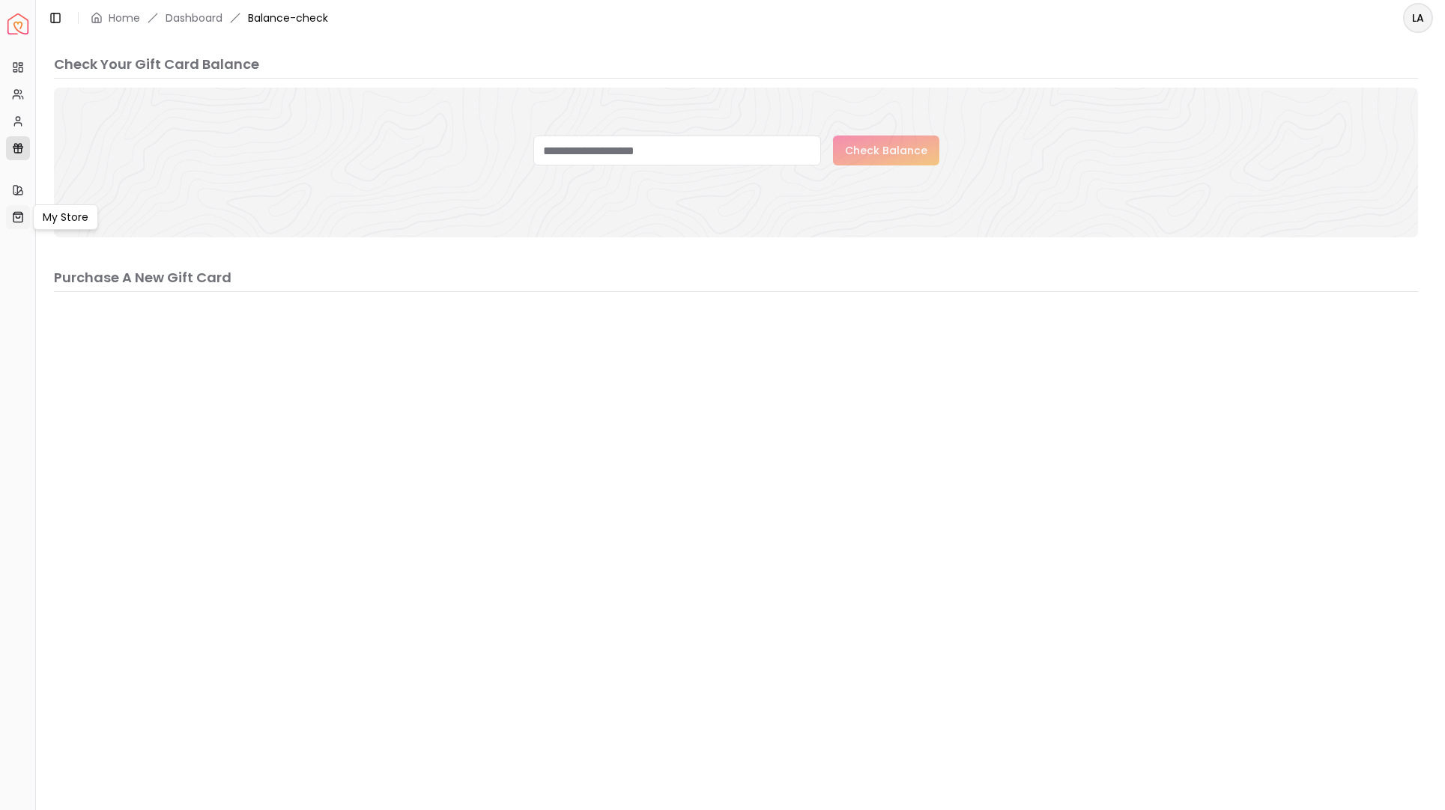
click at [22, 221] on icon at bounding box center [18, 217] width 12 height 12
click at [175, 15] on link "Dashboard" at bounding box center [193, 17] width 57 height 15
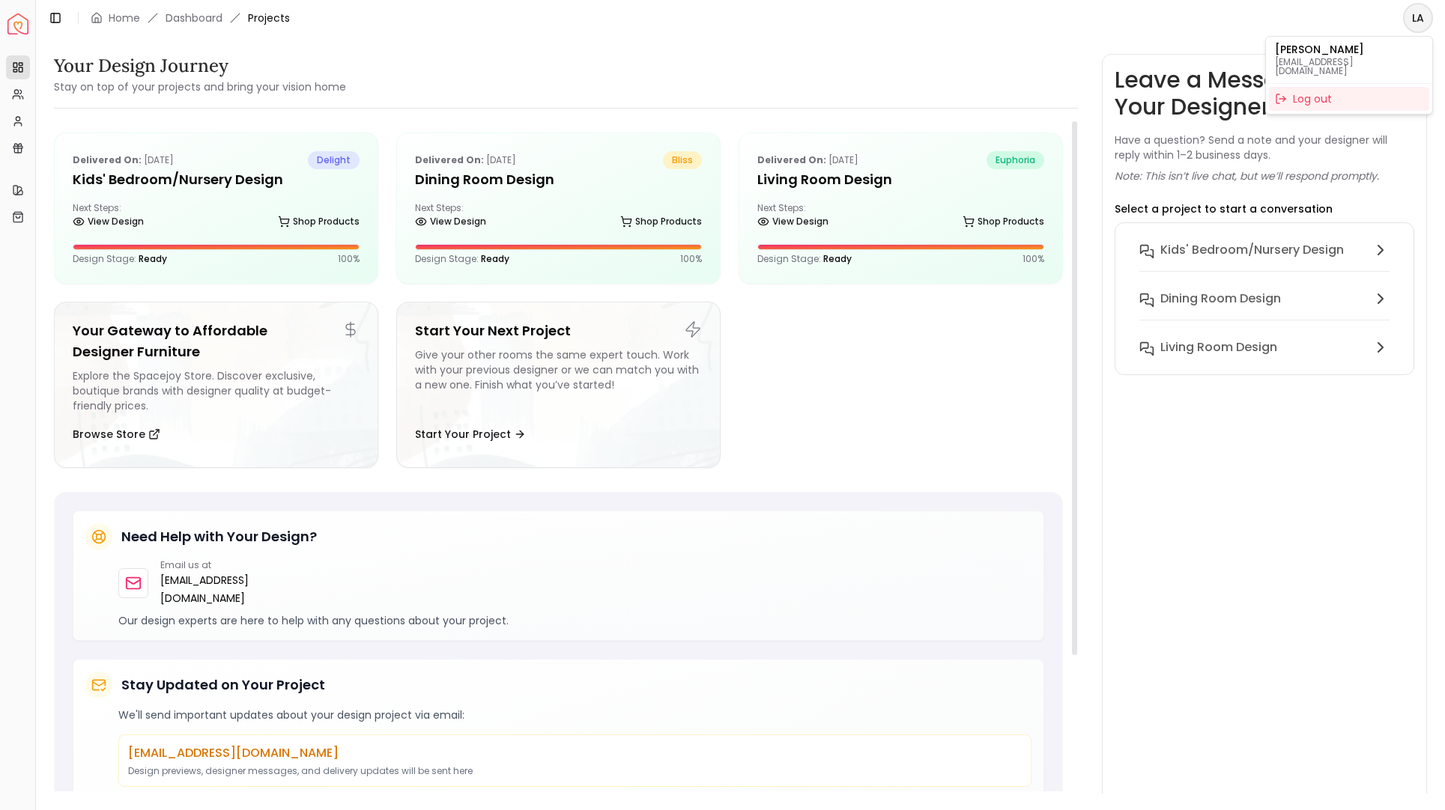
click at [1409, 19] on html "Spacejoy Dashboard Overview Projects My Referrals My Profile Gift Card Balance …" at bounding box center [722, 405] width 1445 height 810
click at [20, 94] on html "Spacejoy Dashboard Overview Projects My Referrals My Profile Gift Card Balance …" at bounding box center [722, 405] width 1445 height 810
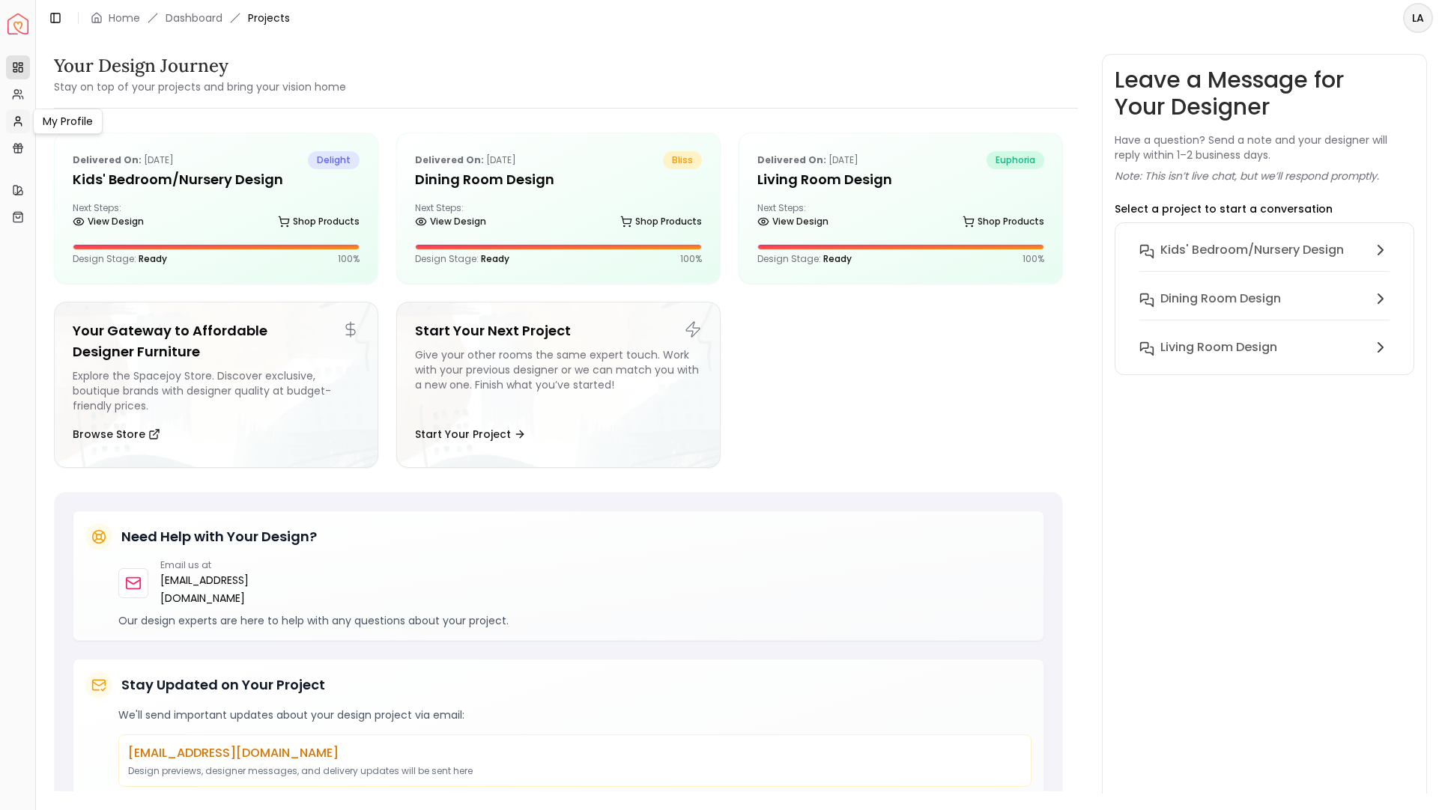
click at [20, 124] on icon at bounding box center [18, 121] width 12 height 12
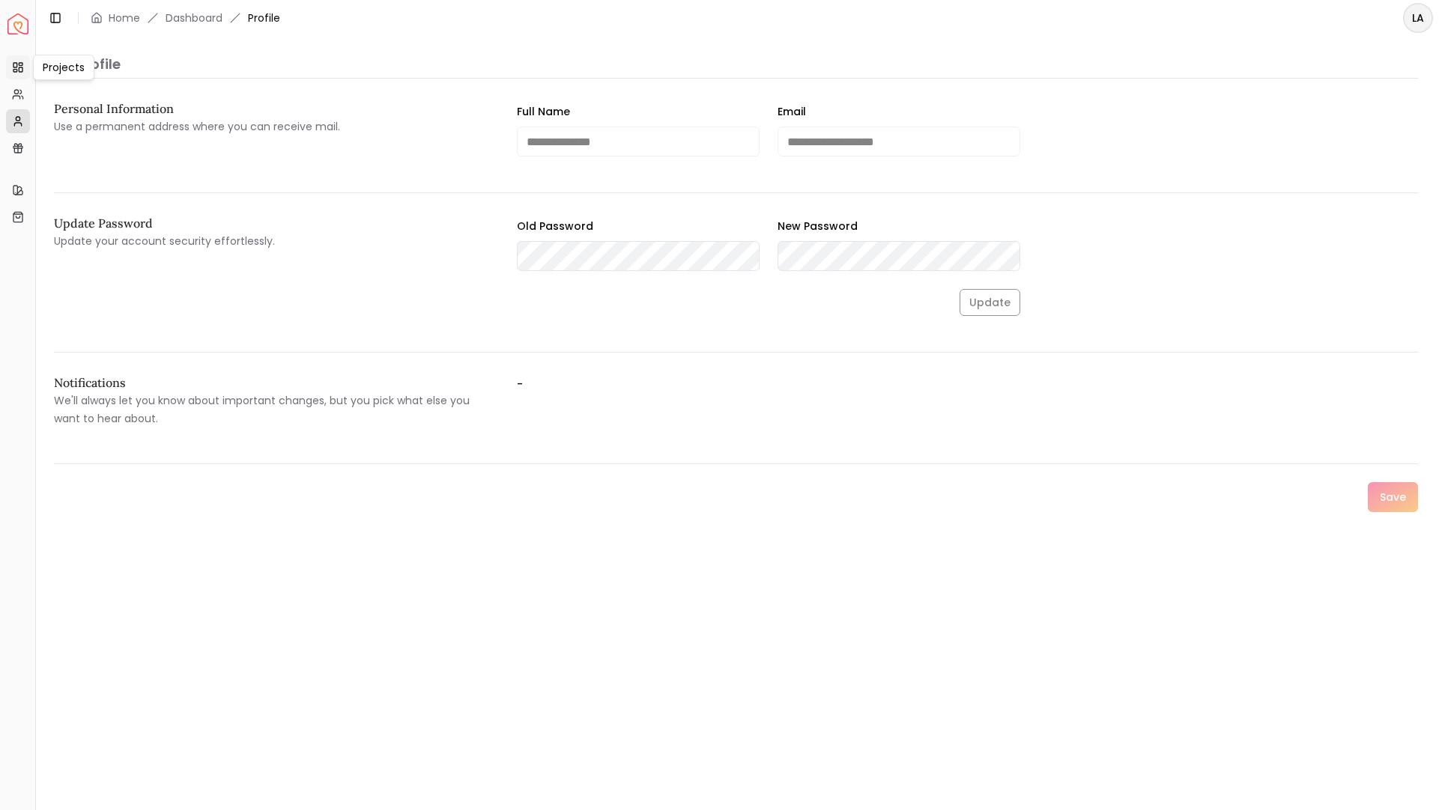
click at [17, 72] on icon at bounding box center [18, 67] width 12 height 12
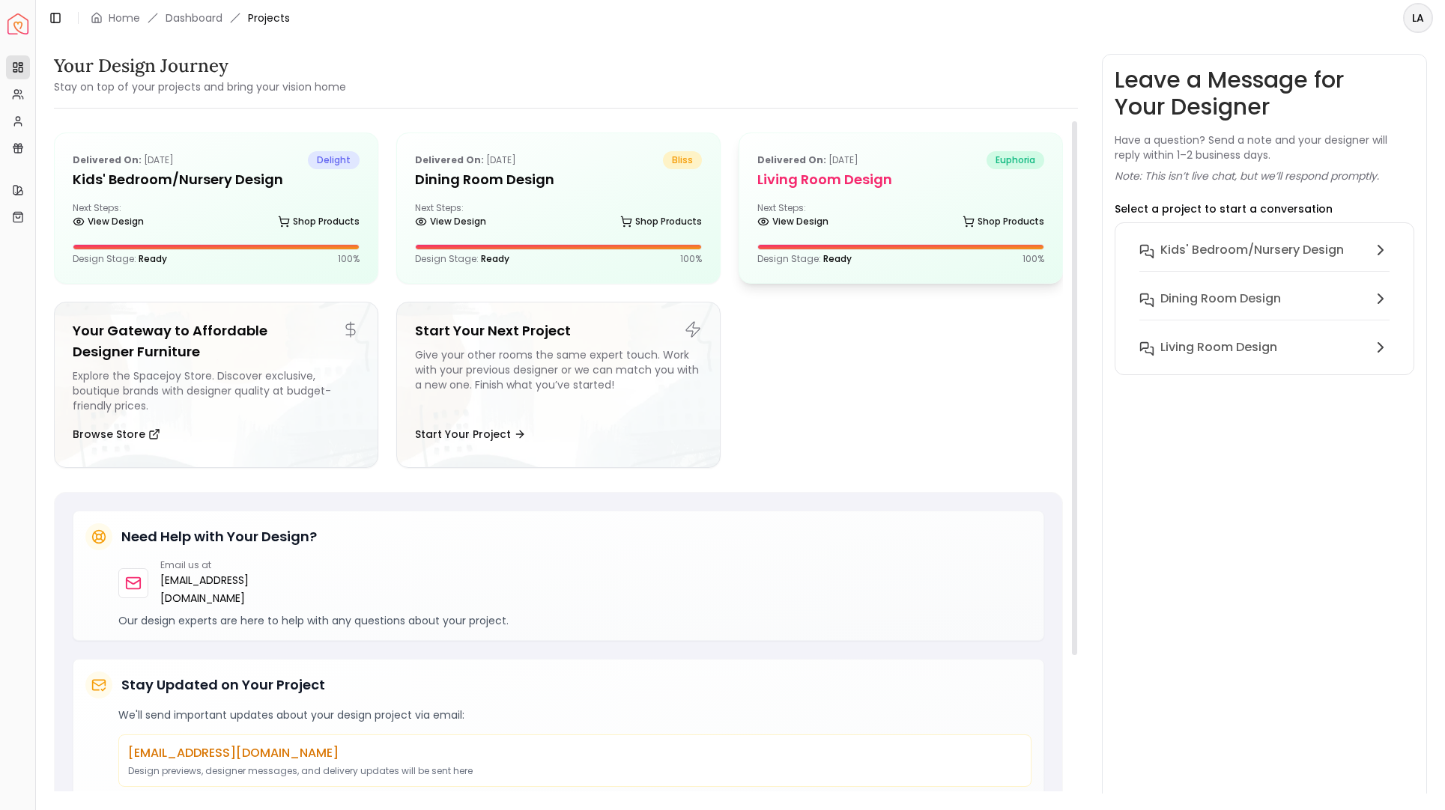
click at [956, 183] on h5 "Living Room Design" at bounding box center [900, 179] width 287 height 21
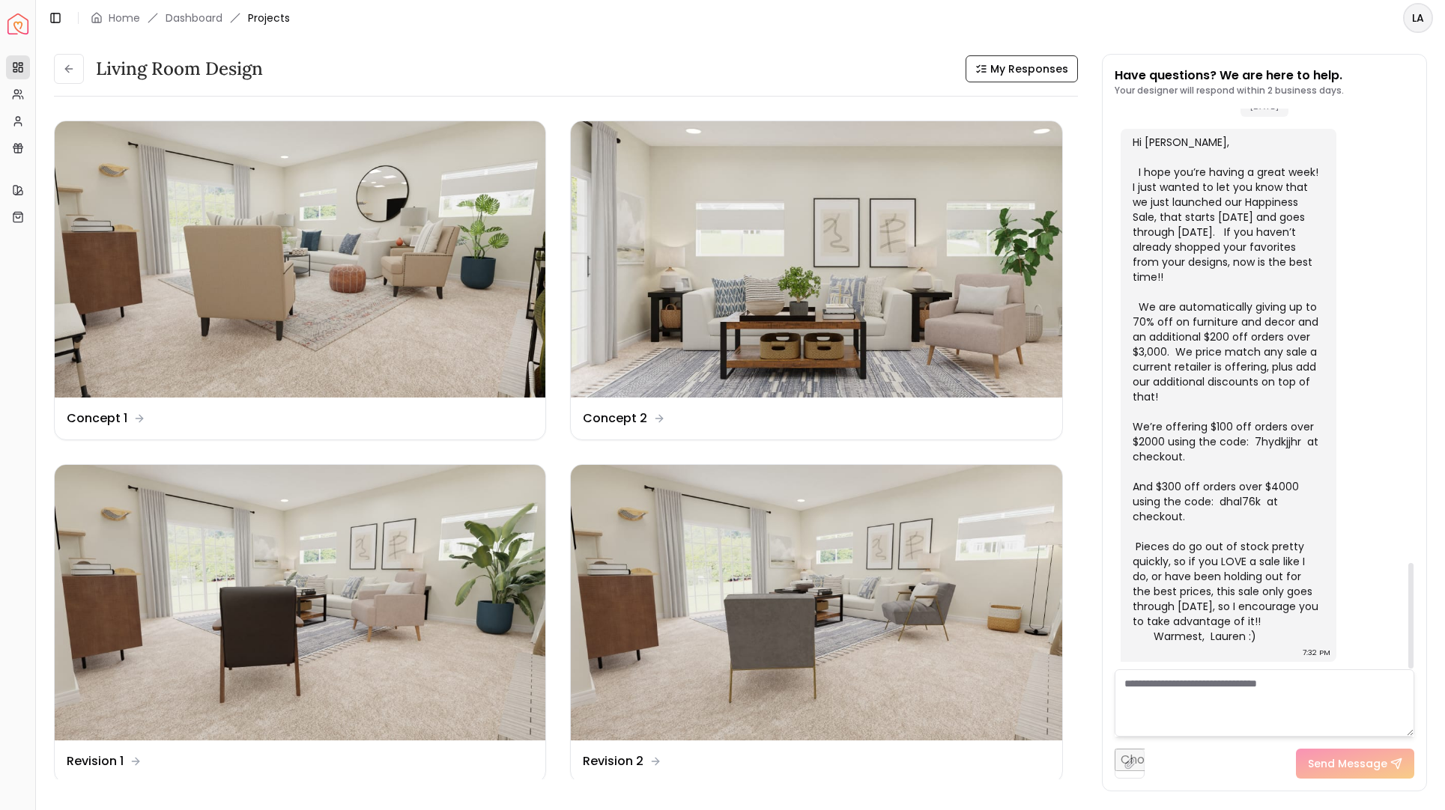
scroll to position [2416, 0]
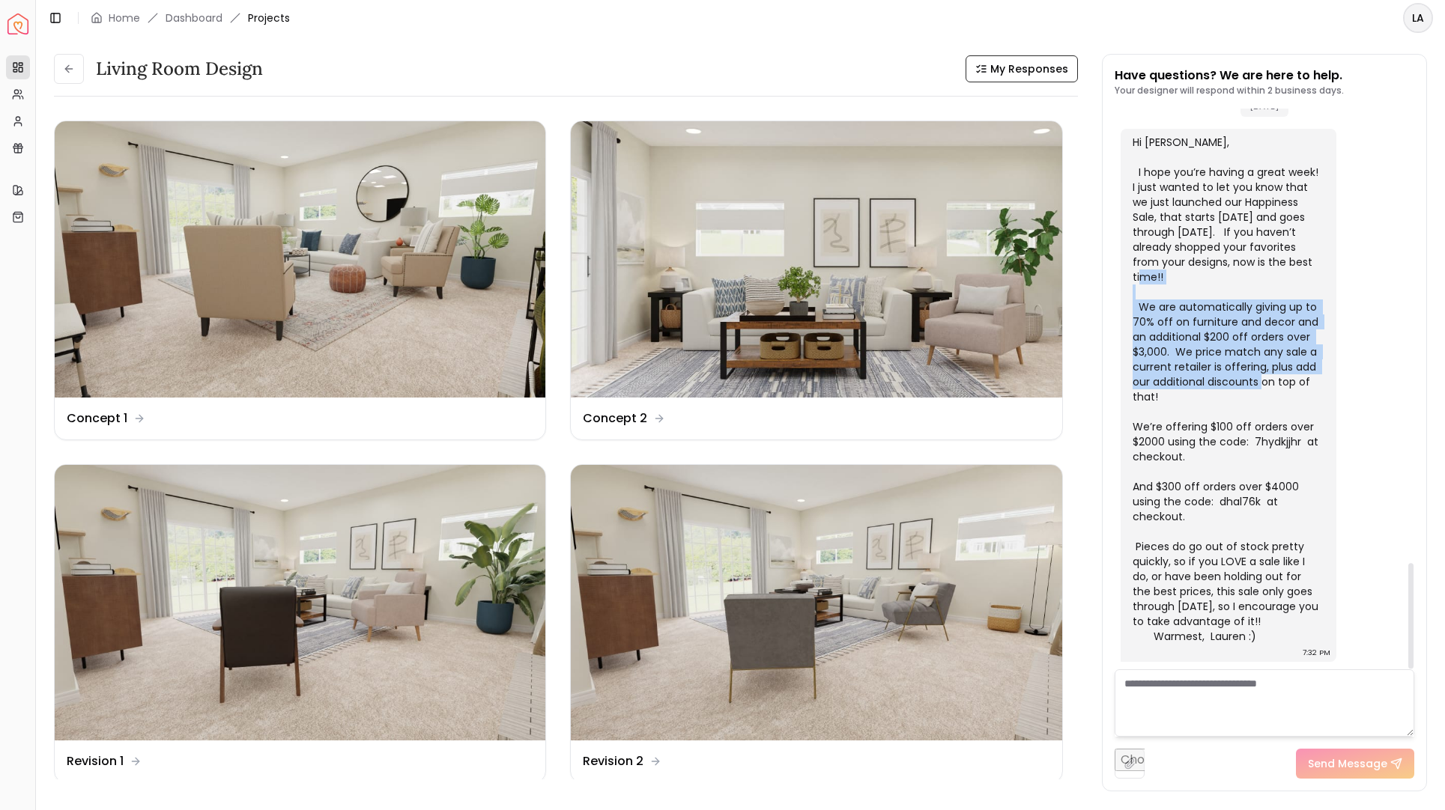
drag, startPoint x: 1136, startPoint y: 307, endPoint x: 1299, endPoint y: 384, distance: 180.6
click at [1299, 384] on div "Hi [PERSON_NAME], I hope you’re having a great week! I just wanted to let you k…" at bounding box center [1226, 389] width 189 height 509
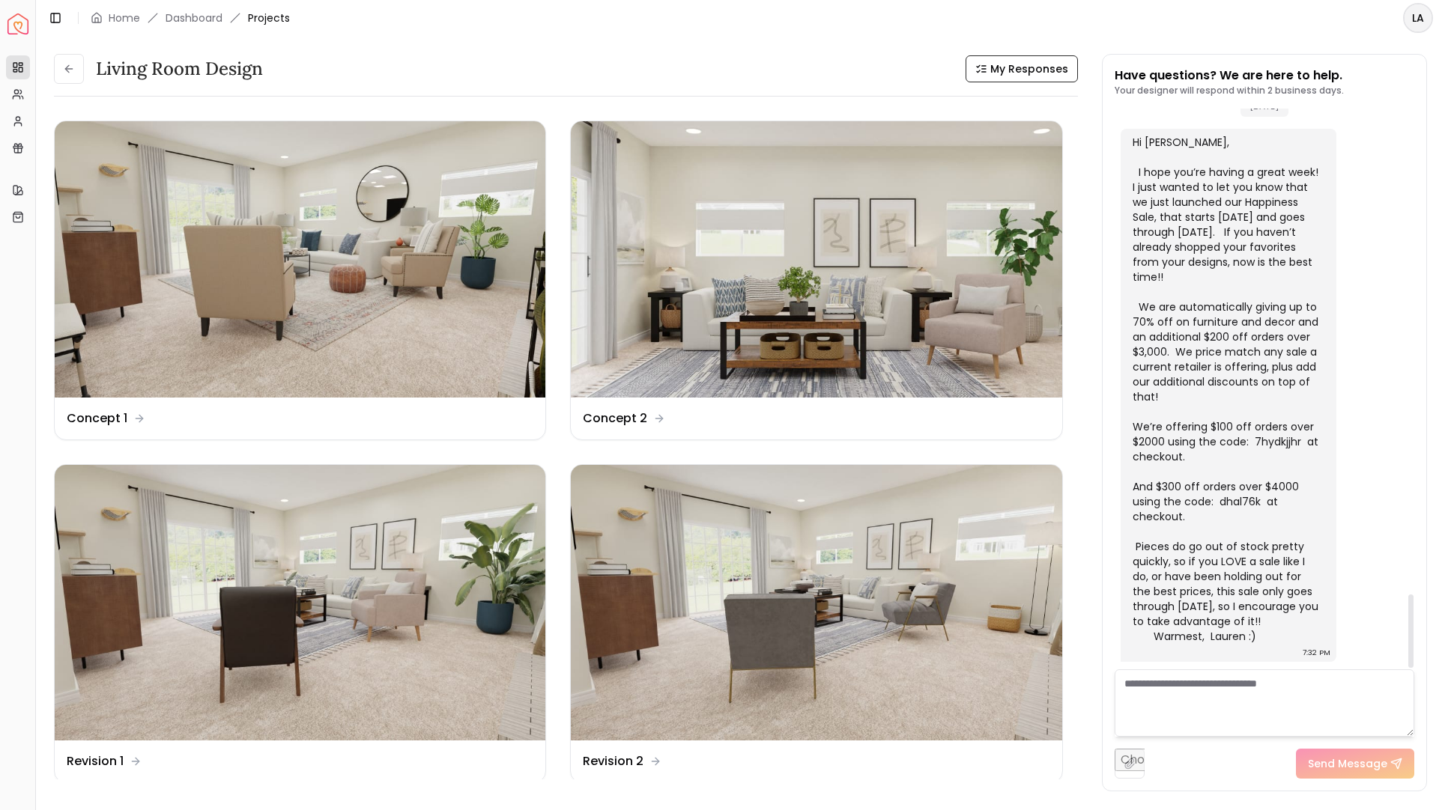
scroll to position [3736, 0]
